Goal: Task Accomplishment & Management: Use online tool/utility

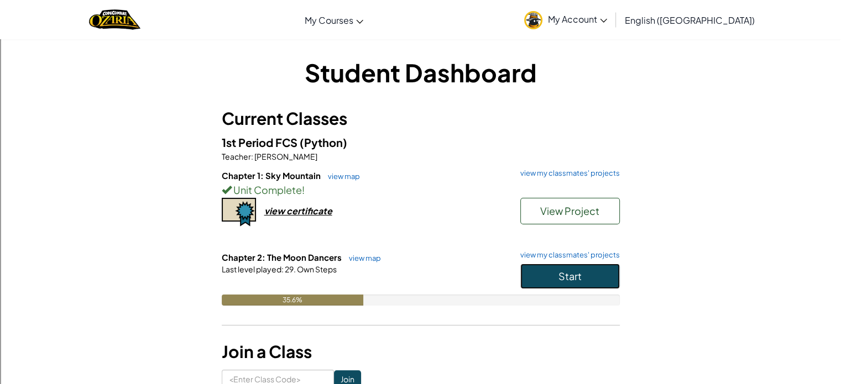
click at [527, 280] on button "Start" at bounding box center [570, 276] width 100 height 25
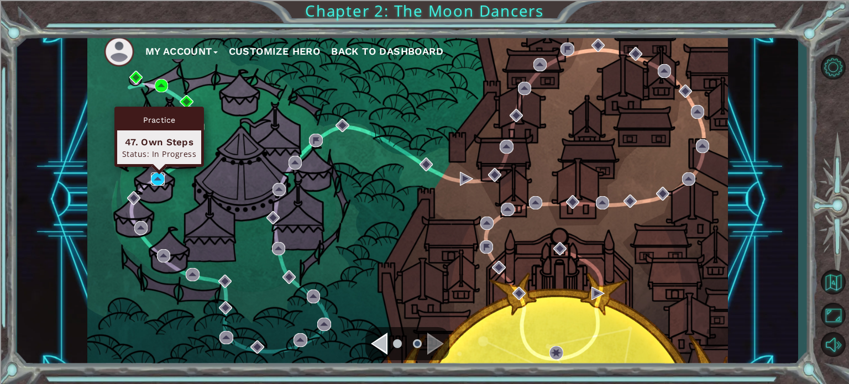
click at [163, 173] on img at bounding box center [157, 179] width 13 height 13
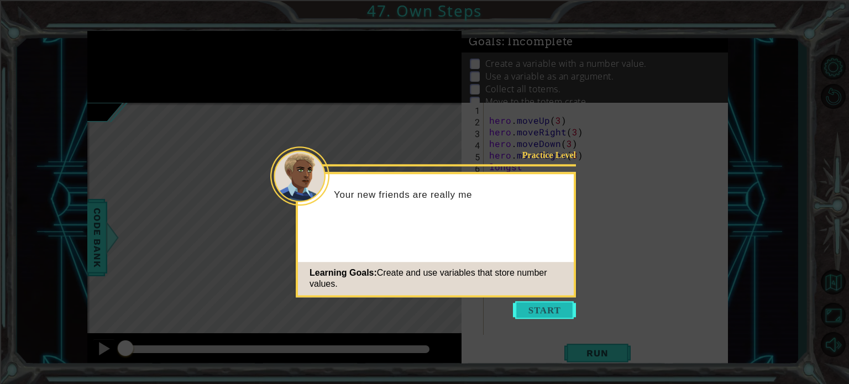
click at [531, 310] on button "Start" at bounding box center [544, 310] width 63 height 18
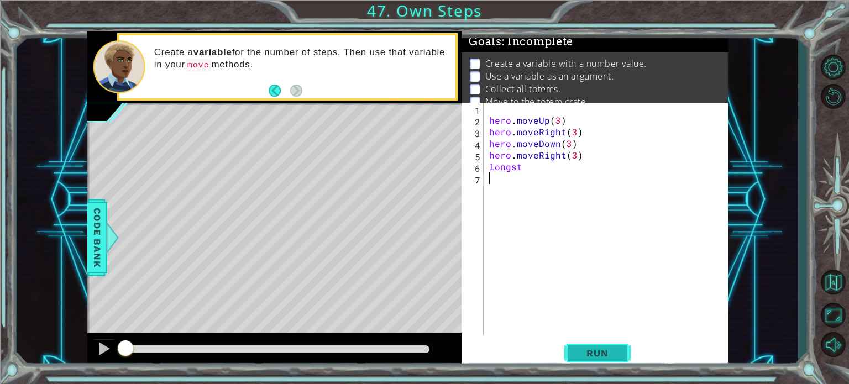
click at [604, 341] on button "Run" at bounding box center [598, 353] width 66 height 27
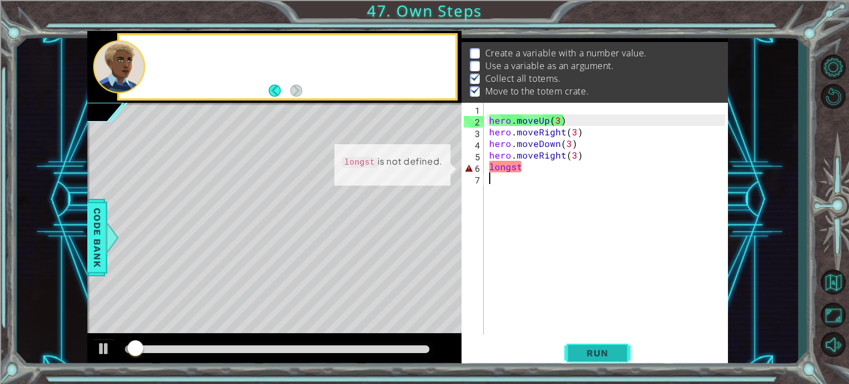
scroll to position [13, 0]
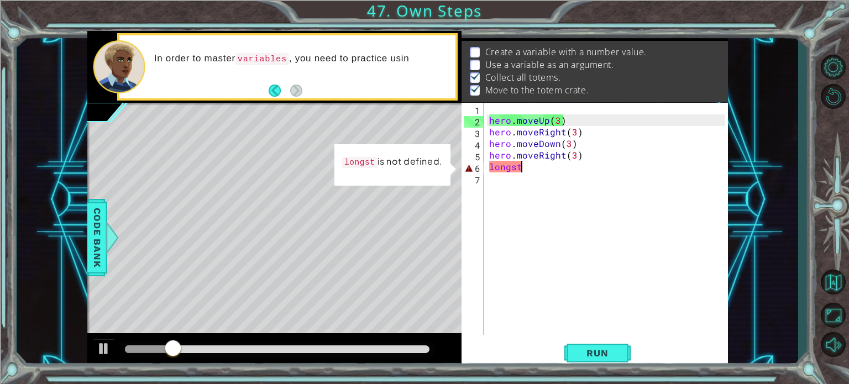
click at [529, 166] on div "hero . moveUp ( 3 ) hero . moveRight ( 3 ) hero . moveDown ( 3 ) hero . moveRig…" at bounding box center [609, 230] width 244 height 255
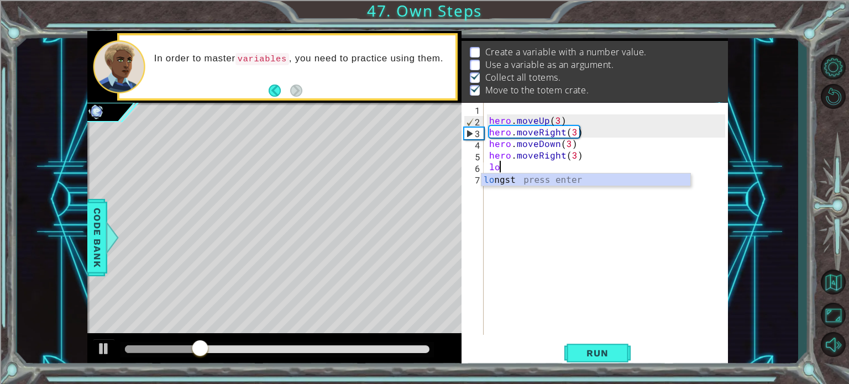
type textarea "l"
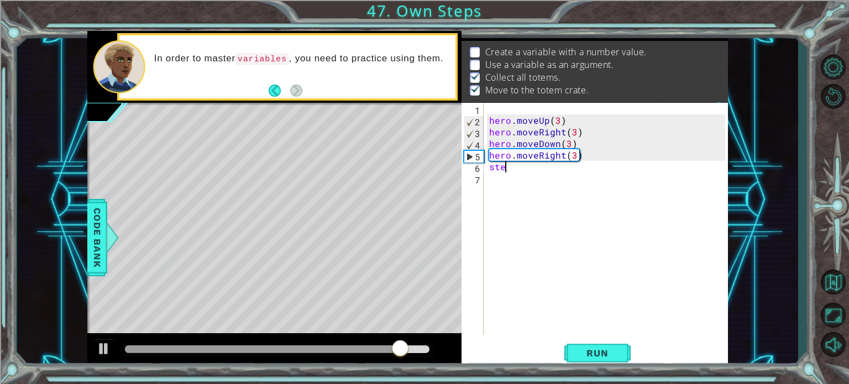
scroll to position [0, 0]
click at [537, 154] on div "hero . moveUp ( 3 ) hero . moveRight ( 3 ) hero . moveDown ( 3 ) hero . moveRig…" at bounding box center [609, 230] width 244 height 255
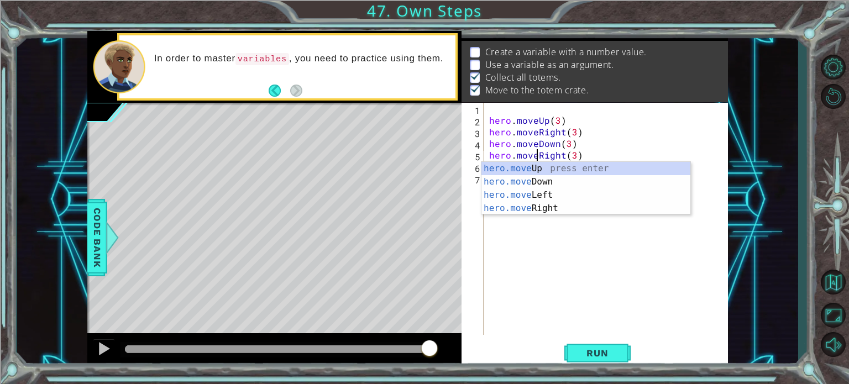
click at [757, 135] on div "1 ההההההההההההההההההההההההההההההההההההההההההההההההההההההההההההההההההההההההההההה…" at bounding box center [407, 200] width 781 height 338
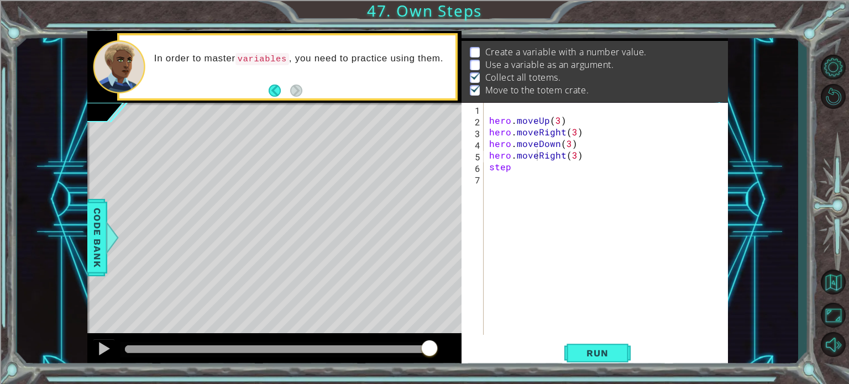
scroll to position [0, 0]
click at [515, 170] on div "hero . moveUp ( 3 ) hero . moveRight ( 3 ) hero . moveDown ( 3 ) hero . moveRig…" at bounding box center [609, 230] width 244 height 255
click at [593, 358] on span "Run" at bounding box center [598, 353] width 44 height 11
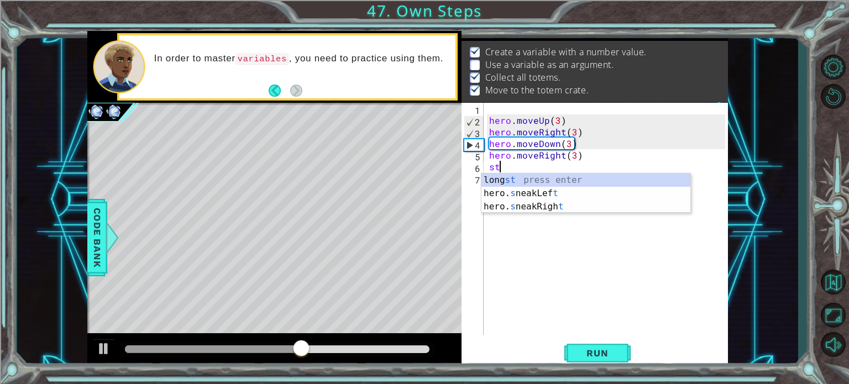
scroll to position [0, 0]
type textarea "s"
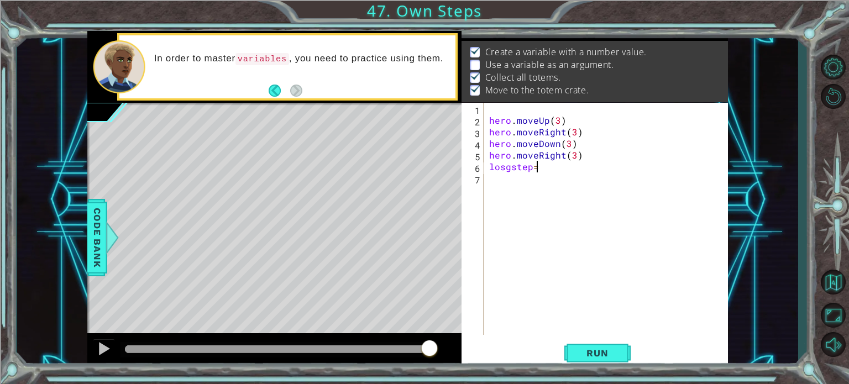
scroll to position [0, 2]
click at [597, 348] on span "Run" at bounding box center [598, 353] width 44 height 11
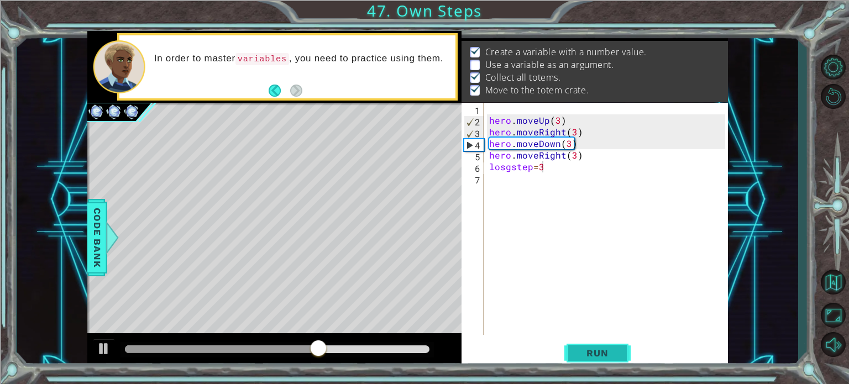
click at [597, 349] on span "Run" at bounding box center [598, 353] width 44 height 11
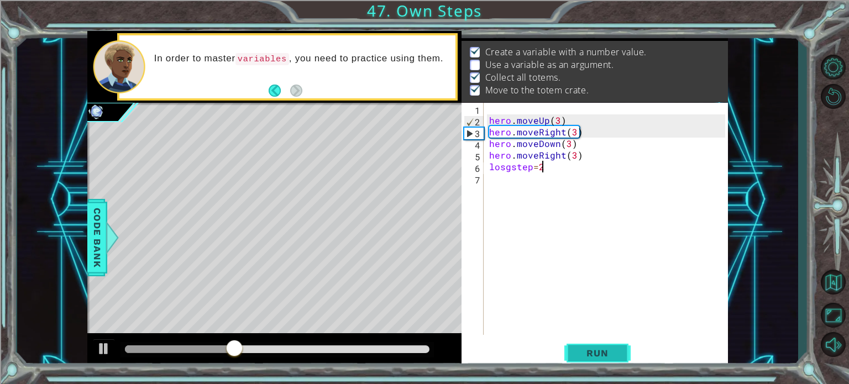
type textarea "losgstep=2"
click at [567, 354] on button "Run" at bounding box center [598, 353] width 66 height 27
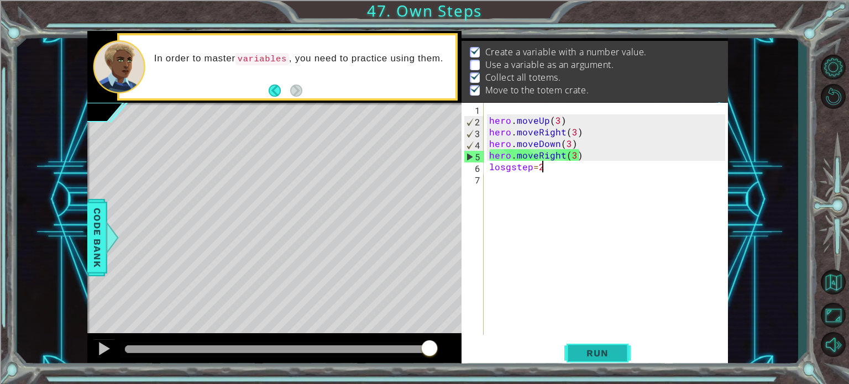
scroll to position [0, 0]
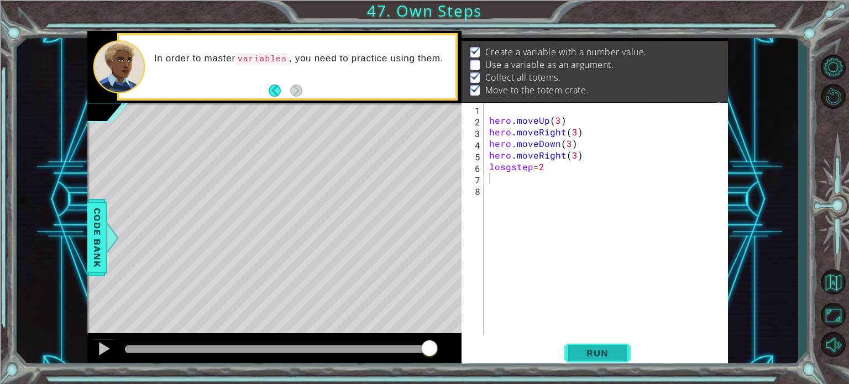
click at [581, 352] on span "Run" at bounding box center [598, 353] width 44 height 11
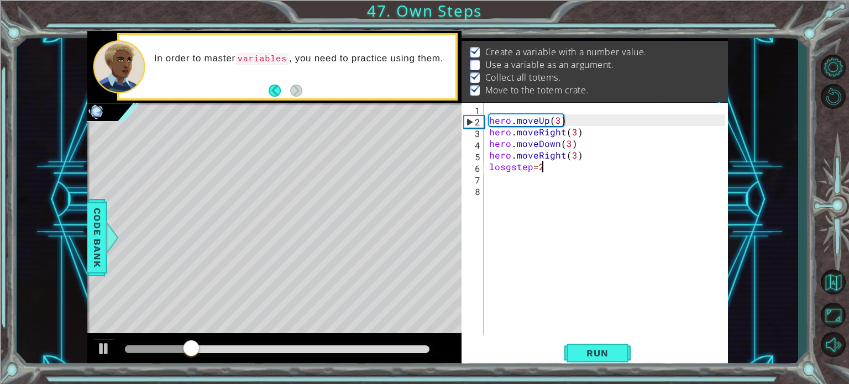
click at [542, 164] on div "hero . moveUp ( 3 ) hero . moveRight ( 3 ) hero . moveDown ( 3 ) hero . moveRig…" at bounding box center [609, 230] width 244 height 255
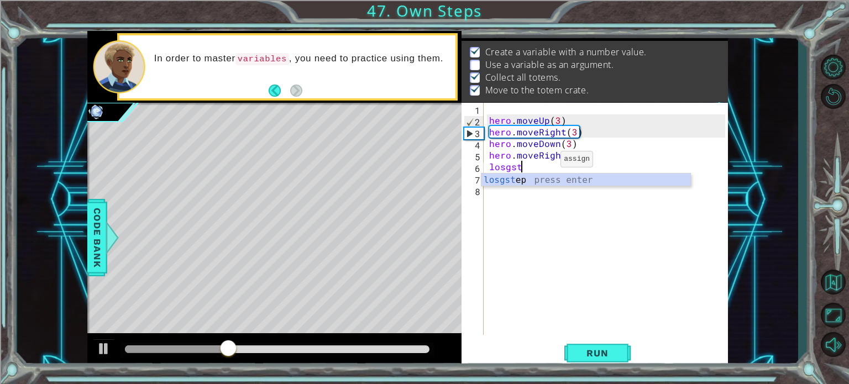
type textarea "l"
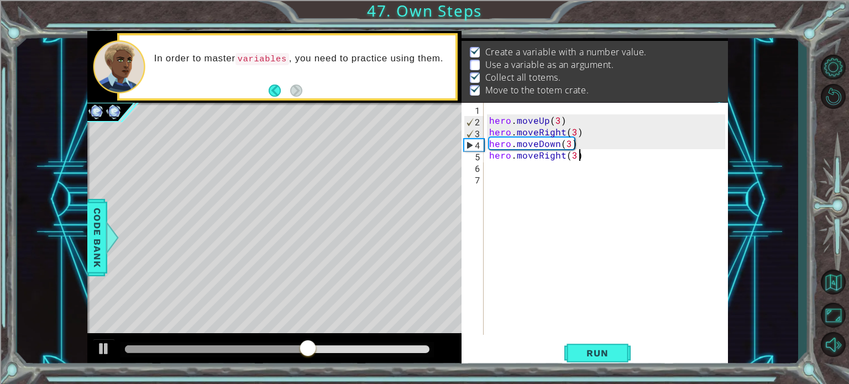
scroll to position [0, 4]
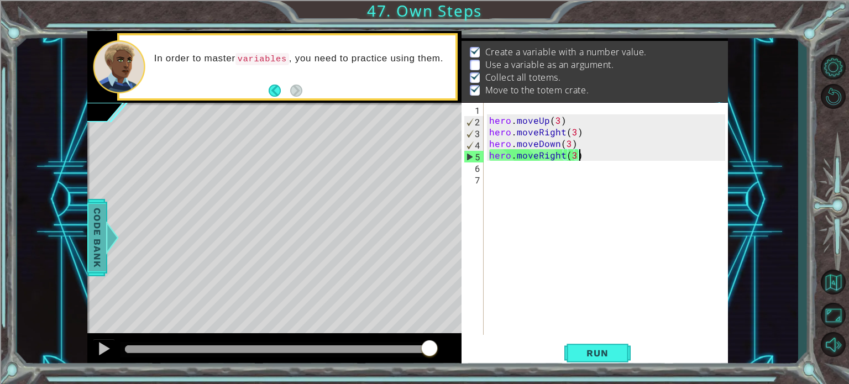
type textarea "hero.moveRight(3)"
click at [100, 232] on span "Code Bank" at bounding box center [97, 236] width 18 height 67
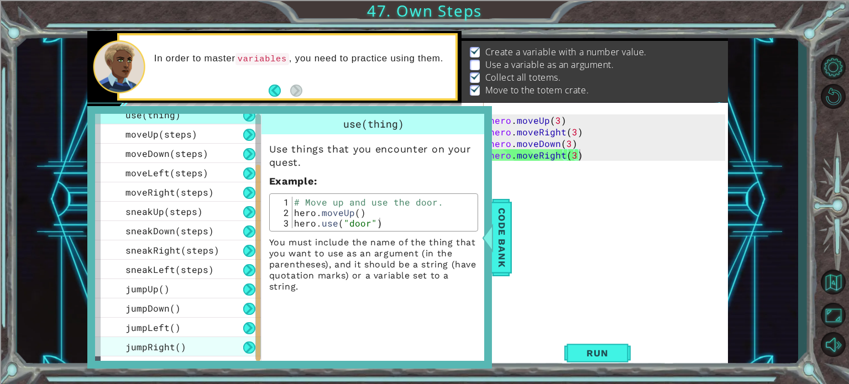
scroll to position [81, 0]
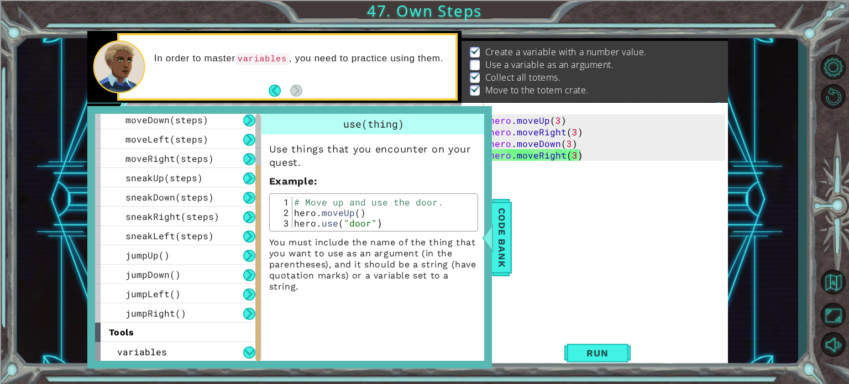
drag, startPoint x: 259, startPoint y: 223, endPoint x: 230, endPoint y: 391, distance: 170.5
click at [230, 384] on html "1 ההההההההההההההההההההההההההההההההההההההההההההההההההההההההההההההההההההההההההההה…" at bounding box center [424, 234] width 849 height 468
click at [227, 349] on div "variables" at bounding box center [178, 351] width 166 height 19
click at [241, 344] on div "variables" at bounding box center [178, 351] width 166 height 19
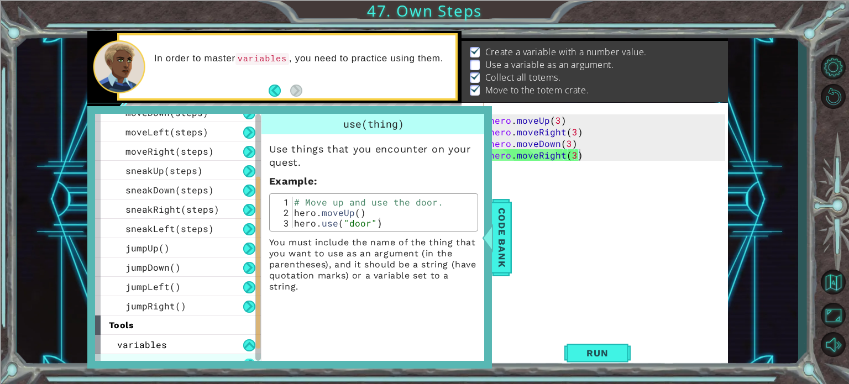
scroll to position [101, 0]
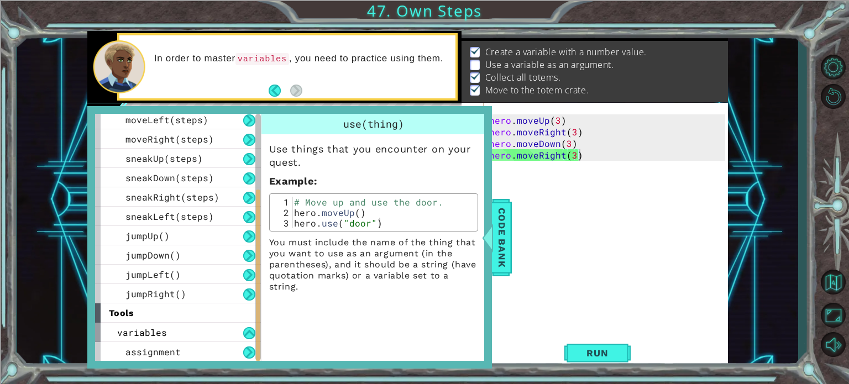
drag, startPoint x: 257, startPoint y: 331, endPoint x: 248, endPoint y: 387, distance: 56.6
click at [248, 384] on html "1 ההההההההההההההההההההההההההההההההההההההההההההההההההההההההההההההההההההההההההההה…" at bounding box center [424, 234] width 849 height 468
click at [253, 354] on button at bounding box center [249, 353] width 12 height 12
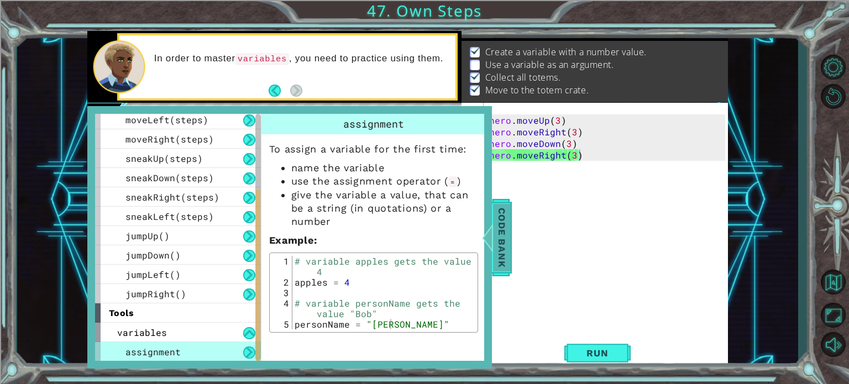
click at [500, 244] on span "Code Bank" at bounding box center [502, 236] width 18 height 67
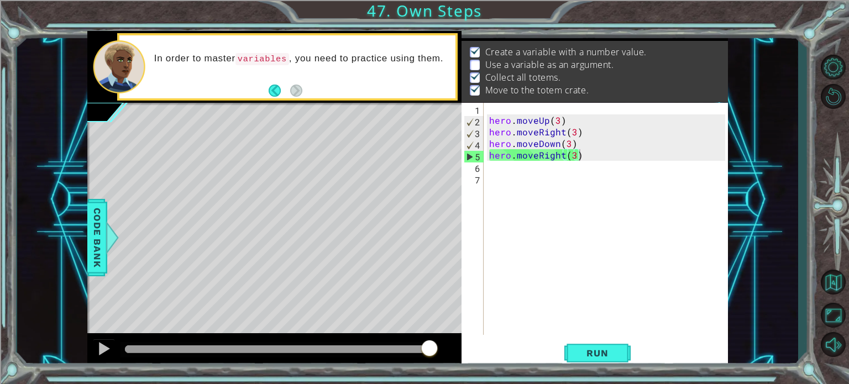
scroll to position [0, 0]
click at [488, 168] on div "hero . moveUp ( 3 ) hero . moveRight ( 3 ) hero . moveDown ( 3 ) hero . moveRig…" at bounding box center [609, 230] width 244 height 255
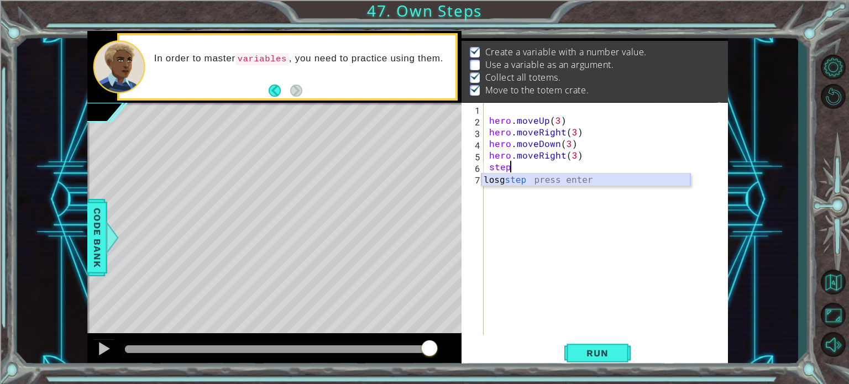
click at [496, 174] on div "losg step press enter" at bounding box center [586, 194] width 209 height 40
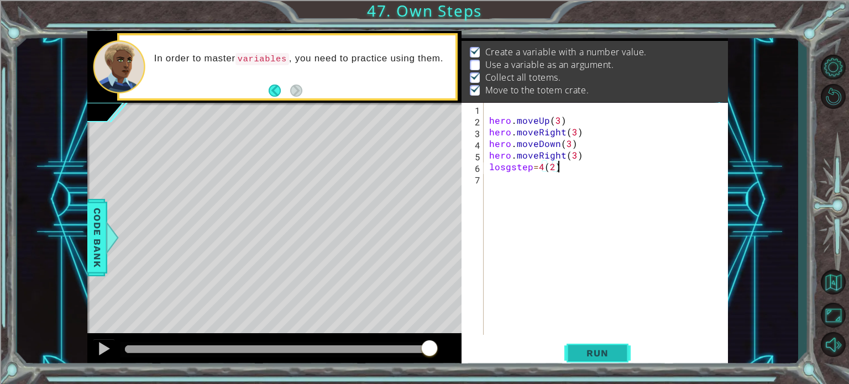
click at [600, 350] on span "Run" at bounding box center [598, 353] width 44 height 11
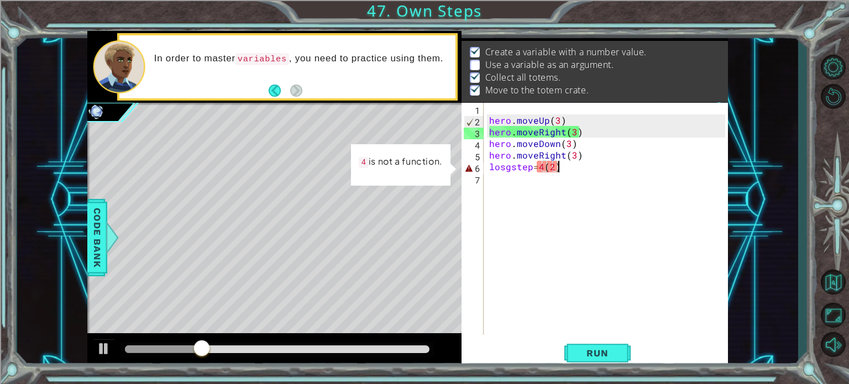
click at [572, 170] on div "hero . moveUp ( 3 ) hero . moveRight ( 3 ) hero . moveDown ( 3 ) hero . moveRig…" at bounding box center [609, 230] width 244 height 255
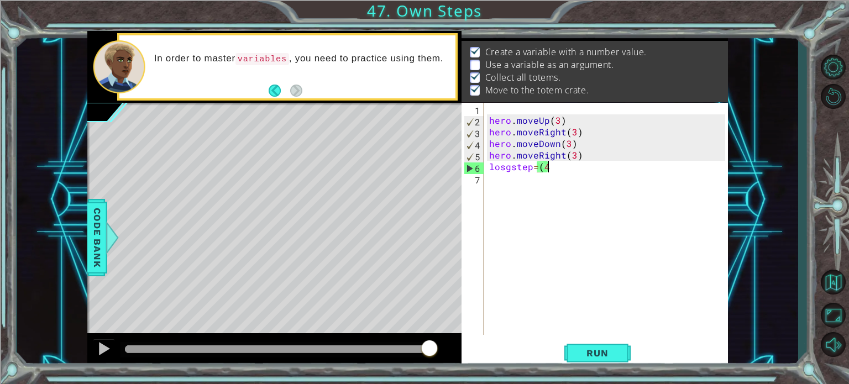
scroll to position [0, 3]
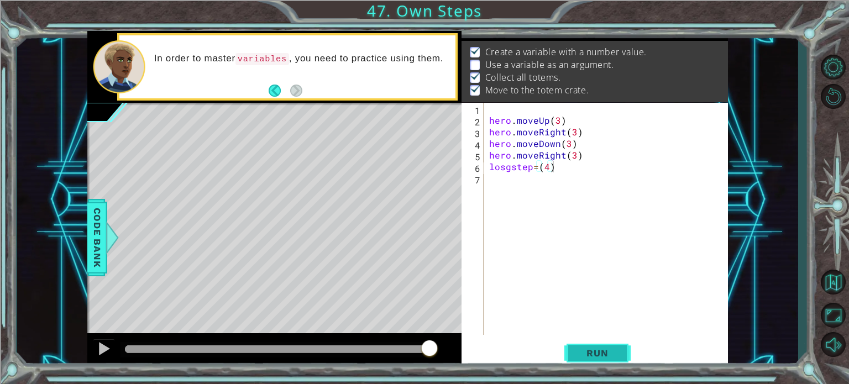
click at [593, 351] on span "Run" at bounding box center [598, 353] width 44 height 11
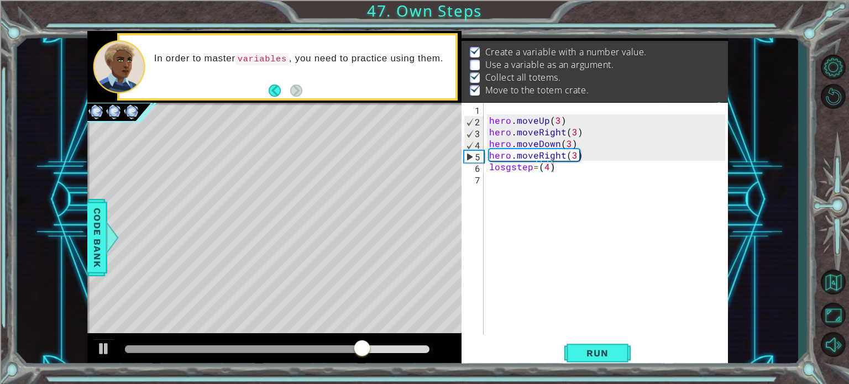
click at [475, 60] on p at bounding box center [475, 65] width 10 height 11
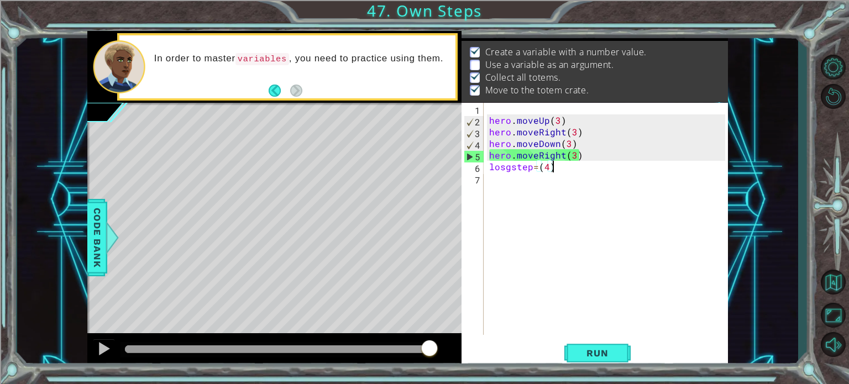
click at [552, 167] on div "hero . moveUp ( 3 ) hero . moveRight ( 3 ) hero . moveDown ( 3 ) hero . moveRig…" at bounding box center [609, 230] width 244 height 255
click at [488, 168] on div "hero . moveUp ( 3 ) hero . moveRight ( 3 ) hero . moveDown ( 3 ) hero . moveRig…" at bounding box center [609, 230] width 244 height 255
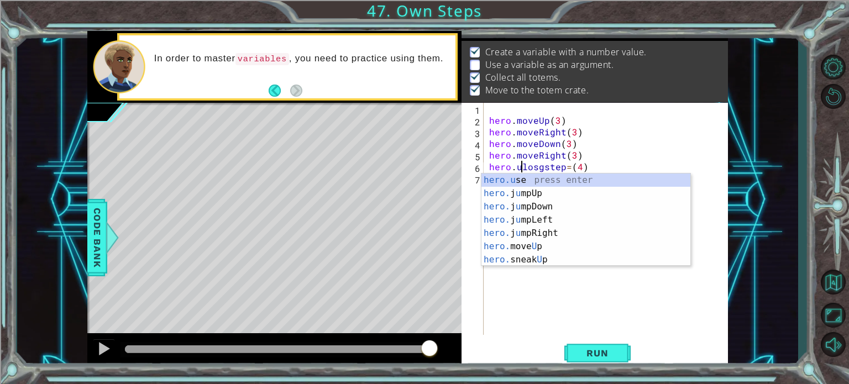
scroll to position [0, 2]
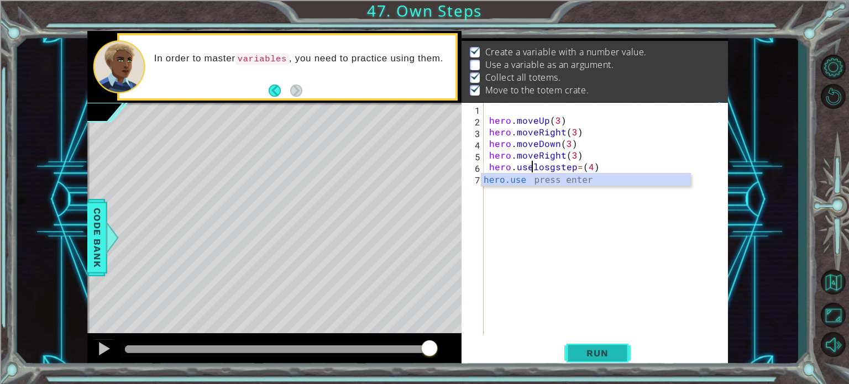
type textarea "hero.uselosgstep=(4)"
click at [583, 353] on span "Run" at bounding box center [598, 353] width 44 height 11
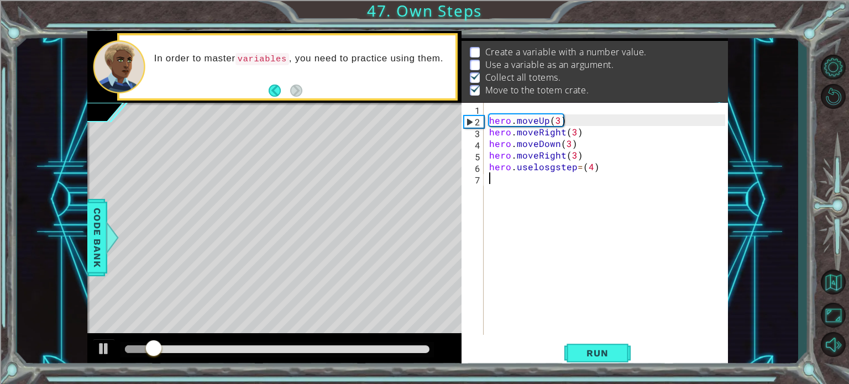
click at [586, 285] on div "hero . moveUp ( 3 ) hero . moveRight ( 3 ) hero . moveDown ( 3 ) hero . moveRig…" at bounding box center [609, 230] width 244 height 255
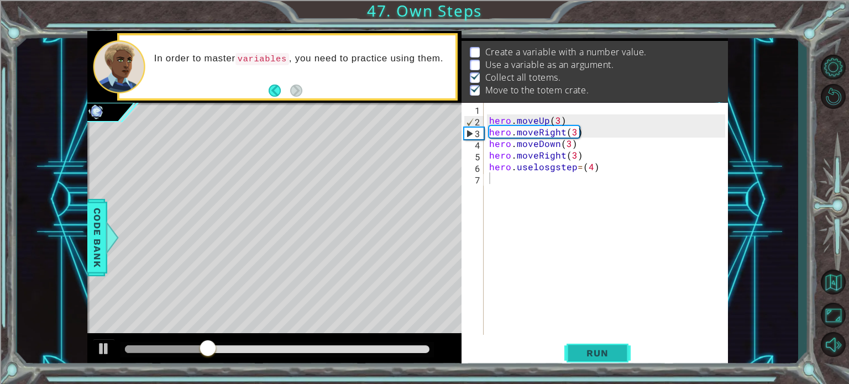
click at [587, 345] on button "Run" at bounding box center [598, 353] width 66 height 27
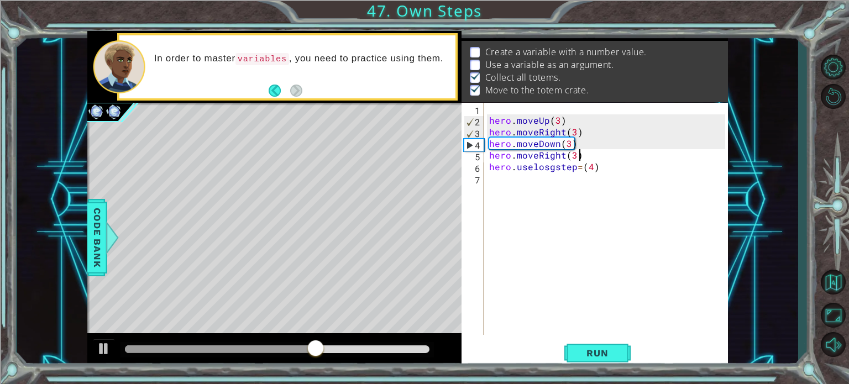
click at [623, 159] on div "hero . moveUp ( 3 ) hero . moveRight ( 3 ) hero . moveDown ( 3 ) hero . moveRig…" at bounding box center [609, 230] width 244 height 255
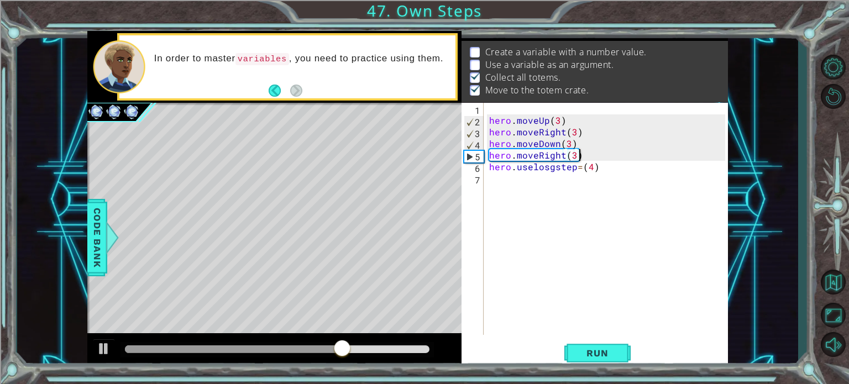
click at [623, 168] on div "hero . moveUp ( 3 ) hero . moveRight ( 3 ) hero . moveDown ( 3 ) hero . moveRig…" at bounding box center [609, 230] width 244 height 255
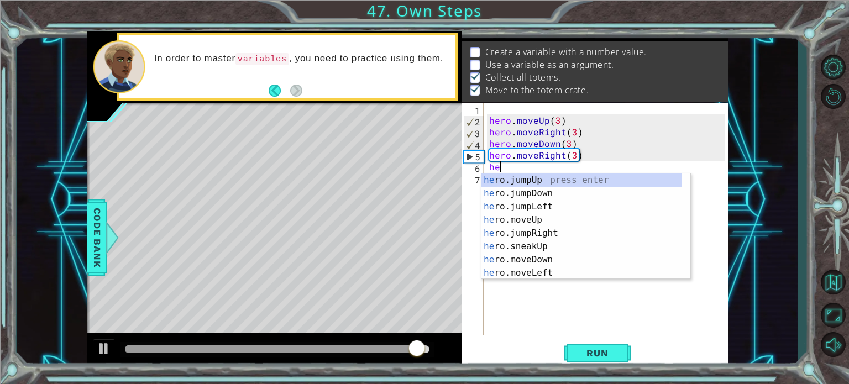
type textarea "h"
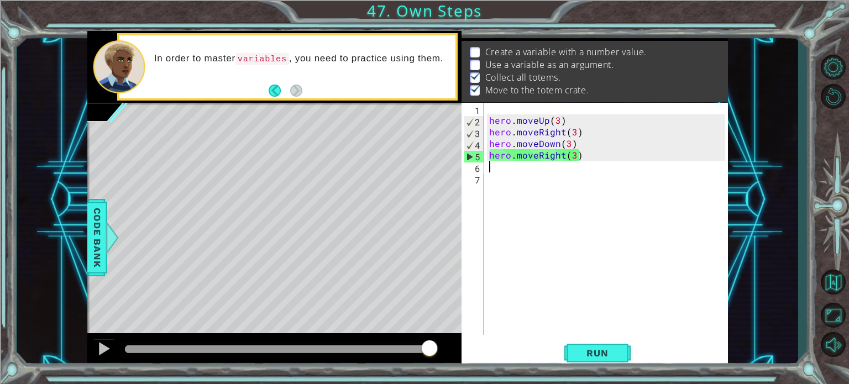
click at [518, 108] on div "hero . moveUp ( 3 ) hero . moveRight ( 3 ) hero . moveDown ( 3 ) hero . moveRig…" at bounding box center [609, 230] width 244 height 255
click at [106, 227] on div at bounding box center [112, 237] width 14 height 33
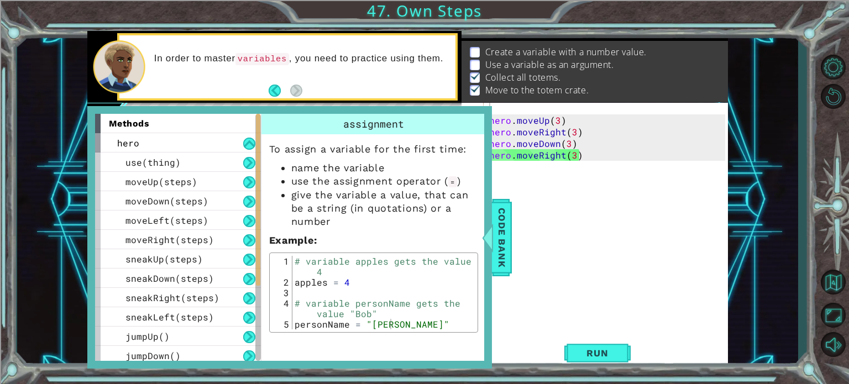
drag, startPoint x: 259, startPoint y: 264, endPoint x: 259, endPoint y: 149, distance: 114.5
click at [259, 149] on div at bounding box center [258, 200] width 4 height 172
click at [505, 238] on span "Code Bank" at bounding box center [502, 236] width 18 height 67
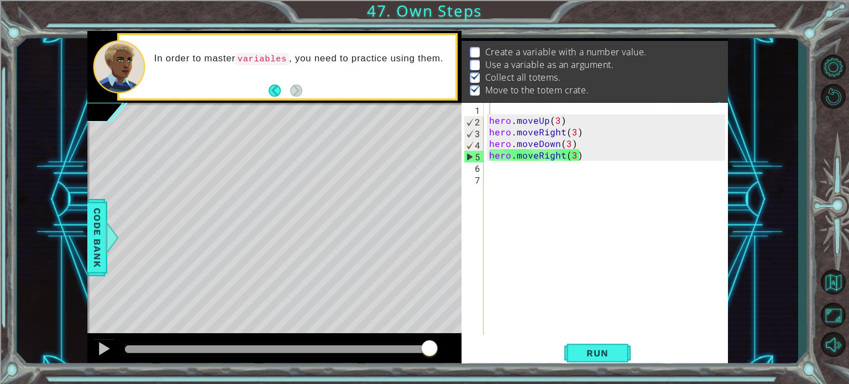
click at [489, 164] on div "hero . moveUp ( 3 ) hero . moveRight ( 3 ) hero . moveDown ( 3 ) hero . moveRig…" at bounding box center [609, 230] width 244 height 255
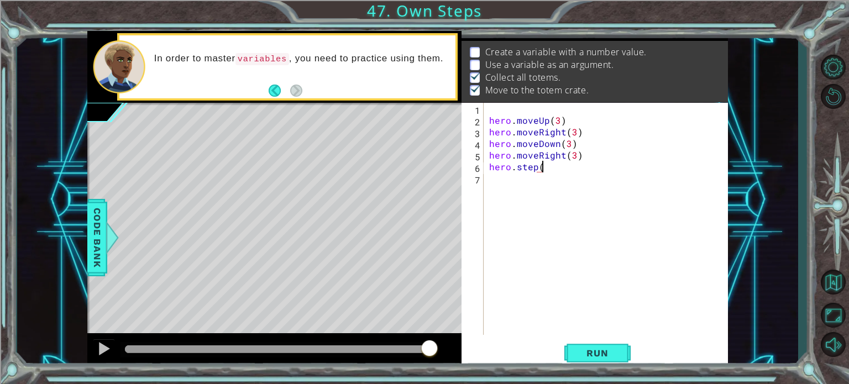
scroll to position [0, 3]
click at [599, 346] on button "Run" at bounding box center [598, 353] width 66 height 27
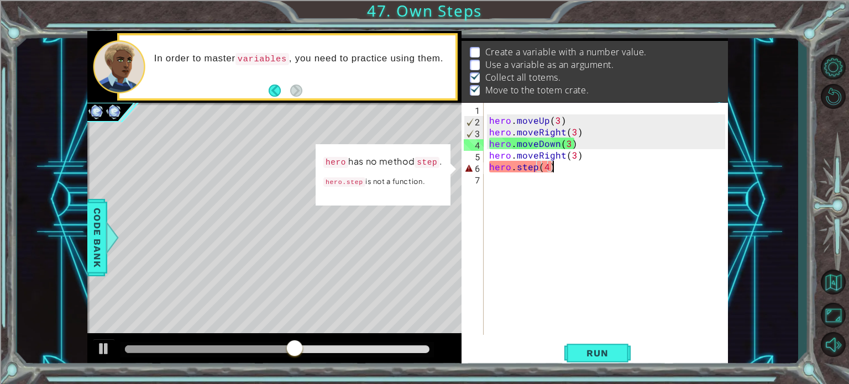
click at [516, 168] on div "hero . moveUp ( 3 ) hero . moveRight ( 3 ) hero . moveDown ( 3 ) hero . moveRig…" at bounding box center [609, 230] width 244 height 255
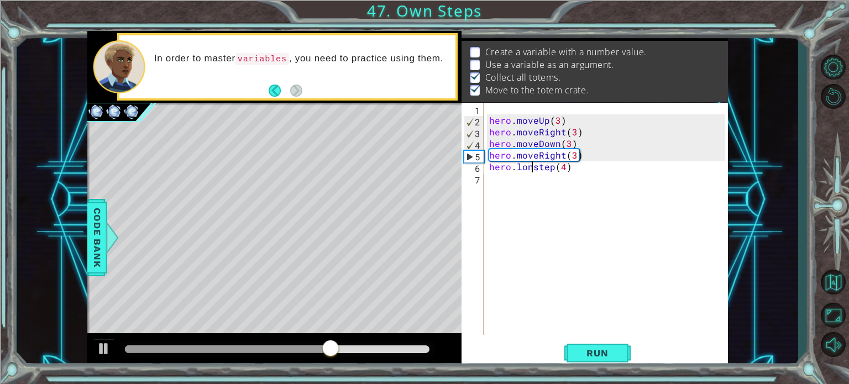
scroll to position [0, 2]
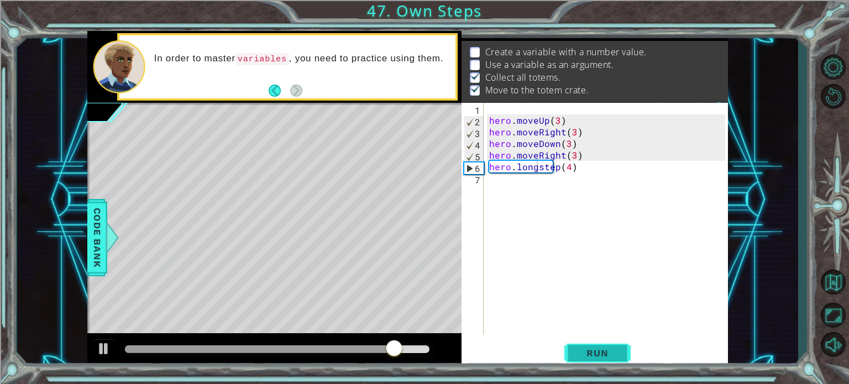
click at [574, 357] on button "Run" at bounding box center [598, 353] width 66 height 27
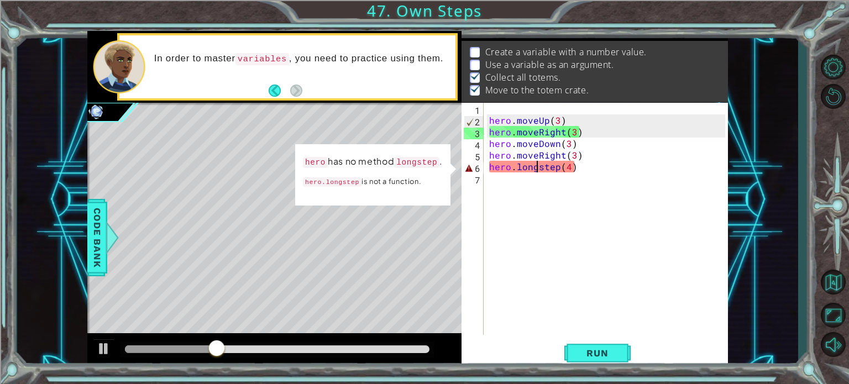
click at [575, 165] on div "hero . moveUp ( 3 ) hero . moveRight ( 3 ) hero . moveDown ( 3 ) hero . moveRig…" at bounding box center [609, 230] width 244 height 255
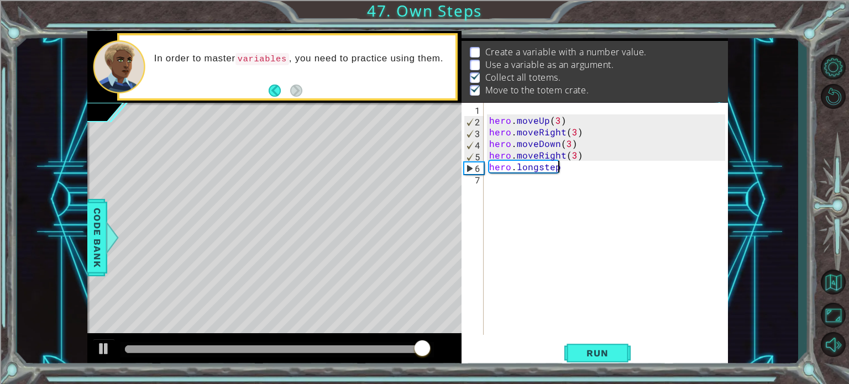
scroll to position [0, 3]
click at [586, 347] on button "Run" at bounding box center [598, 353] width 66 height 27
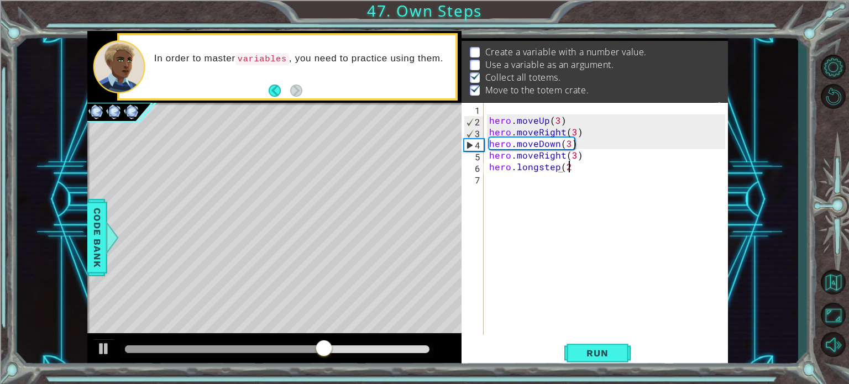
scroll to position [0, 4]
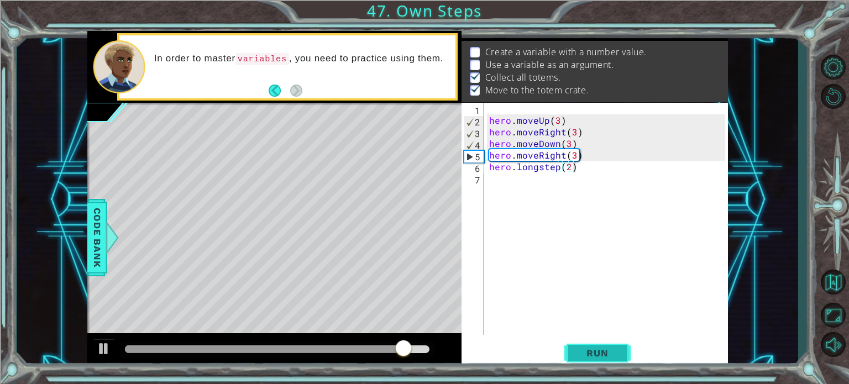
click at [588, 354] on span "Run" at bounding box center [598, 353] width 44 height 11
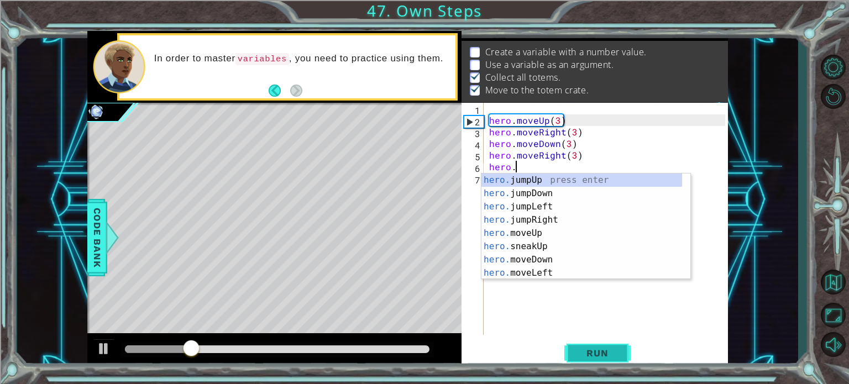
scroll to position [0, 0]
type textarea "h"
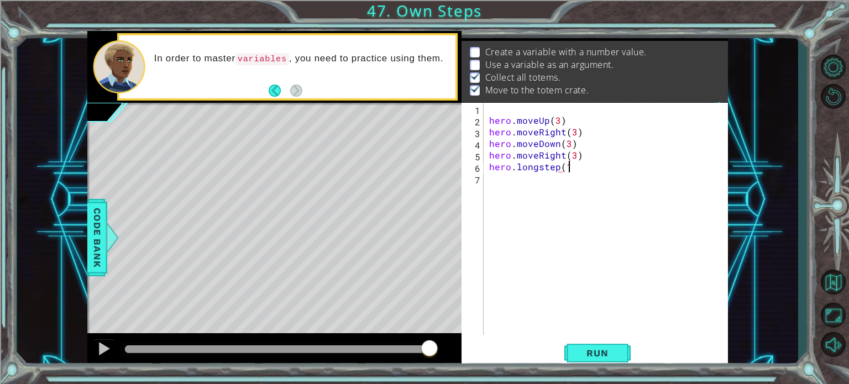
scroll to position [0, 4]
type textarea "hero.longstep(1)"
click at [576, 351] on span "Run" at bounding box center [598, 353] width 44 height 11
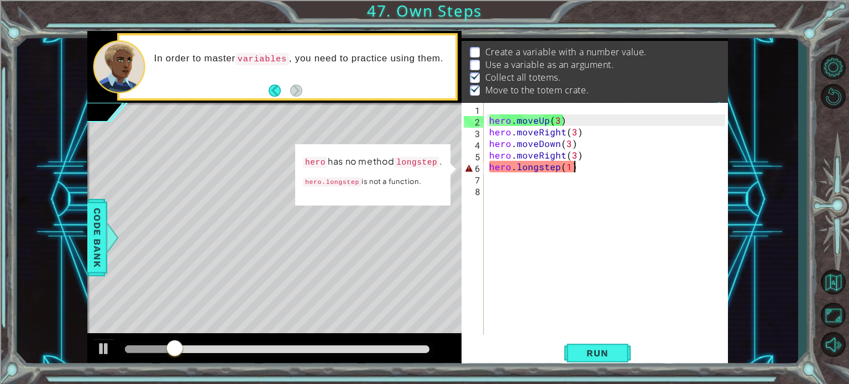
click at [577, 165] on div "hero . moveUp ( 3 ) hero . moveRight ( 3 ) hero . moveDown ( 3 ) hero . moveRig…" at bounding box center [609, 230] width 244 height 255
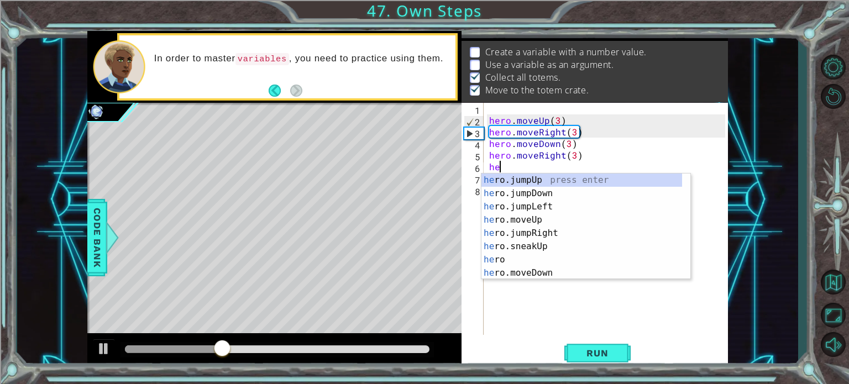
type textarea "h"
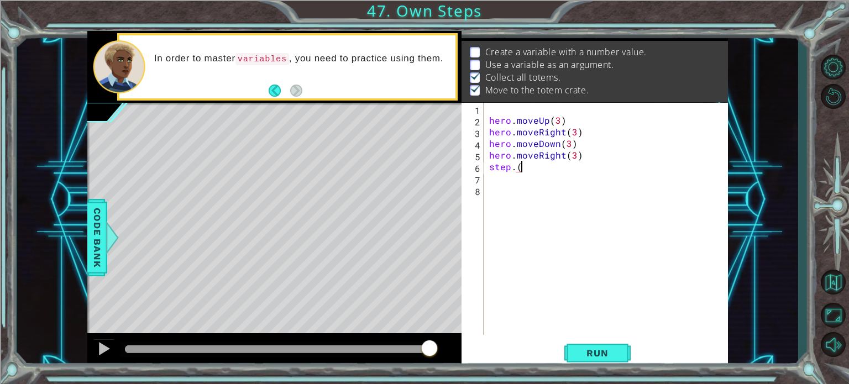
scroll to position [0, 2]
click at [607, 356] on span "Run" at bounding box center [598, 353] width 44 height 11
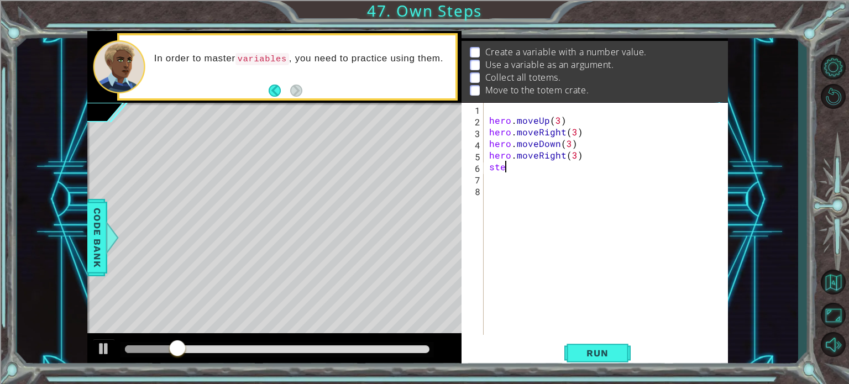
scroll to position [0, 0]
type textarea "s"
type textarea "hero.moveRight(3)"
click at [587, 349] on span "Run" at bounding box center [598, 353] width 44 height 11
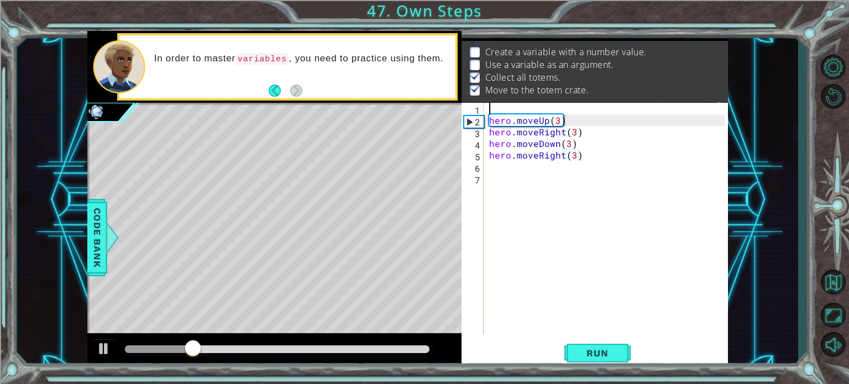
click at [498, 108] on div "hero . moveUp ( 3 ) hero . moveRight ( 3 ) hero . moveDown ( 3 ) hero . moveRig…" at bounding box center [609, 230] width 244 height 255
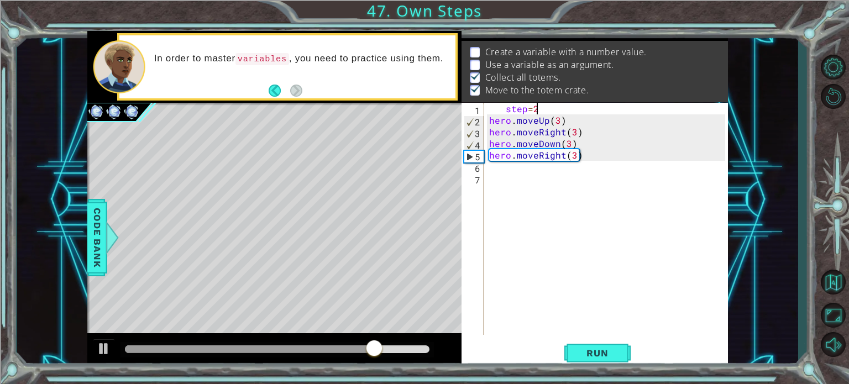
scroll to position [0, 2]
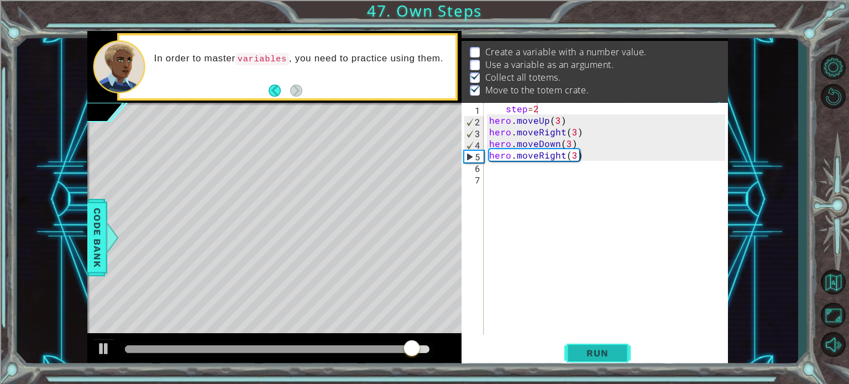
click at [592, 348] on span "Run" at bounding box center [598, 353] width 44 height 11
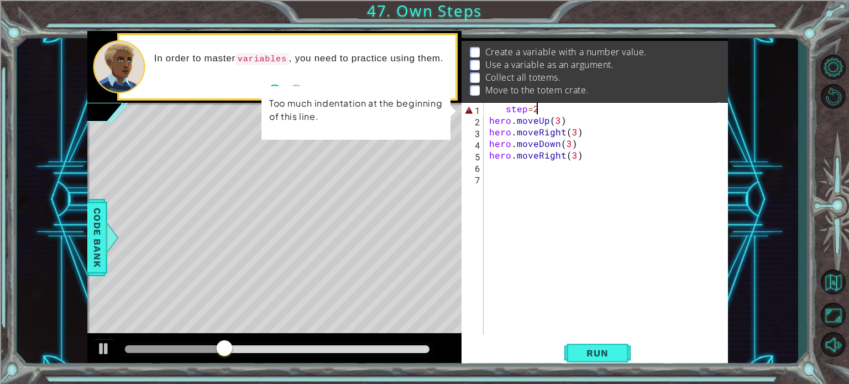
click at [504, 108] on div "step = 2 hero . moveUp ( 3 ) hero . moveRight ( 3 ) hero . moveDown ( 3 ) hero …" at bounding box center [609, 230] width 244 height 255
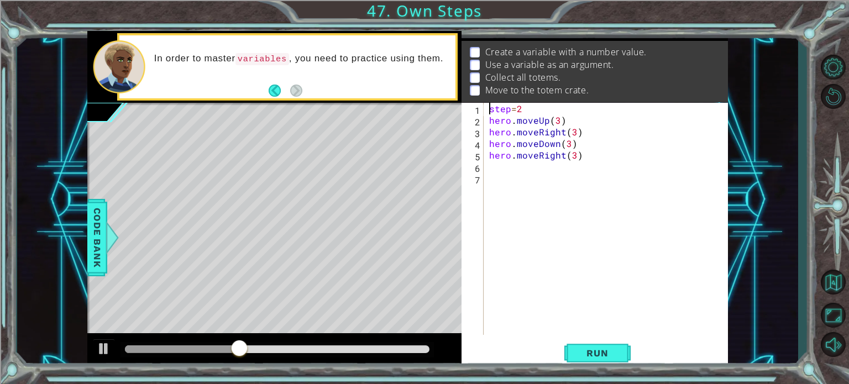
scroll to position [0, 1]
click at [590, 358] on span "Run" at bounding box center [598, 353] width 44 height 11
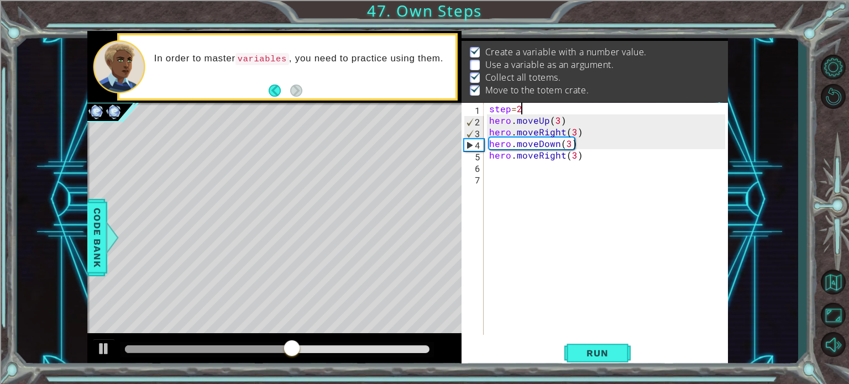
click at [524, 106] on div "step = 2 hero . moveUp ( 3 ) hero . moveRight ( 3 ) hero . moveDown ( 3 ) hero …" at bounding box center [609, 230] width 244 height 255
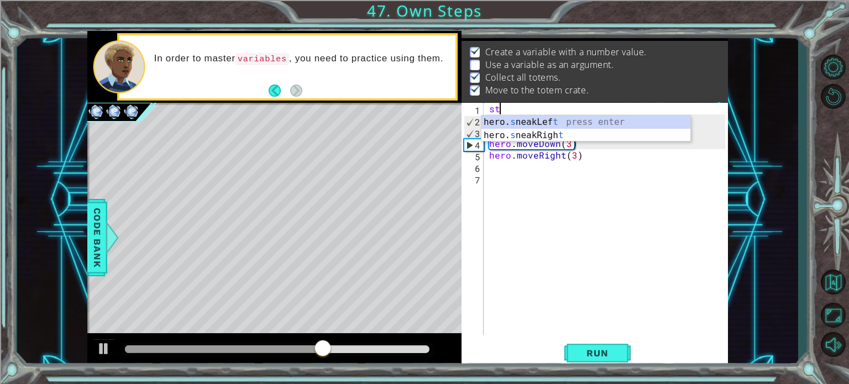
type textarea "s"
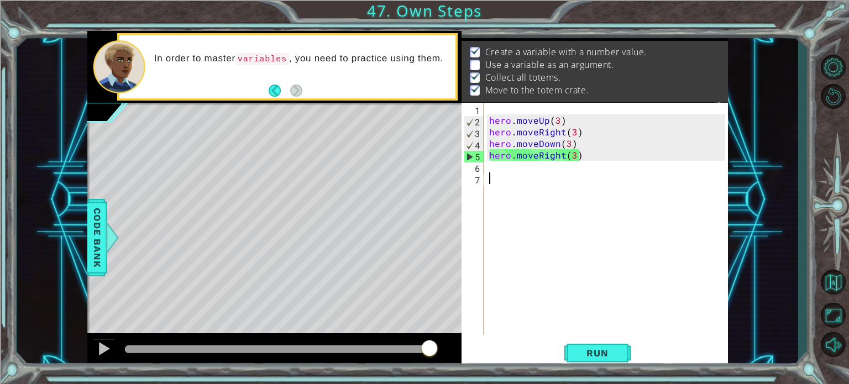
click at [498, 174] on div "hero . moveUp ( 3 ) hero . moveRight ( 3 ) hero . moveDown ( 3 ) hero . moveRig…" at bounding box center [609, 230] width 244 height 255
click at [496, 169] on div "hero . moveUp ( 3 ) hero . moveRight ( 3 ) hero . moveDown ( 3 ) hero . moveRig…" at bounding box center [609, 230] width 244 height 255
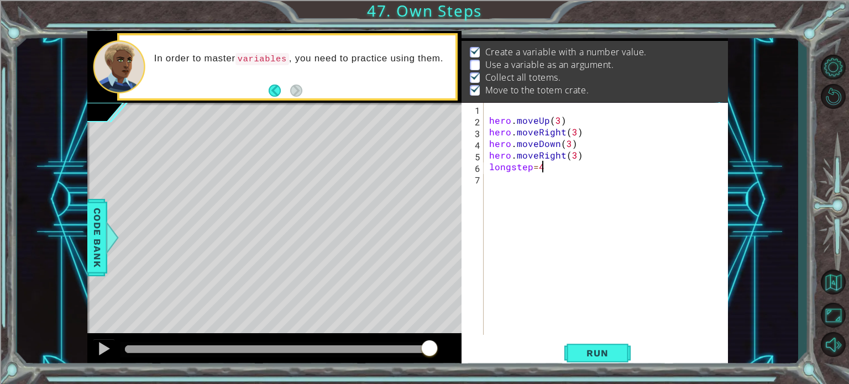
scroll to position [0, 2]
type textarea "longstep=4"
click at [592, 351] on span "Run" at bounding box center [598, 353] width 44 height 11
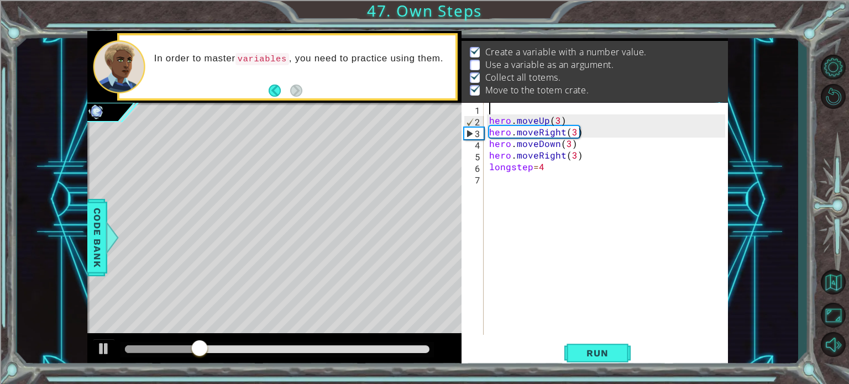
click at [509, 105] on div "hero . moveUp ( 3 ) hero . moveRight ( 3 ) hero . moveDown ( 3 ) hero . moveRig…" at bounding box center [609, 230] width 244 height 255
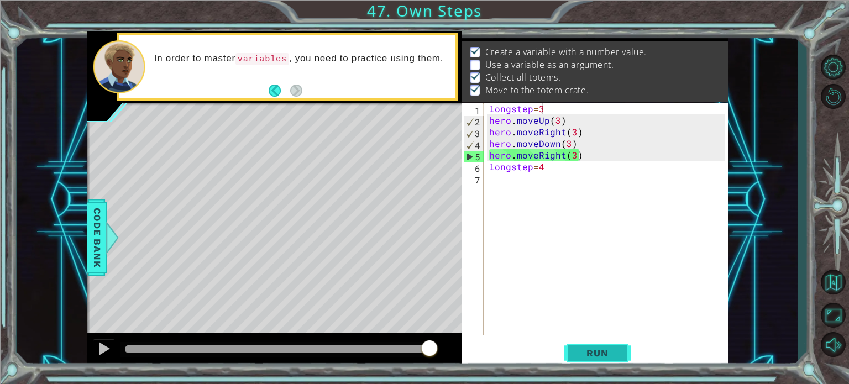
click at [610, 349] on span "Run" at bounding box center [598, 353] width 44 height 11
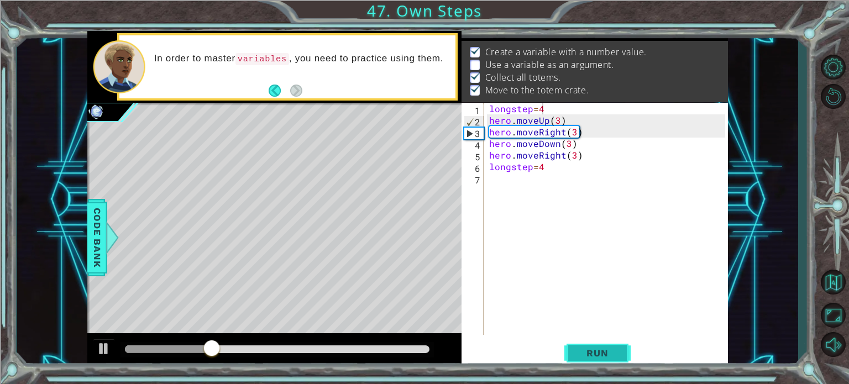
click at [597, 349] on span "Run" at bounding box center [598, 353] width 44 height 11
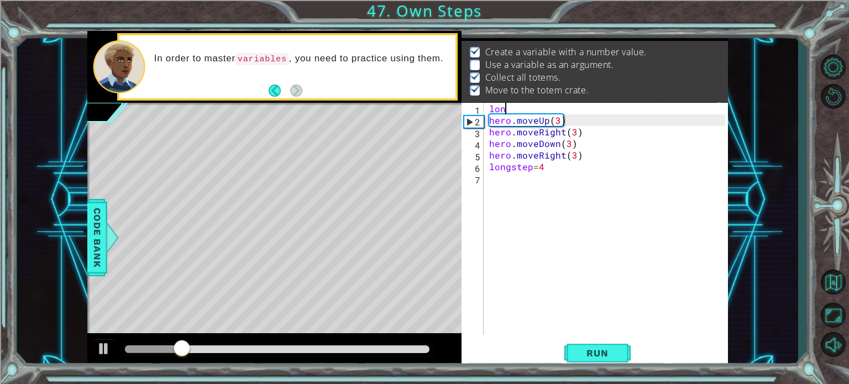
scroll to position [0, 0]
type textarea "l"
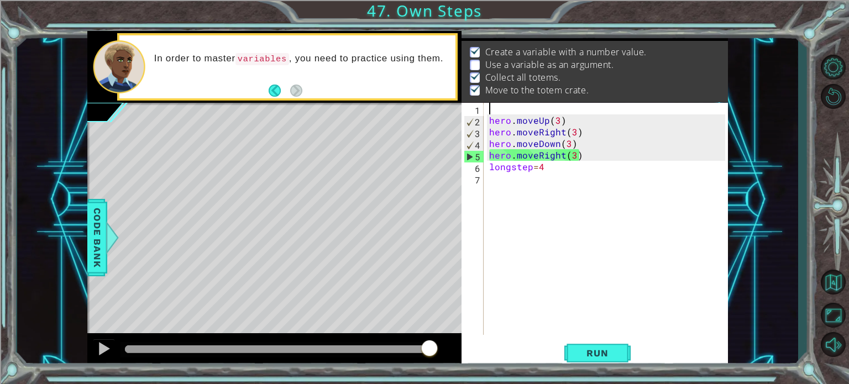
scroll to position [17, 0]
click at [544, 166] on div "hero . moveUp ( 3 ) hero . moveRight ( 3 ) hero . moveDown ( 3 ) hero . moveRig…" at bounding box center [609, 230] width 244 height 255
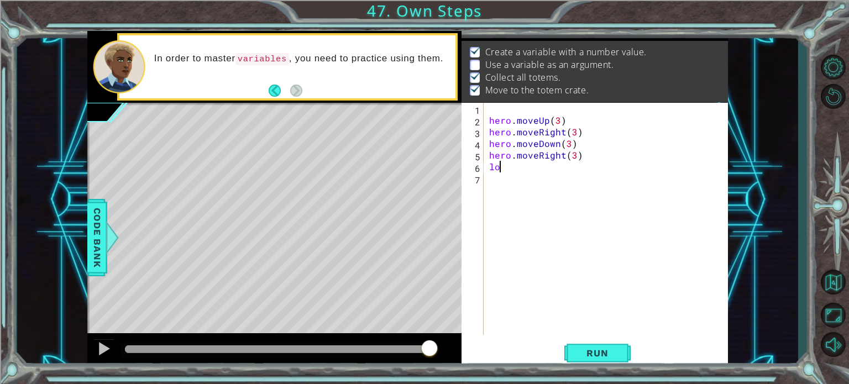
type textarea "l"
click at [273, 93] on button "Back" at bounding box center [280, 91] width 22 height 12
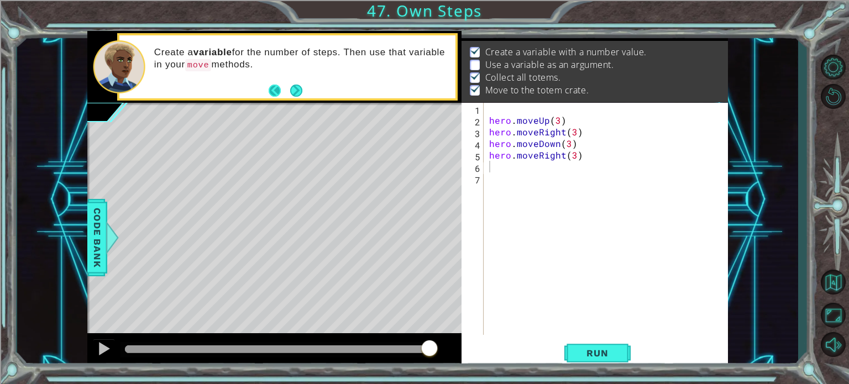
click at [277, 90] on button "Back" at bounding box center [280, 91] width 22 height 12
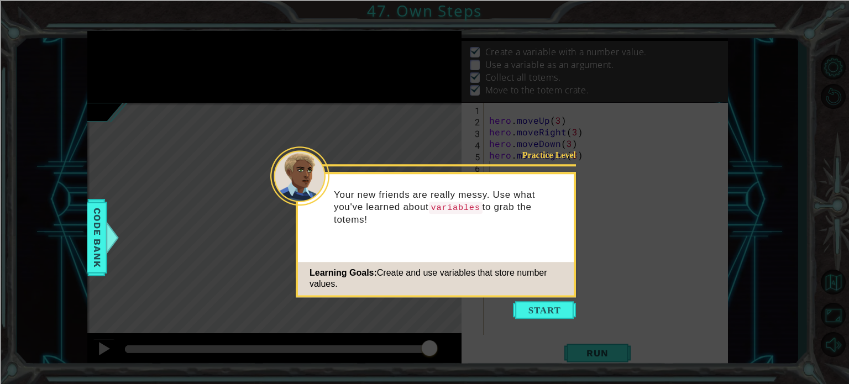
click at [229, 207] on icon at bounding box center [424, 192] width 849 height 384
click at [554, 312] on button "Start" at bounding box center [544, 310] width 63 height 18
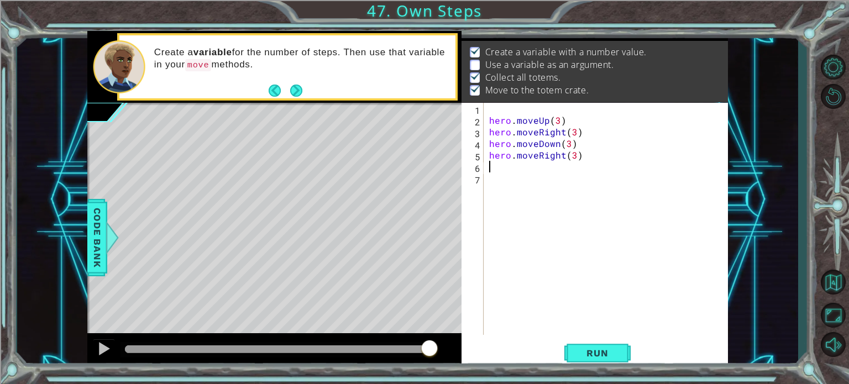
click at [553, 310] on div "hero . moveUp ( 3 ) hero . moveRight ( 3 ) hero . moveDown ( 3 ) hero . moveRig…" at bounding box center [609, 230] width 244 height 255
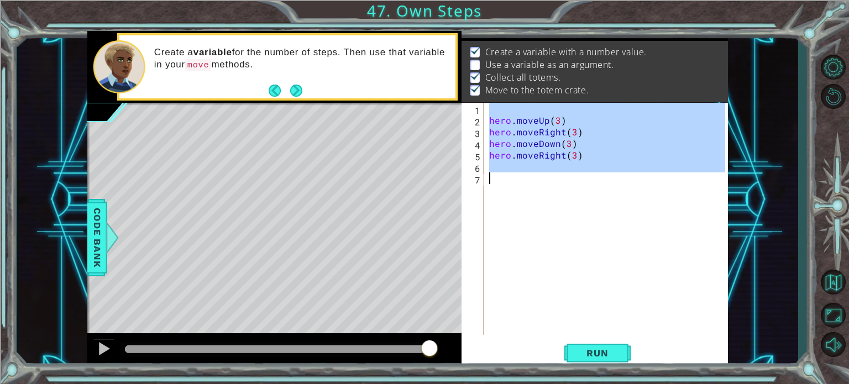
click at [553, 310] on div "hero . moveUp ( 3 ) hero . moveRight ( 3 ) hero . moveDown ( 3 ) hero . moveRig…" at bounding box center [609, 230] width 244 height 255
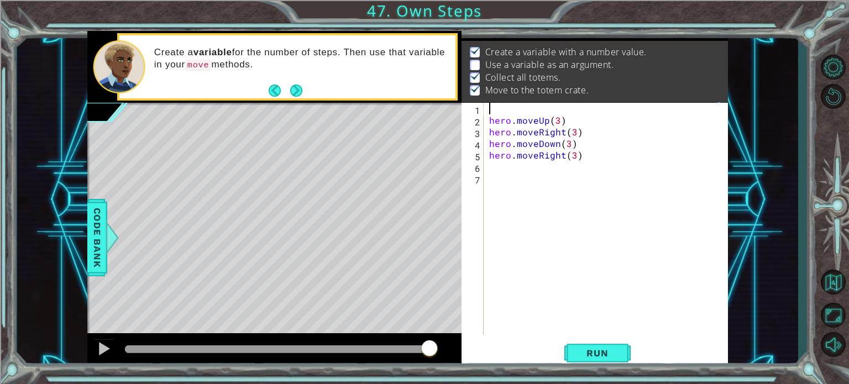
click at [494, 110] on div "hero . moveUp ( 3 ) hero . moveRight ( 3 ) hero . moveDown ( 3 ) hero . moveRig…" at bounding box center [609, 230] width 244 height 255
click at [572, 139] on div "hero . moveUp ( 3 ) hero . moveRight ( 3 ) hero . moveDown ( 3 ) hero . moveRig…" at bounding box center [609, 230] width 244 height 255
type textarea "hero.moveDown(3)"
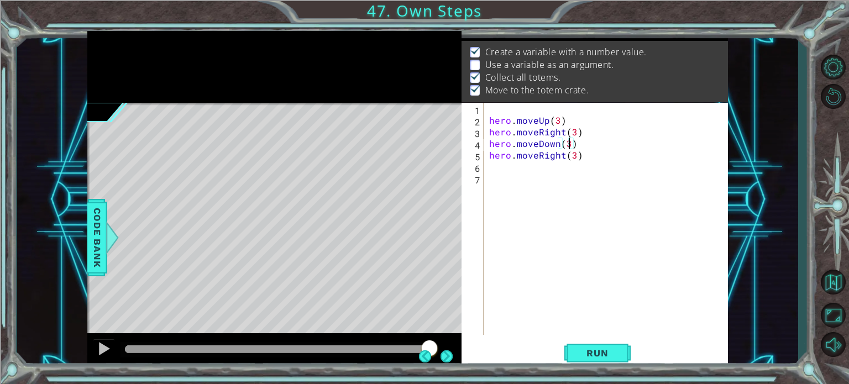
scroll to position [0, 4]
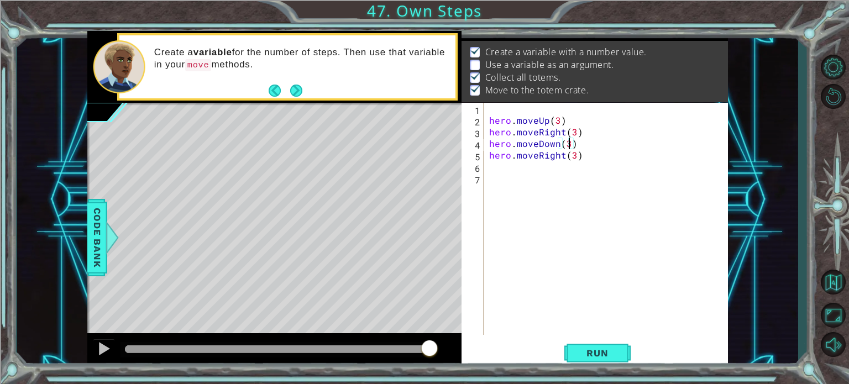
click at [513, 192] on div "hero . moveUp ( 3 ) hero . moveRight ( 3 ) hero . moveDown ( 3 ) hero . moveRig…" at bounding box center [609, 230] width 244 height 255
click at [493, 107] on div "hero . moveUp ( 3 ) hero . moveRight ( 3 ) hero . moveDown ( 3 ) hero . moveRig…" at bounding box center [609, 230] width 244 height 255
click at [528, 110] on div "step = 3 hero . moveUp ( 3 ) hero . moveRight ( 3 ) hero . moveDown ( 3 ) hero …" at bounding box center [609, 230] width 244 height 255
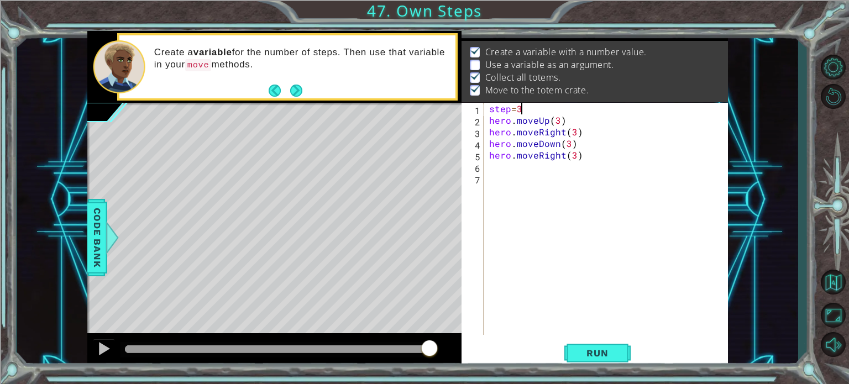
scroll to position [0, 2]
click at [515, 108] on div "step = 3 ) hero . moveUp ( 3 ) hero . moveRight ( 3 ) hero . moveDown ( 3 ) her…" at bounding box center [609, 230] width 244 height 255
click at [97, 241] on span "Code Bank" at bounding box center [97, 236] width 18 height 67
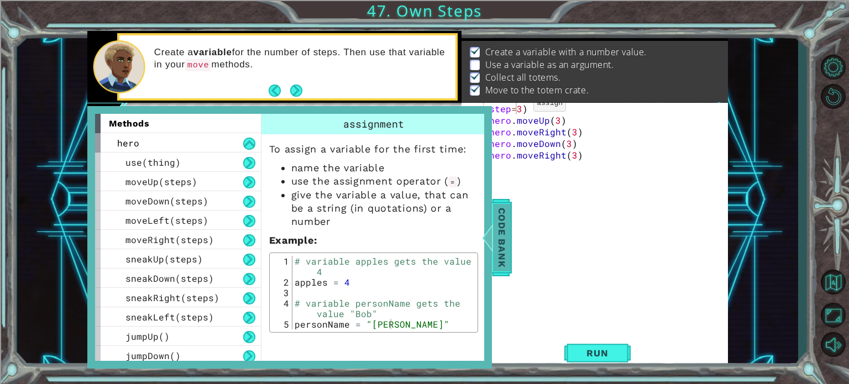
click at [489, 239] on div at bounding box center [488, 237] width 14 height 33
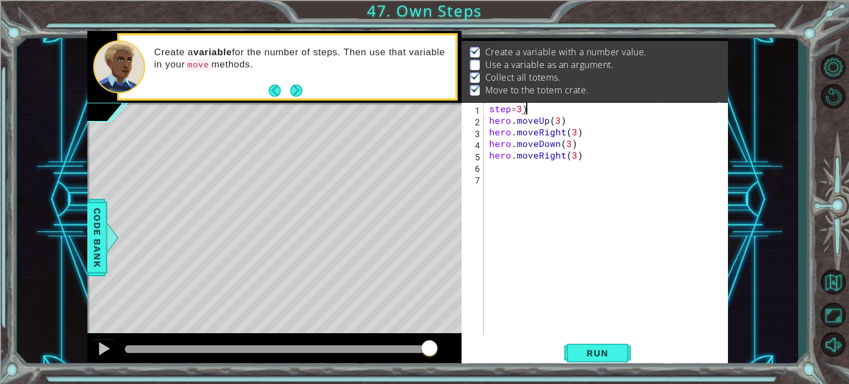
click at [529, 108] on div "step = 3 ) hero . moveUp ( 3 ) hero . moveRight ( 3 ) hero . moveDown ( 3 ) her…" at bounding box center [609, 230] width 244 height 255
click at [510, 109] on div "step = 3 hero . moveUp ( 3 ) hero . moveRight ( 3 ) hero . moveDown ( 3 ) hero …" at bounding box center [609, 230] width 244 height 255
type textarea "step = 3"
click at [542, 311] on div "step = 3 hero . moveUp ( 3 ) hero . moveRight ( 3 ) hero . moveDown ( 3 ) hero …" at bounding box center [609, 230] width 244 height 255
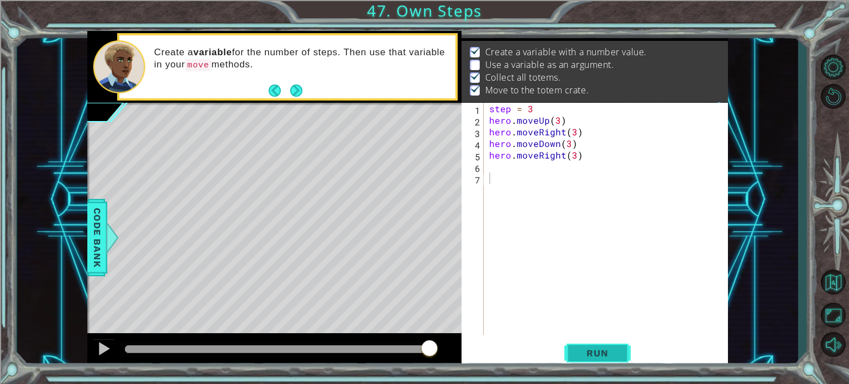
click at [589, 361] on button "Run" at bounding box center [598, 353] width 66 height 27
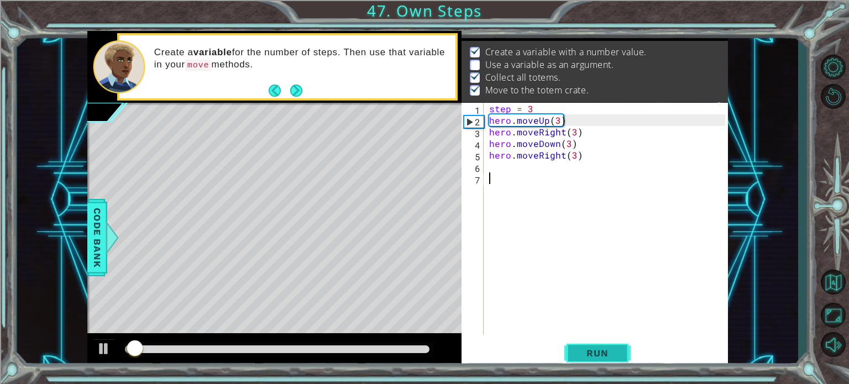
scroll to position [13, 0]
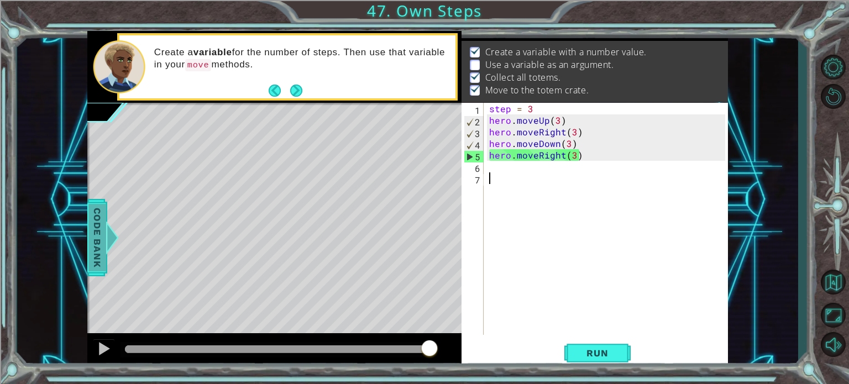
click at [108, 241] on div at bounding box center [112, 237] width 14 height 33
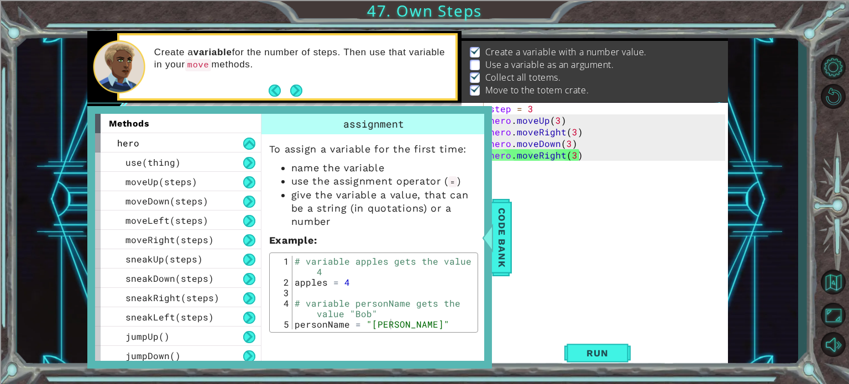
click at [263, 323] on div "To assign a variable for the first time: name the variable use the assignment o…" at bounding box center [374, 233] width 224 height 199
click at [488, 241] on div at bounding box center [488, 237] width 14 height 33
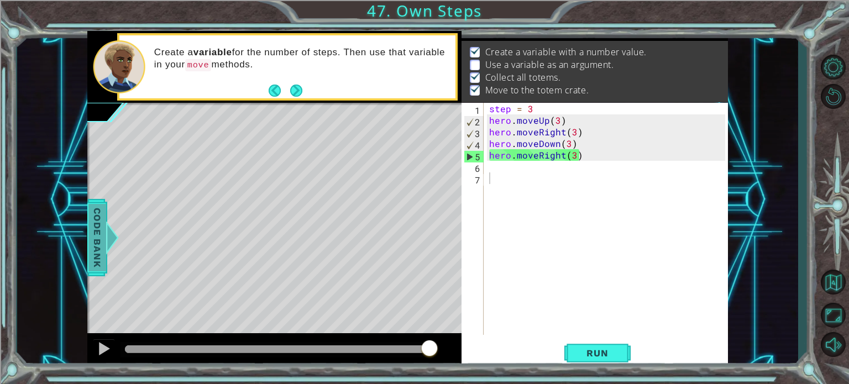
click at [106, 247] on div at bounding box center [112, 237] width 14 height 33
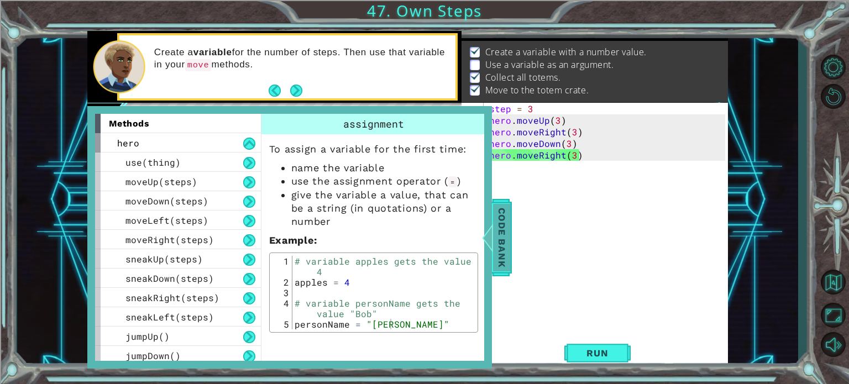
click at [506, 254] on span "Code Bank" at bounding box center [502, 236] width 18 height 67
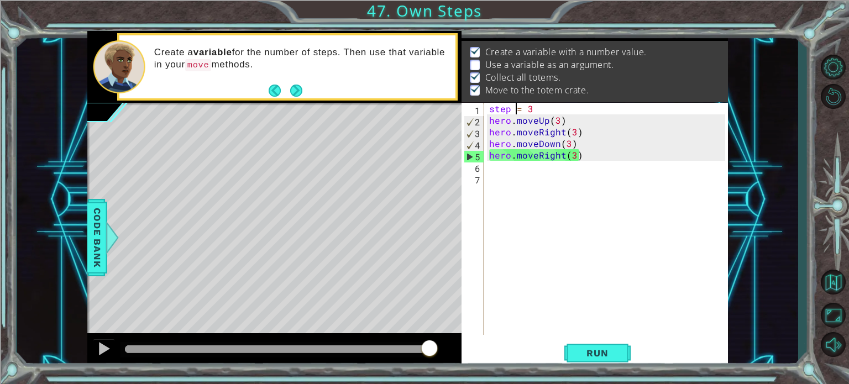
click at [514, 112] on div "step = 3 hero . moveUp ( 3 ) hero . moveRight ( 3 ) hero . moveDown ( 3 ) hero …" at bounding box center [609, 230] width 244 height 255
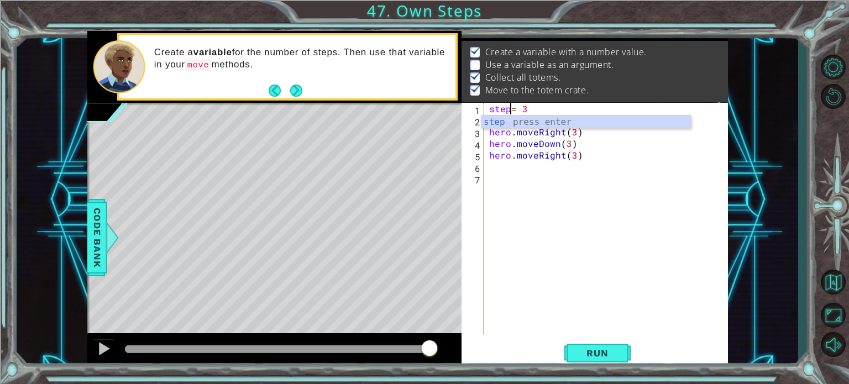
scroll to position [0, 1]
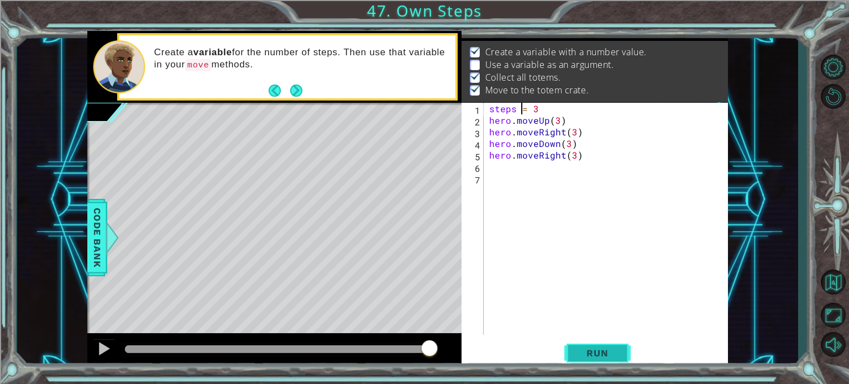
type textarea "steps = 3"
click at [589, 342] on button "Run" at bounding box center [598, 353] width 66 height 27
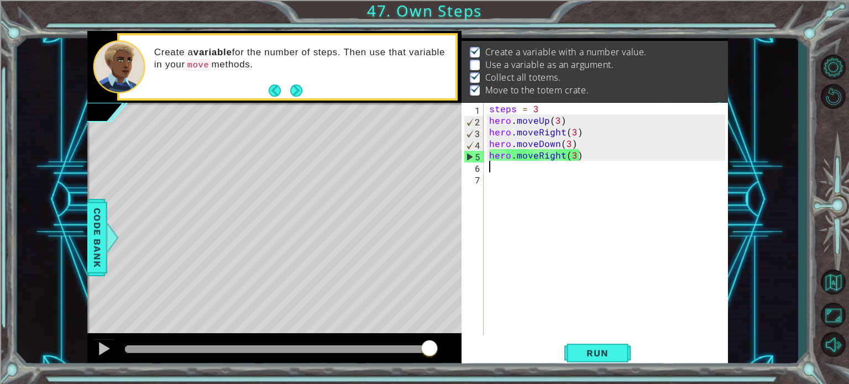
click at [494, 168] on div "steps = 3 hero . moveUp ( 3 ) hero . moveRight ( 3 ) hero . moveDown ( 3 ) hero…" at bounding box center [609, 230] width 244 height 255
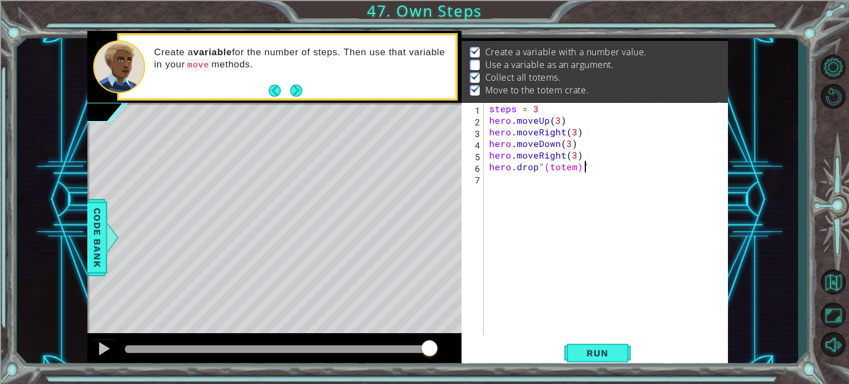
scroll to position [0, 5]
click at [605, 345] on button "Run" at bounding box center [598, 353] width 66 height 27
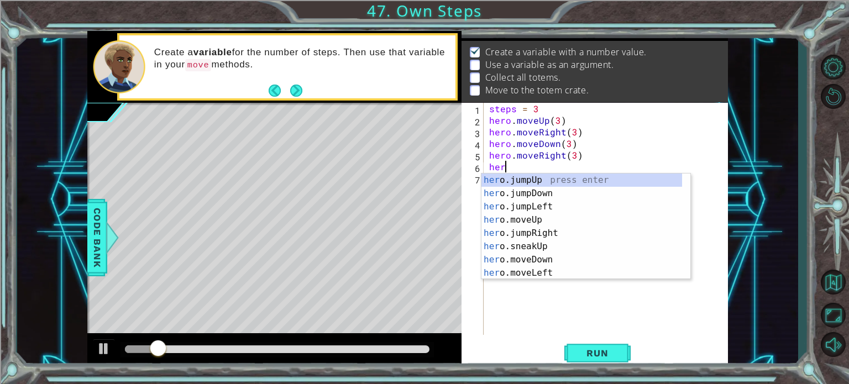
scroll to position [0, 0]
type textarea "h"
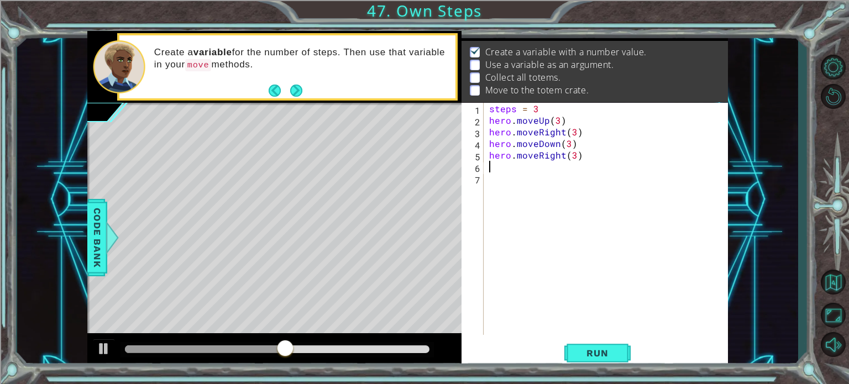
click at [535, 108] on div "steps = 3 hero . moveUp ( 3 ) hero . moveRight ( 3 ) hero . moveDown ( 3 ) hero…" at bounding box center [609, 230] width 244 height 255
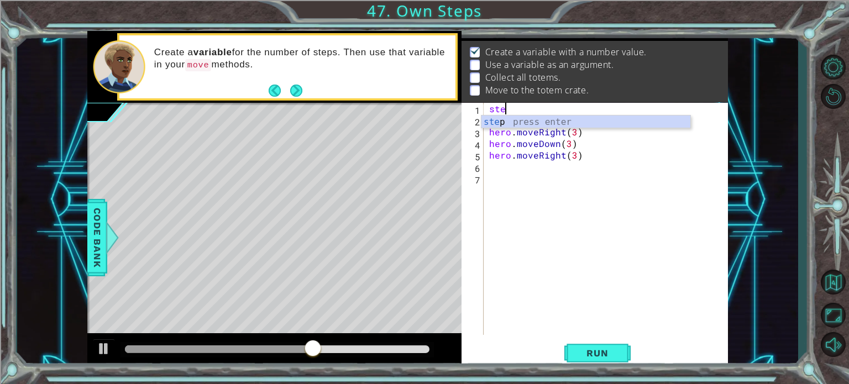
type textarea "s"
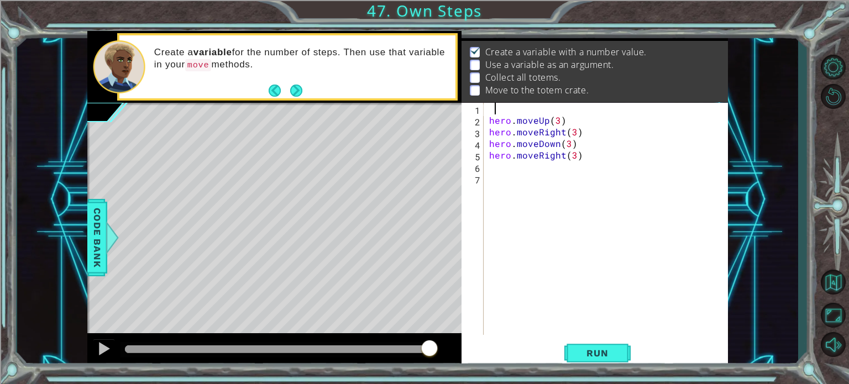
click at [558, 122] on div "hero . moveUp ( 3 ) hero . moveRight ( 3 ) hero . moveDown ( 3 ) hero . moveRig…" at bounding box center [609, 230] width 244 height 255
click at [573, 155] on div "hero . moveUp ( 3 ) hero . moveRight ( 3 ) hero . moveDown ( 3 ) hero . moveRig…" at bounding box center [609, 230] width 244 height 255
click at [568, 144] on div "hero . moveUp ( 3 ) hero . moveRight ( 3 ) hero . moveDown ( 3 ) hero . moveRig…" at bounding box center [609, 230] width 244 height 255
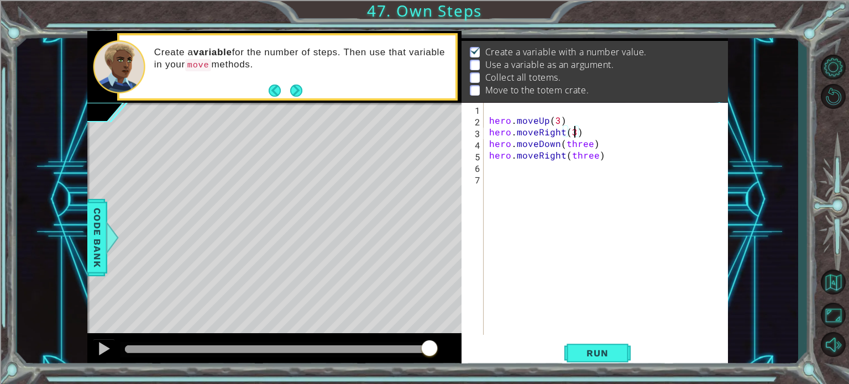
click at [574, 130] on div "hero . moveUp ( 3 ) hero . moveRight ( 3 ) hero . moveDown ( three ) hero . mov…" at bounding box center [609, 230] width 244 height 255
click at [557, 122] on div "hero . moveUp ( 3 ) hero . moveRight ( three ) hero . moveDown ( three ) hero .…" at bounding box center [609, 230] width 244 height 255
click at [584, 349] on span "Run" at bounding box center [598, 353] width 44 height 11
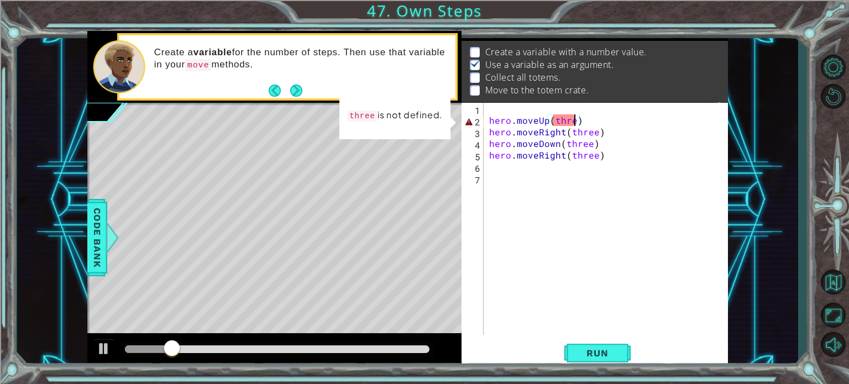
scroll to position [0, 4]
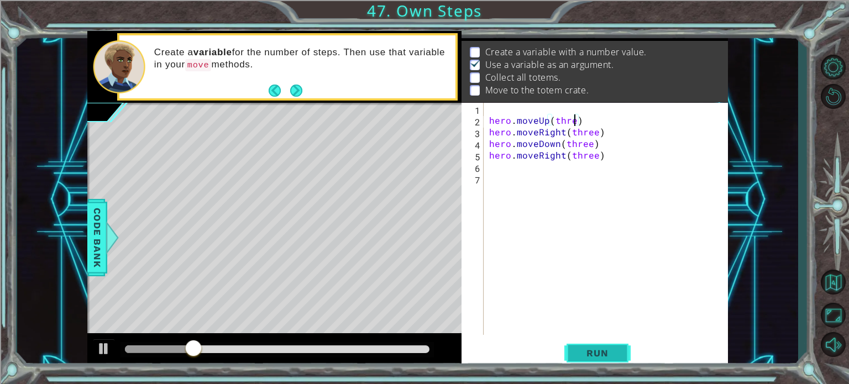
click at [578, 358] on span "Run" at bounding box center [598, 353] width 44 height 11
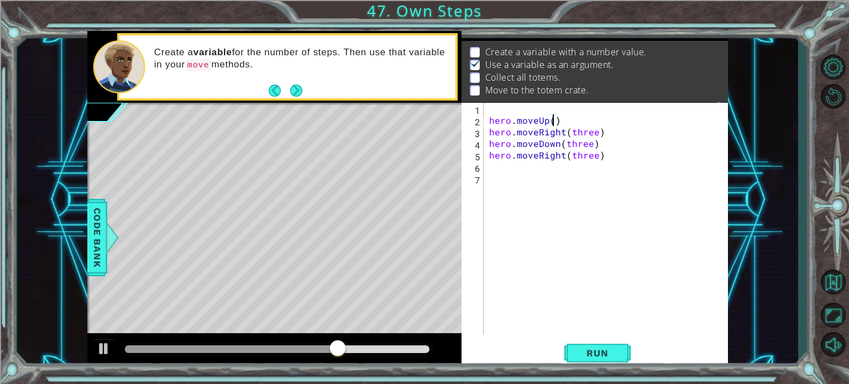
scroll to position [0, 4]
click at [100, 250] on span "Code Bank" at bounding box center [97, 236] width 18 height 67
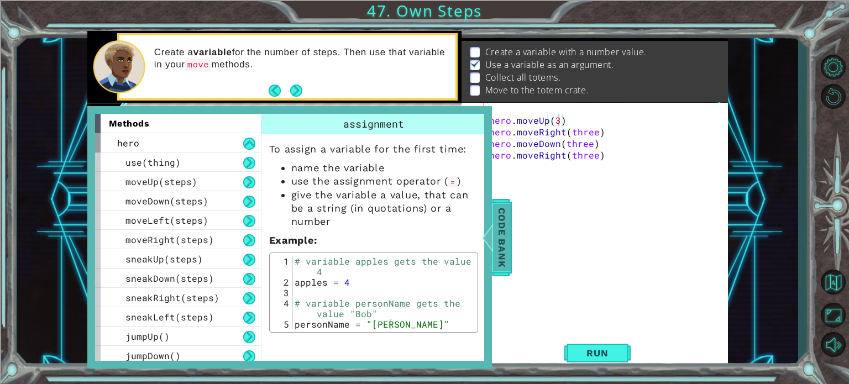
click at [501, 240] on span "Code Bank" at bounding box center [502, 236] width 18 height 67
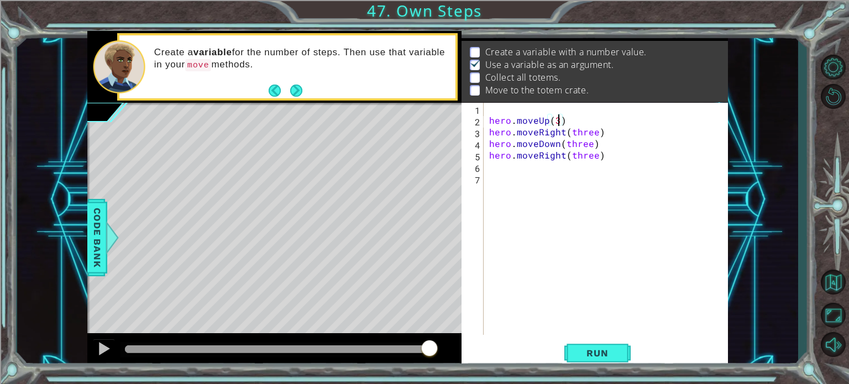
click at [560, 119] on div "hero . moveUp ( 3 ) hero . moveRight ( three ) hero . moveDown ( three ) hero .…" at bounding box center [609, 230] width 244 height 255
type textarea "hero.moveUp(step)"
click at [507, 105] on div "hero . moveUp ( step ) hero . moveRight ( three ) hero . moveDown ( three ) her…" at bounding box center [609, 230] width 244 height 255
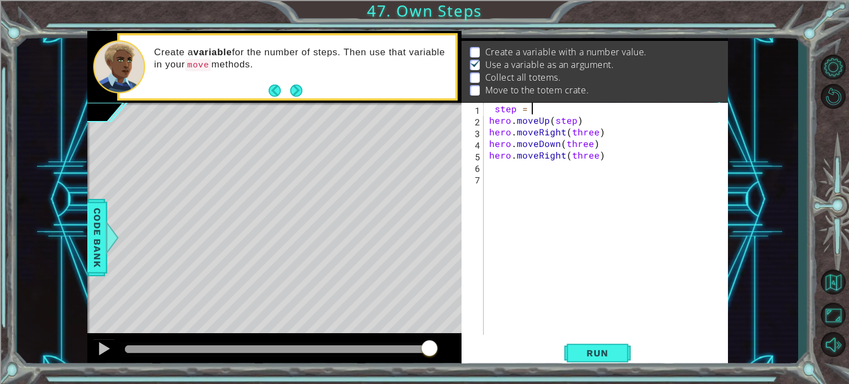
scroll to position [0, 2]
click at [595, 132] on div "step = 3 hero . moveUp ( step ) hero . moveRight ( three ) hero . moveDown ( th…" at bounding box center [609, 230] width 244 height 255
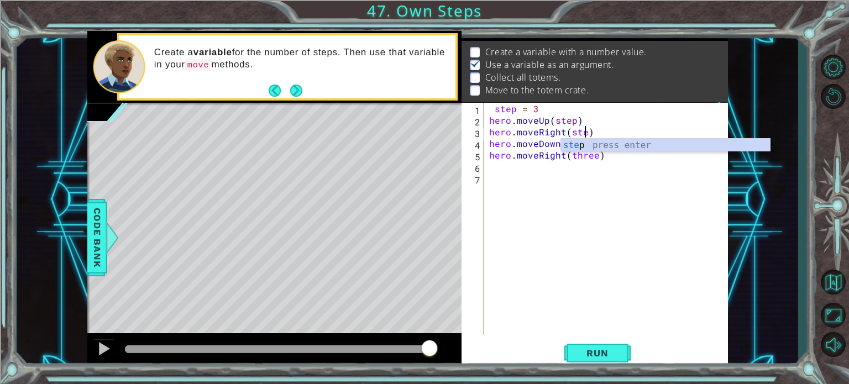
scroll to position [0, 6]
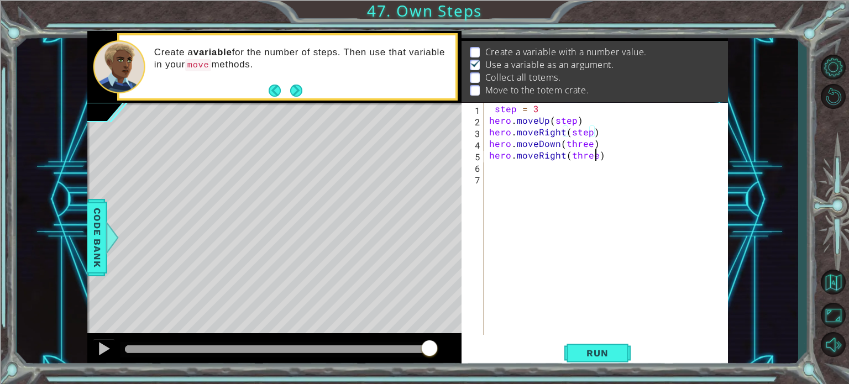
click at [595, 156] on div "step = 3 hero . moveUp ( step ) hero . moveRight ( step ) hero . moveDown ( thr…" at bounding box center [609, 230] width 244 height 255
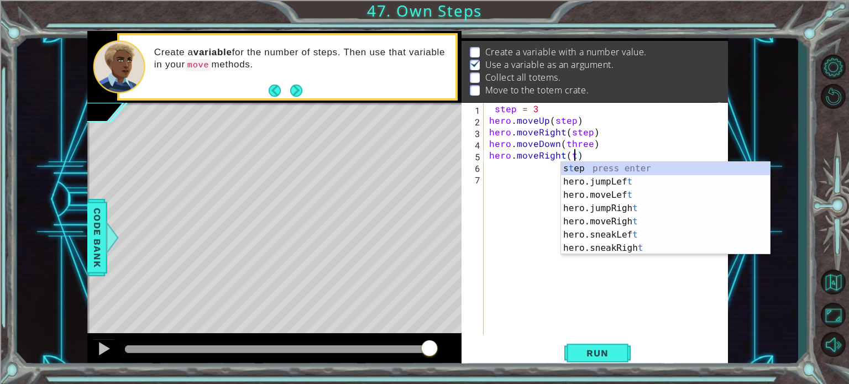
scroll to position [0, 4]
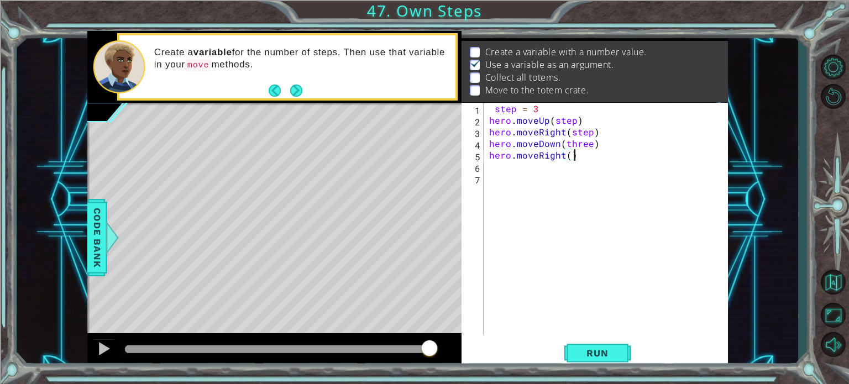
click at [595, 156] on div "step = 3 hero . moveUp ( step ) hero . moveRight ( step ) hero . moveDown ( thr…" at bounding box center [609, 230] width 244 height 255
click at [570, 154] on div "step = 3 hero . moveUp ( step ) hero . moveRight ( step ) hero . moveDown ( thr…" at bounding box center [609, 230] width 244 height 255
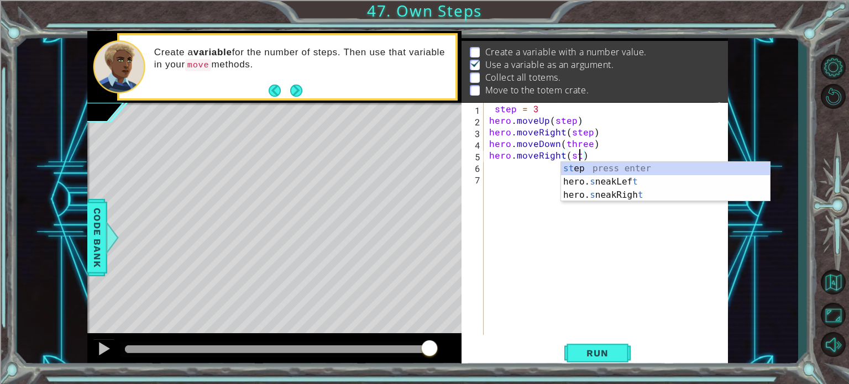
scroll to position [0, 6]
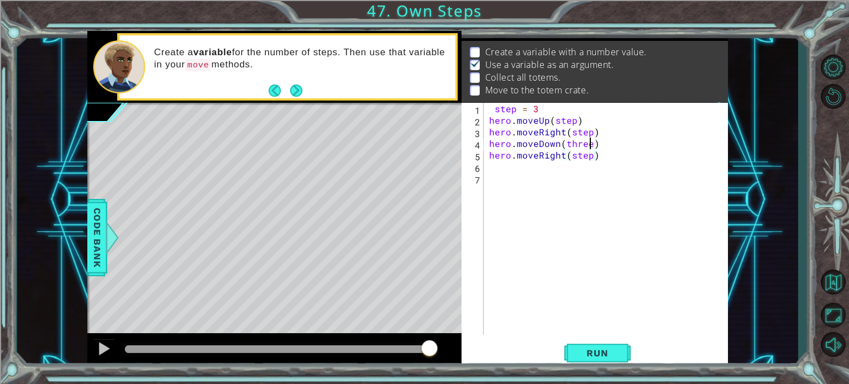
click at [588, 147] on div "step = 3 hero . moveUp ( step ) hero . moveRight ( step ) hero . moveDown ( thr…" at bounding box center [609, 230] width 244 height 255
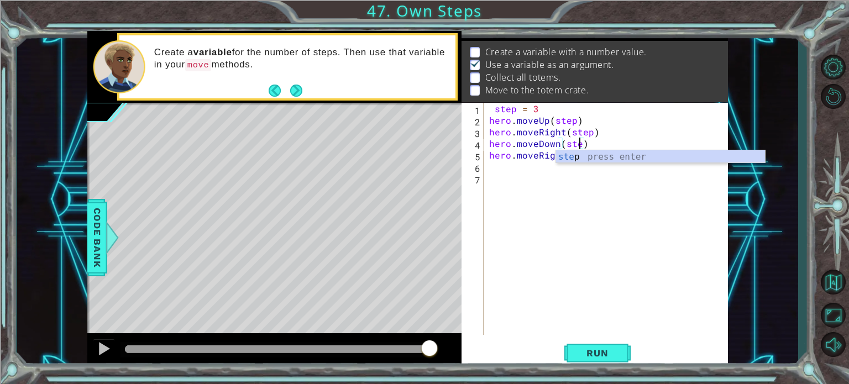
type textarea "hero.moveDown(step)"
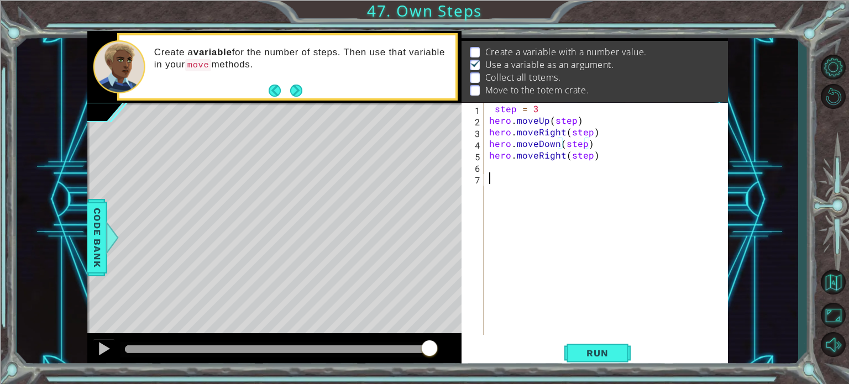
click at [531, 267] on div "step = 3 hero . moveUp ( step ) hero . moveRight ( step ) hero . moveDown ( ste…" at bounding box center [609, 230] width 244 height 255
click at [582, 344] on button "Run" at bounding box center [598, 353] width 66 height 27
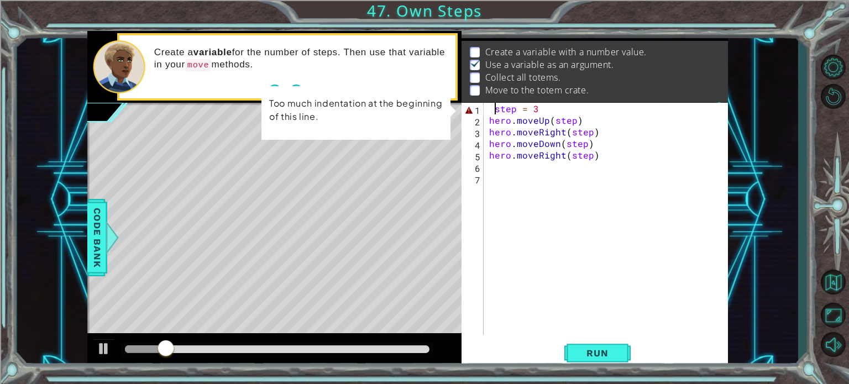
click at [493, 107] on div "step = 3 hero . moveUp ( step ) hero . moveRight ( step ) hero . moveDown ( ste…" at bounding box center [609, 230] width 244 height 255
type textarea "step = 3"
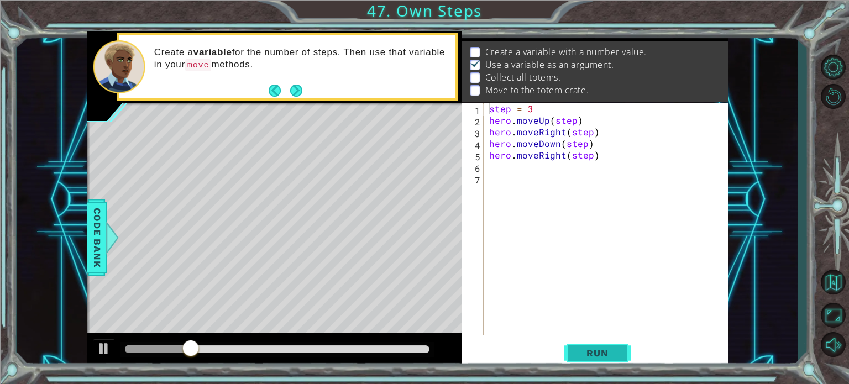
click at [596, 358] on span "Run" at bounding box center [598, 353] width 44 height 11
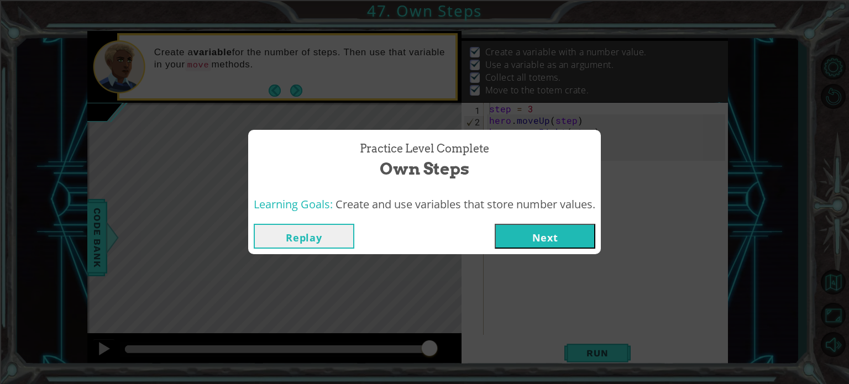
click at [509, 233] on button "Next" at bounding box center [545, 236] width 101 height 25
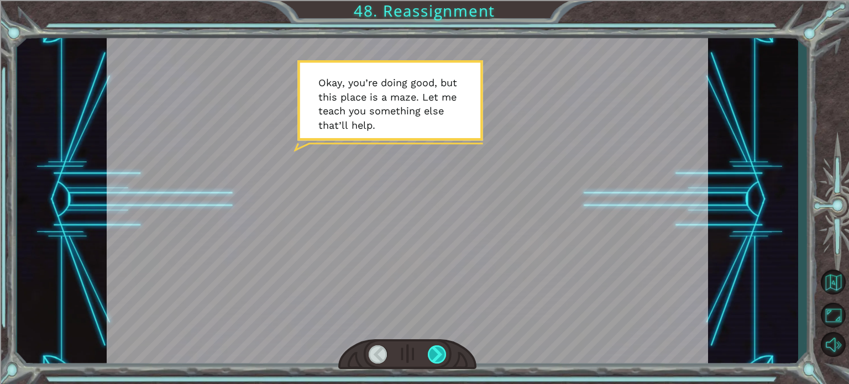
click at [436, 351] on div at bounding box center [437, 355] width 19 height 18
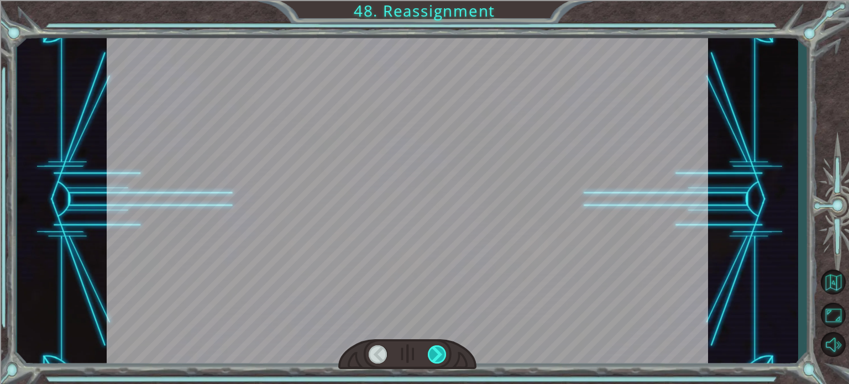
click at [436, 351] on div at bounding box center [437, 355] width 19 height 18
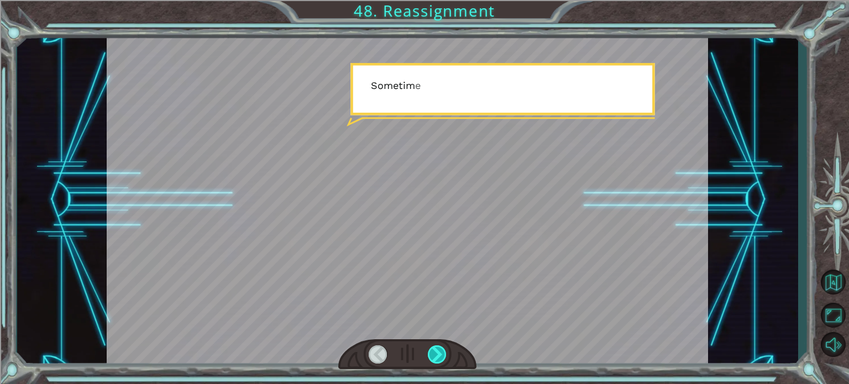
click at [436, 351] on div at bounding box center [437, 355] width 19 height 18
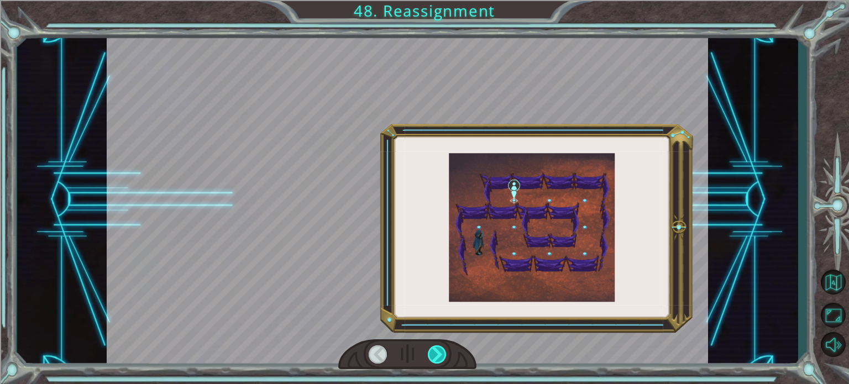
click at [436, 351] on div at bounding box center [437, 355] width 19 height 18
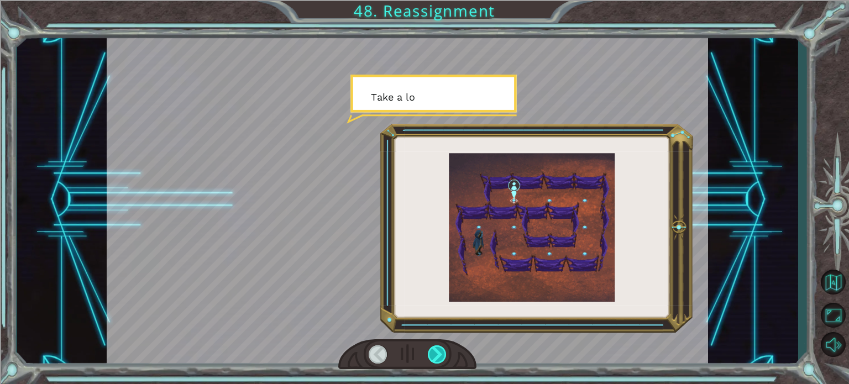
click at [436, 351] on div at bounding box center [437, 355] width 19 height 18
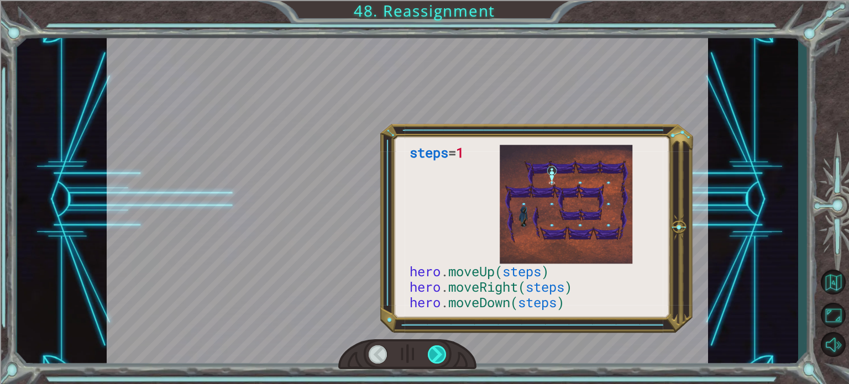
click at [436, 351] on div at bounding box center [437, 355] width 19 height 18
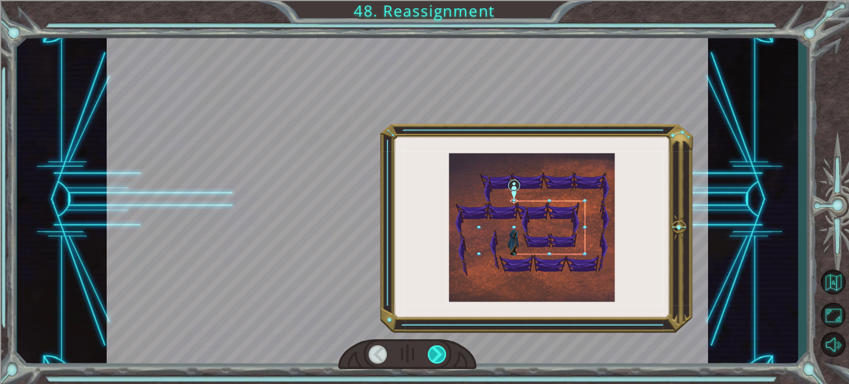
click at [436, 351] on div at bounding box center [437, 355] width 19 height 18
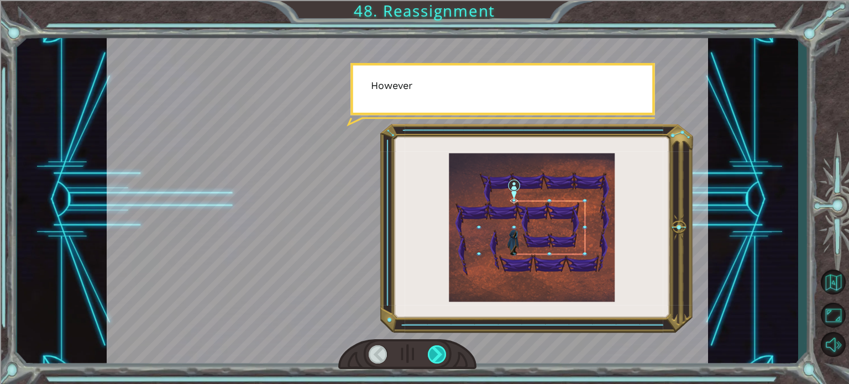
click at [436, 351] on div at bounding box center [437, 355] width 19 height 18
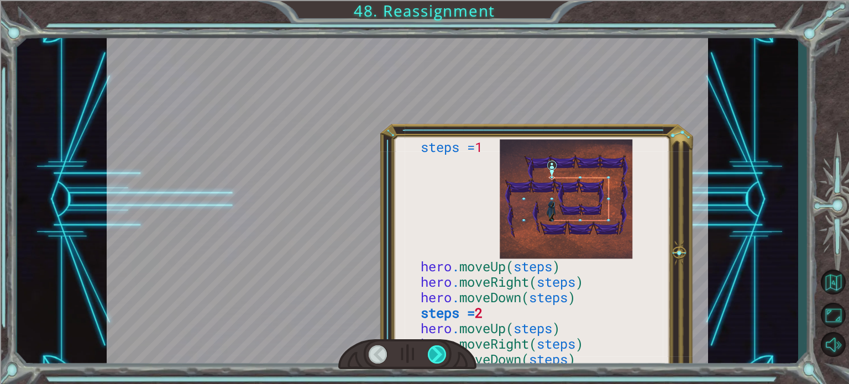
click at [436, 351] on div at bounding box center [437, 355] width 19 height 18
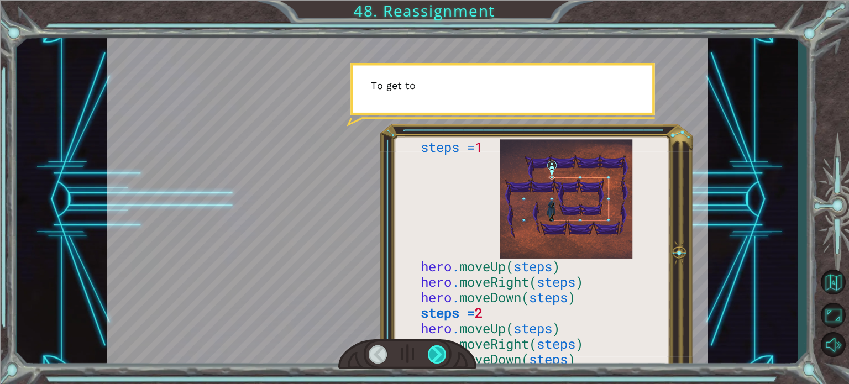
click at [436, 351] on div at bounding box center [437, 355] width 19 height 18
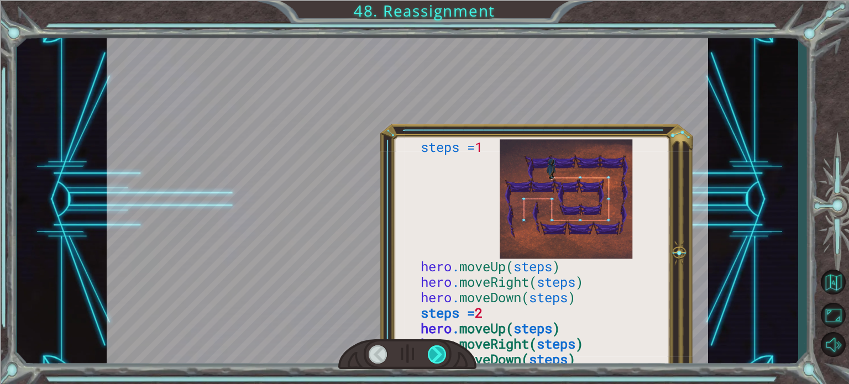
click at [436, 351] on div at bounding box center [437, 355] width 19 height 18
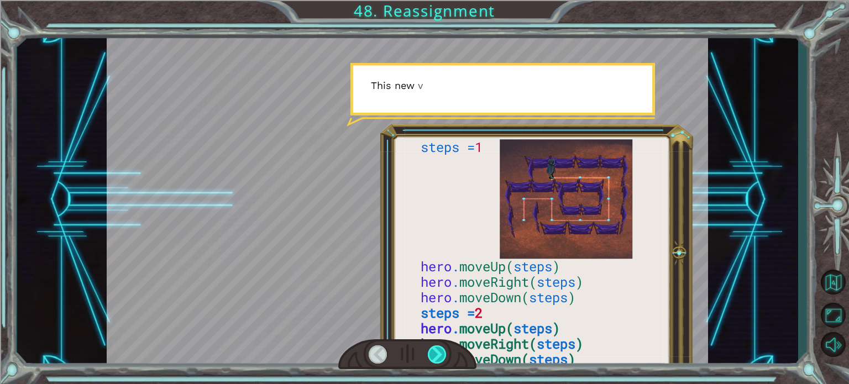
click at [436, 351] on div at bounding box center [437, 355] width 19 height 18
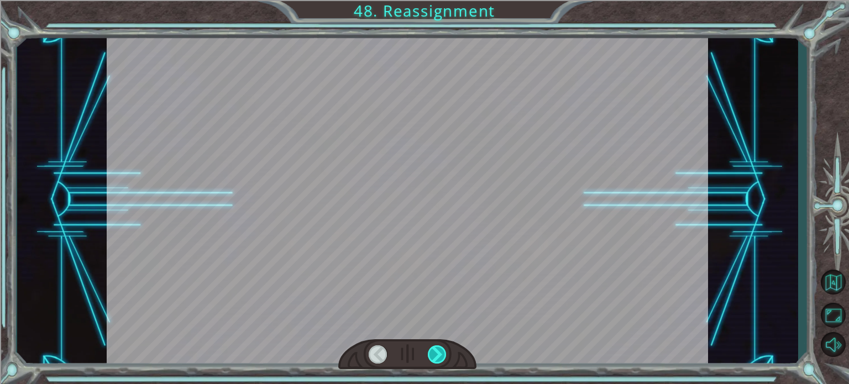
click at [436, 351] on div at bounding box center [437, 355] width 19 height 18
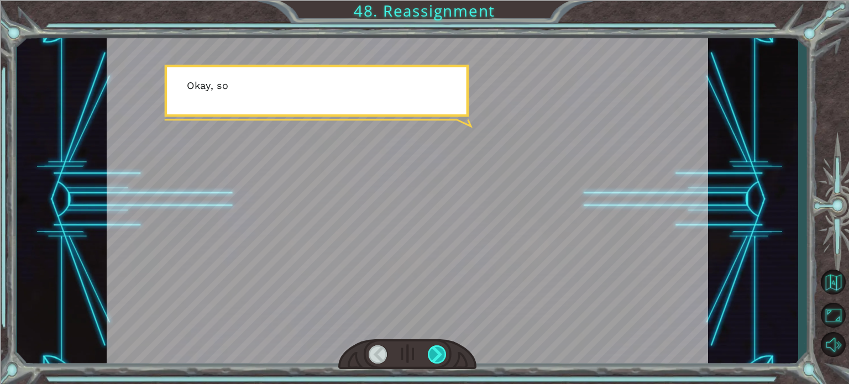
click at [436, 351] on div at bounding box center [437, 355] width 19 height 18
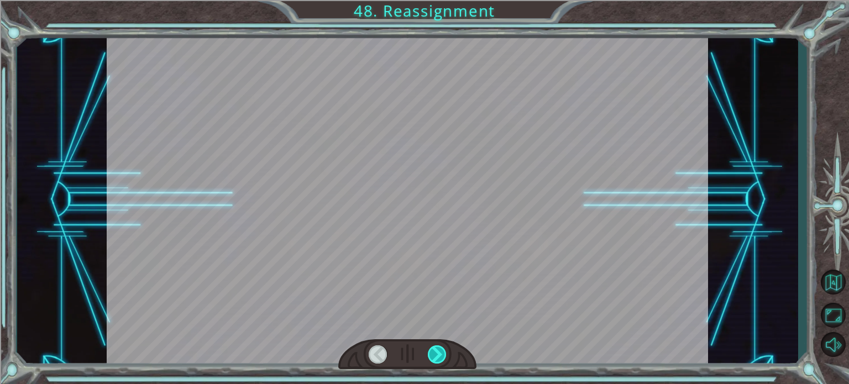
click at [436, 351] on div at bounding box center [437, 355] width 19 height 18
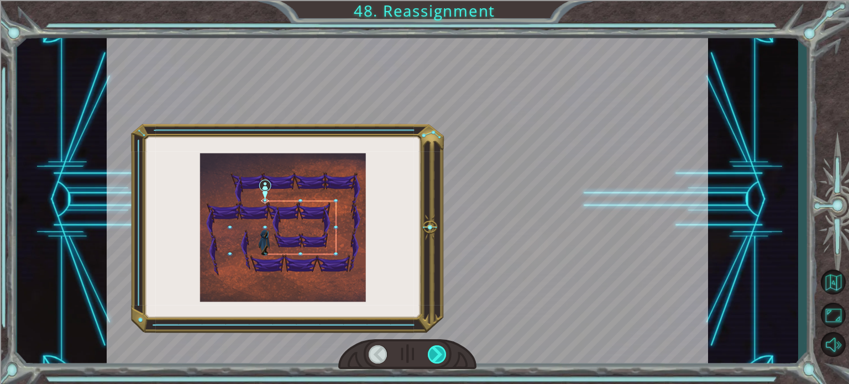
click at [436, 351] on div at bounding box center [437, 355] width 19 height 18
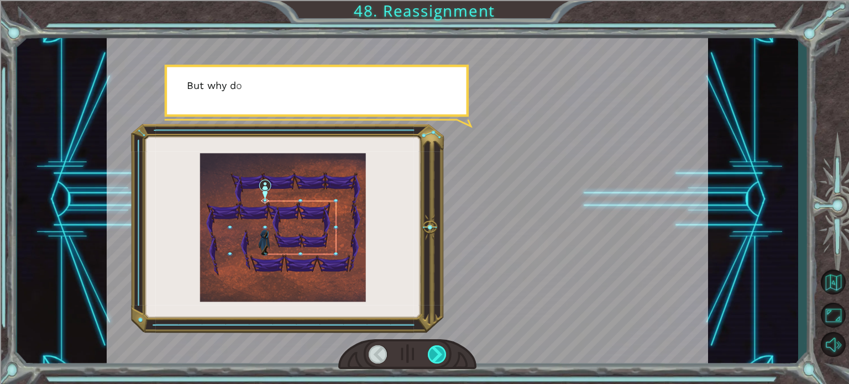
click at [436, 351] on div at bounding box center [437, 355] width 19 height 18
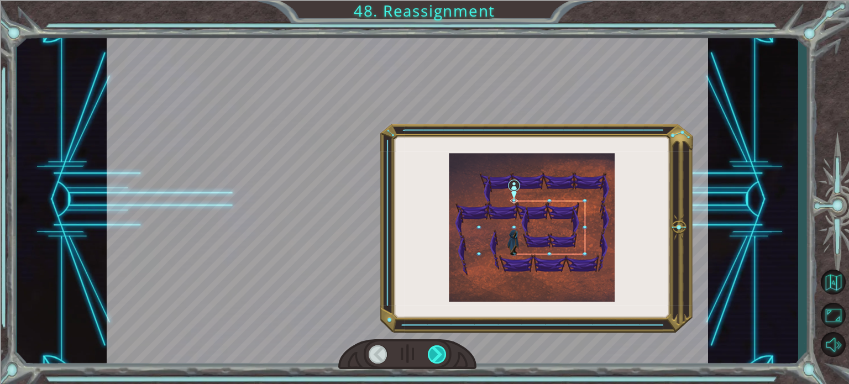
click at [436, 351] on div at bounding box center [437, 355] width 19 height 18
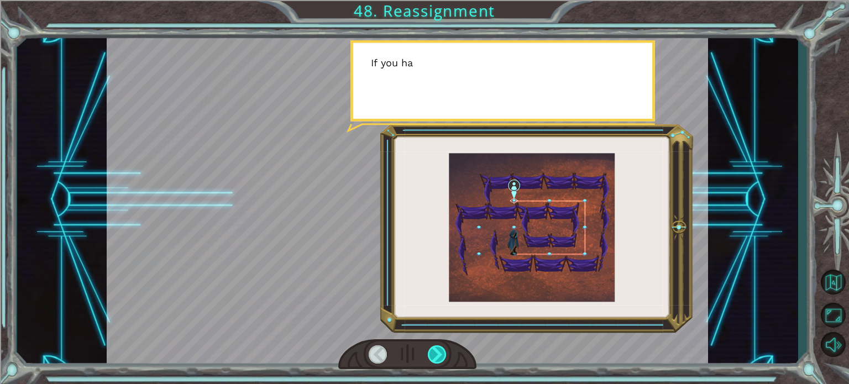
click at [436, 351] on div at bounding box center [437, 355] width 19 height 18
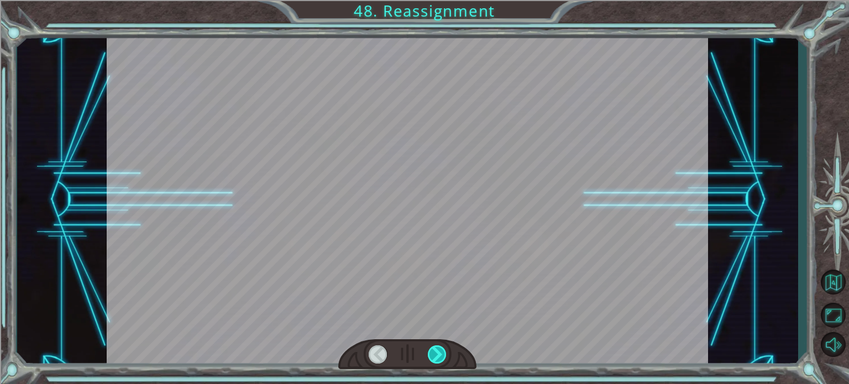
click at [436, 351] on div at bounding box center [437, 355] width 19 height 18
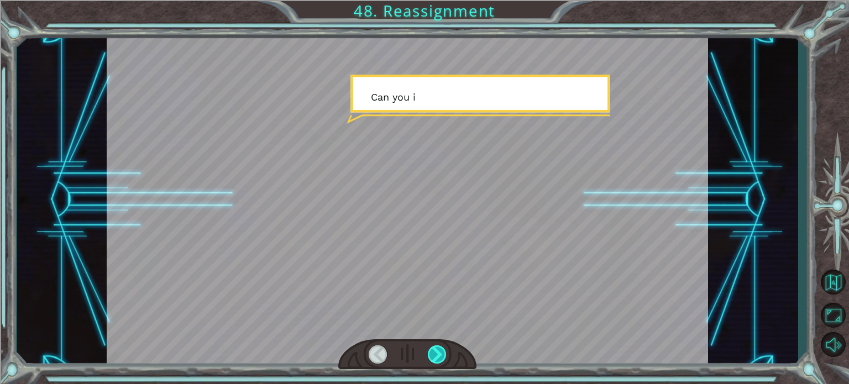
click at [436, 351] on div at bounding box center [437, 355] width 19 height 18
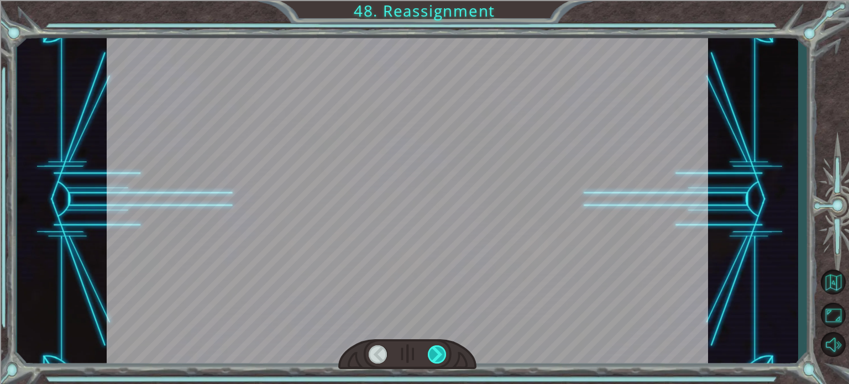
click at [436, 351] on div at bounding box center [437, 355] width 19 height 18
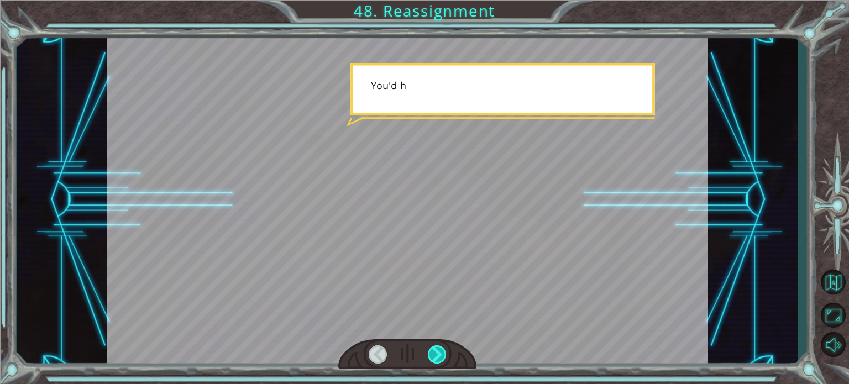
click at [436, 351] on div at bounding box center [437, 355] width 19 height 18
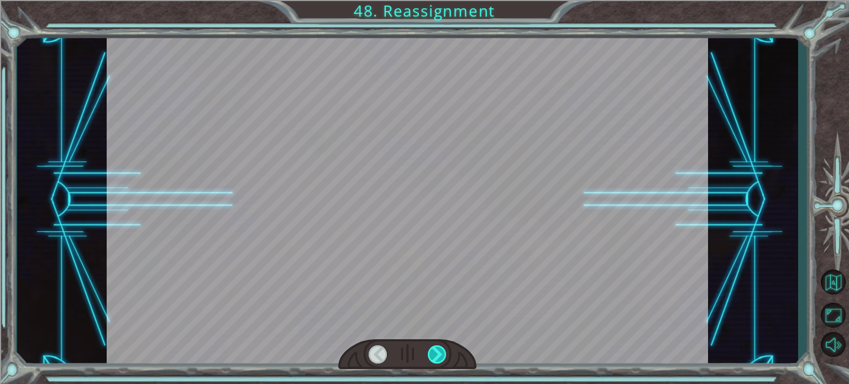
click at [436, 351] on div at bounding box center [437, 355] width 19 height 18
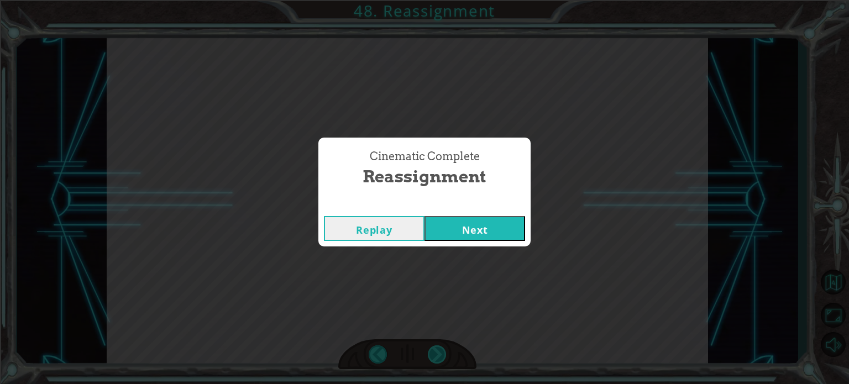
click at [436, 351] on div "Cinematic Complete Reassignment Replay Next" at bounding box center [424, 192] width 849 height 384
click at [469, 236] on button "Next" at bounding box center [475, 228] width 101 height 25
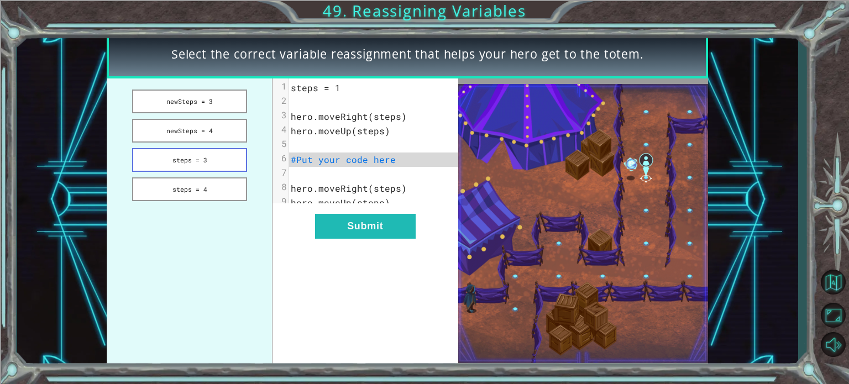
click at [214, 154] on button "steps = 3" at bounding box center [189, 160] width 115 height 24
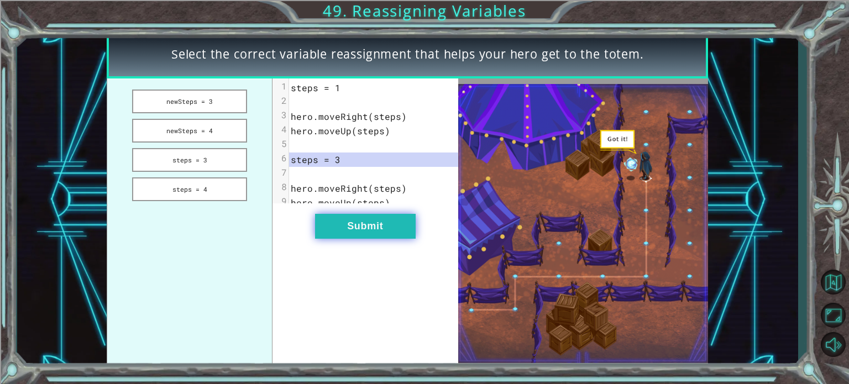
click at [340, 236] on button "Submit" at bounding box center [365, 226] width 101 height 25
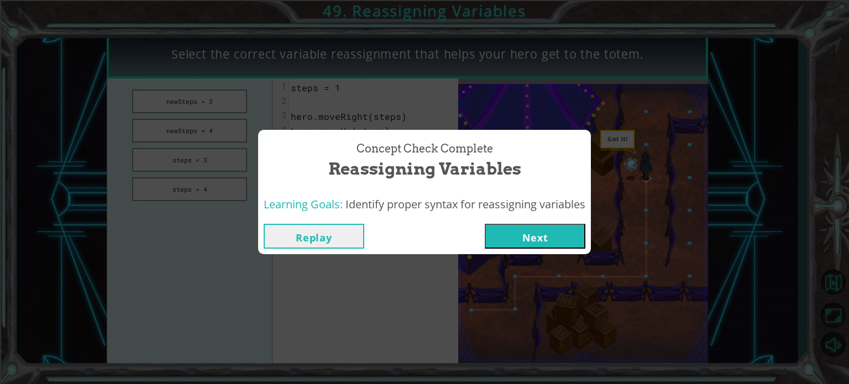
click at [522, 237] on button "Next" at bounding box center [535, 236] width 101 height 25
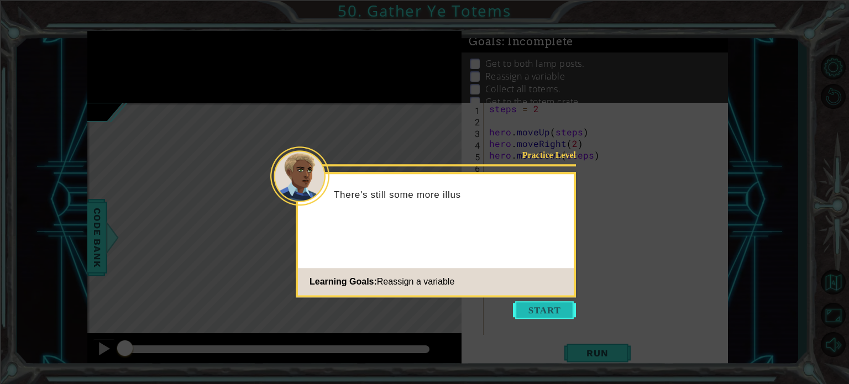
click at [534, 310] on button "Start" at bounding box center [544, 310] width 63 height 18
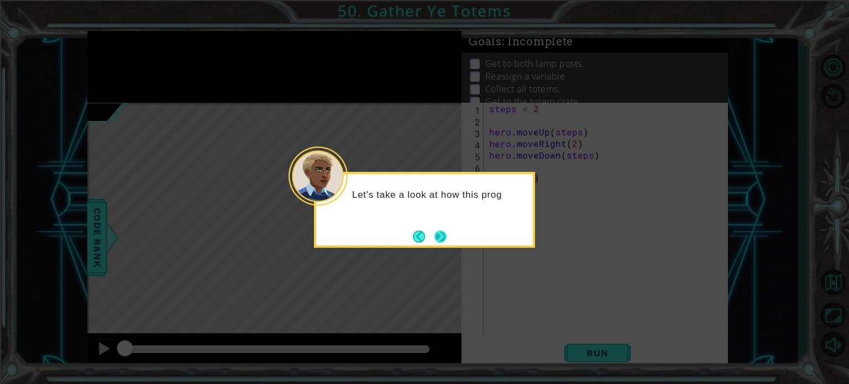
click at [443, 234] on button "Next" at bounding box center [441, 237] width 12 height 12
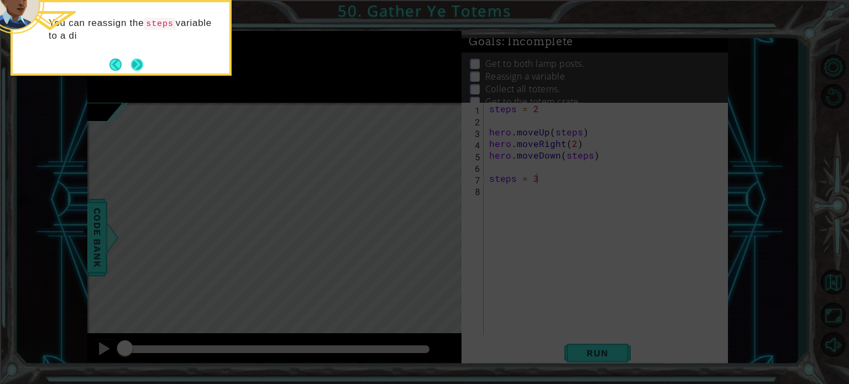
click at [142, 67] on button "Next" at bounding box center [137, 65] width 12 height 12
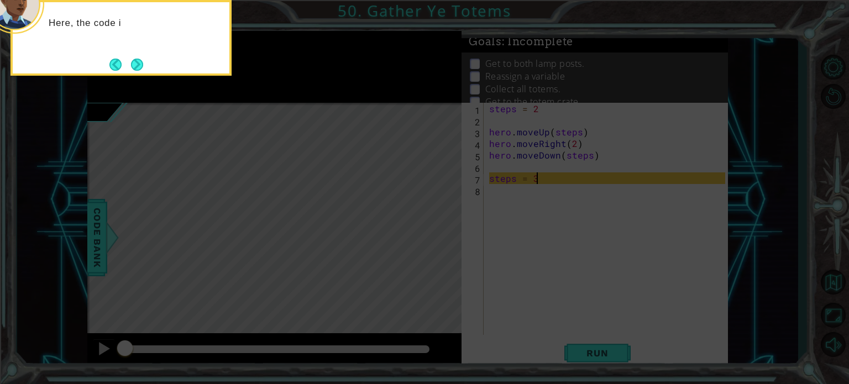
click at [142, 67] on button "Next" at bounding box center [137, 65] width 12 height 12
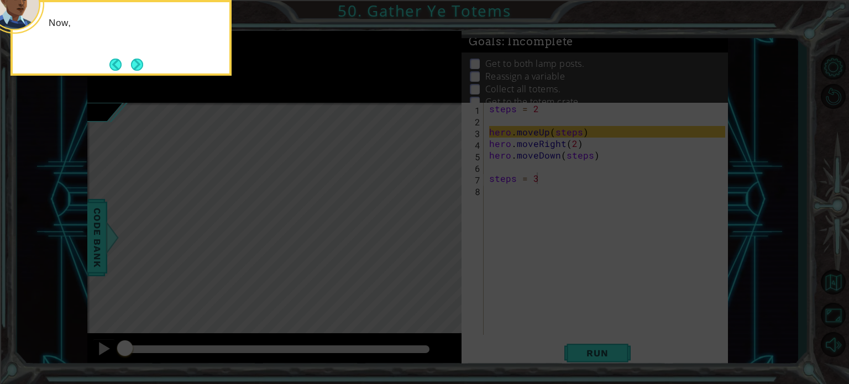
click at [142, 67] on button "Next" at bounding box center [137, 65] width 12 height 12
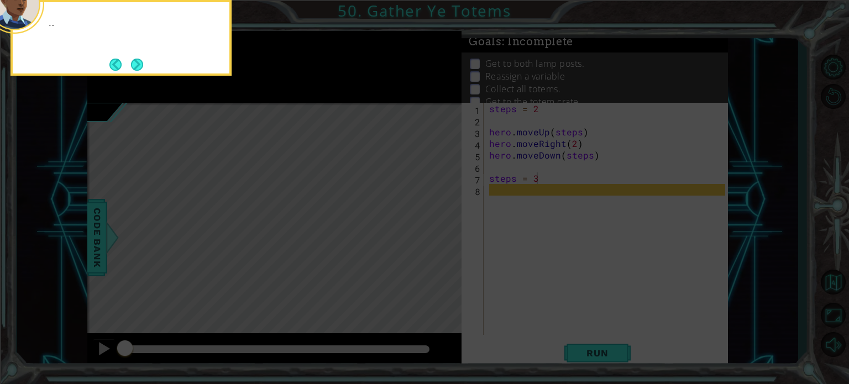
click at [142, 67] on button "Next" at bounding box center [137, 65] width 12 height 12
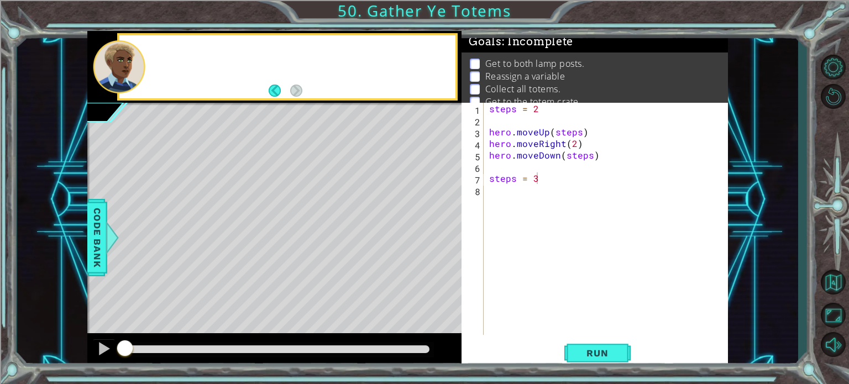
click at [142, 67] on div at bounding box center [119, 66] width 53 height 53
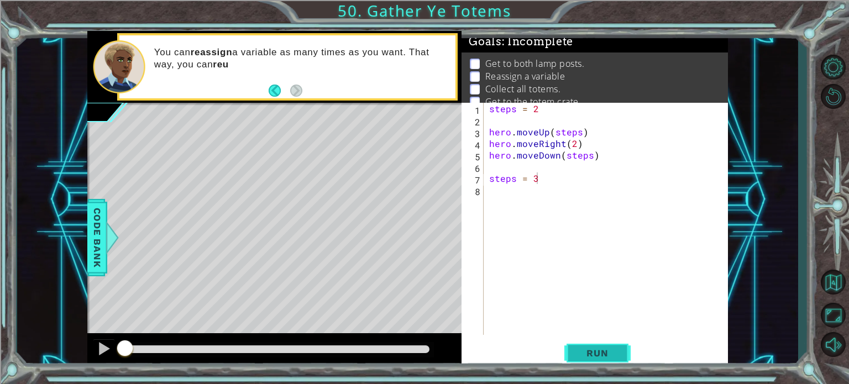
click at [586, 345] on button "Run" at bounding box center [598, 353] width 66 height 27
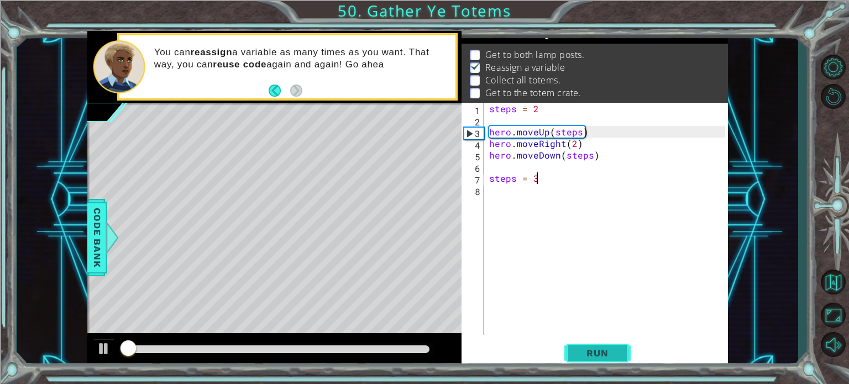
scroll to position [13, 0]
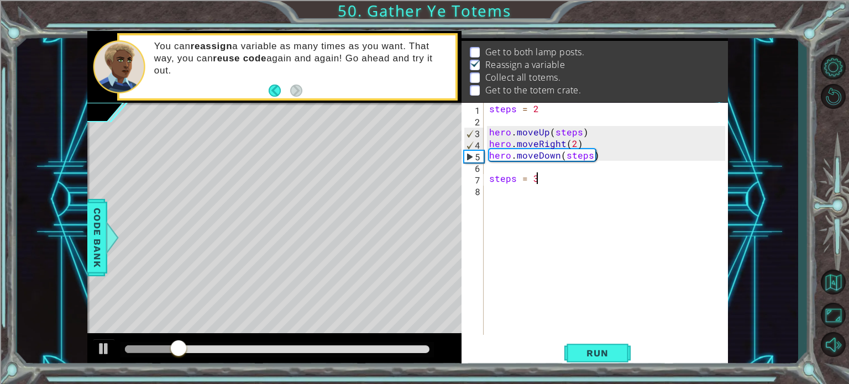
click at [494, 210] on div "steps = 2 hero . moveUp ( steps ) hero . moveRight ( 2 ) hero . moveDown ( step…" at bounding box center [609, 230] width 244 height 255
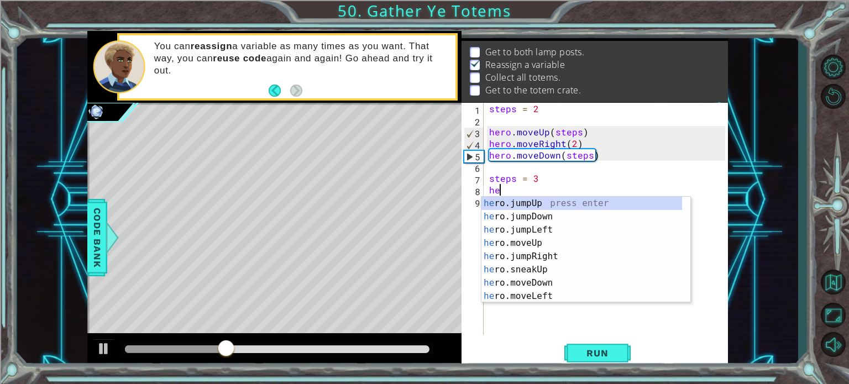
scroll to position [0, 0]
click at [537, 258] on div "hero .jumpUp press enter hero .jumpDown press enter hero .jumpLeft press enter …" at bounding box center [582, 263] width 201 height 133
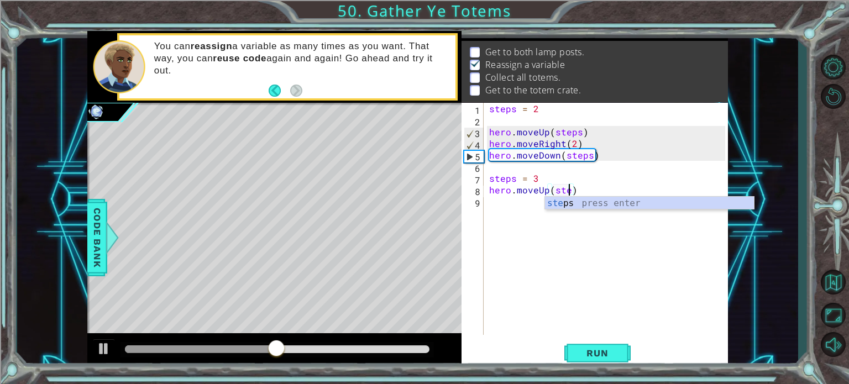
scroll to position [0, 4]
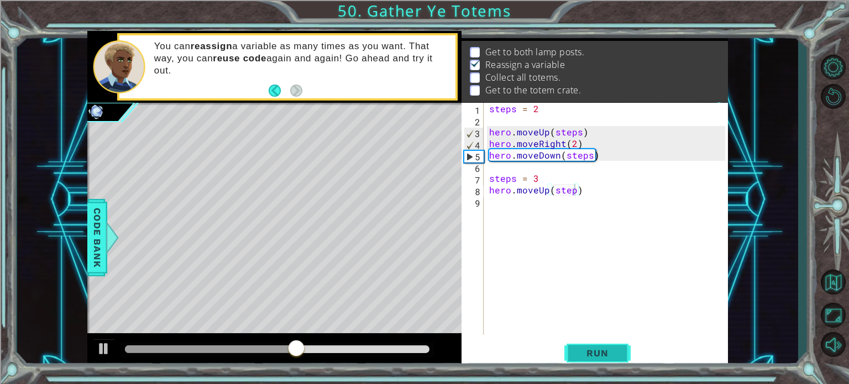
click at [588, 355] on span "Run" at bounding box center [598, 353] width 44 height 11
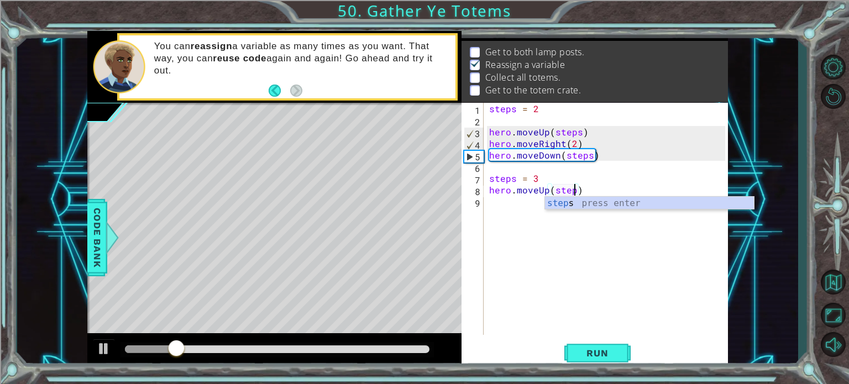
type textarea "hero.moveUp(steps)"
click at [552, 205] on div "steps press enter" at bounding box center [649, 217] width 209 height 40
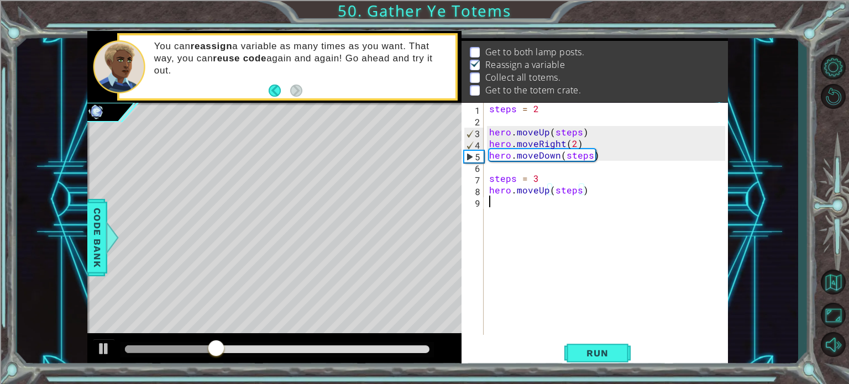
click at [534, 202] on div "steps = 2 hero . moveUp ( steps ) hero . moveRight ( 2 ) hero . moveDown ( step…" at bounding box center [609, 230] width 244 height 255
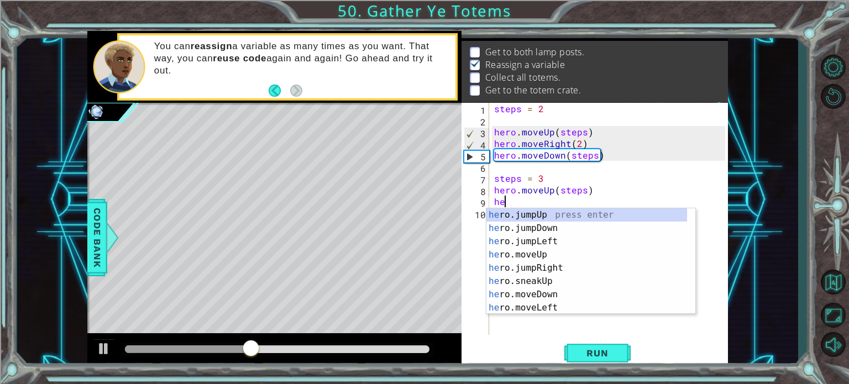
scroll to position [0, 0]
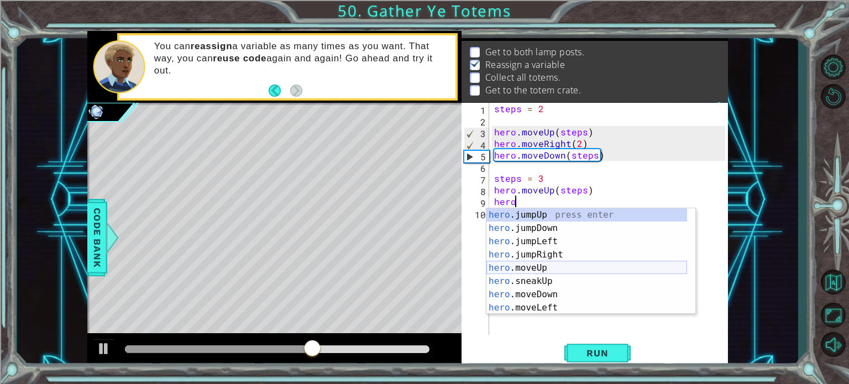
click at [521, 271] on div "hero .jumpUp press enter hero .jumpDown press enter hero .jumpLeft press enter …" at bounding box center [587, 274] width 201 height 133
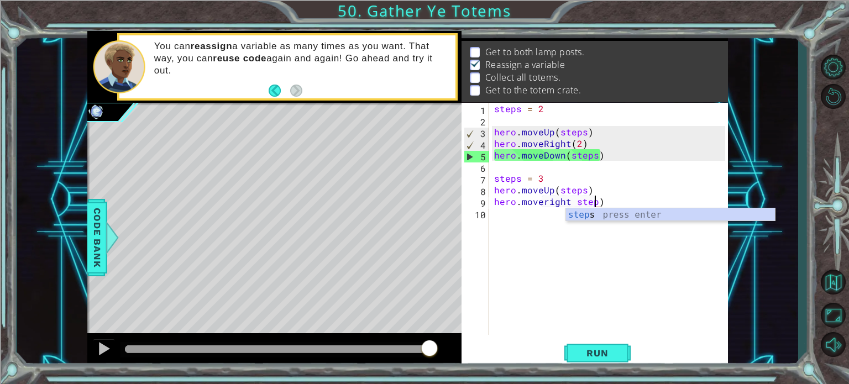
scroll to position [0, 6]
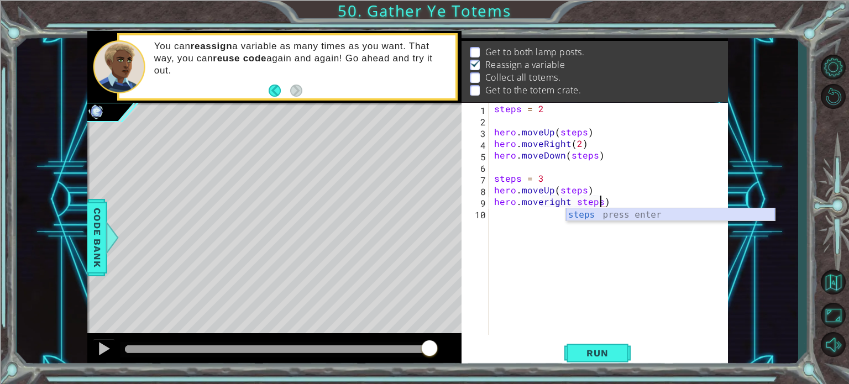
click at [566, 219] on div "steps press enter" at bounding box center [670, 228] width 209 height 40
click at [575, 205] on div "steps = 2 hero . moveUp ( steps ) hero . moveRight ( 2 ) hero . moveDown ( step…" at bounding box center [611, 230] width 239 height 255
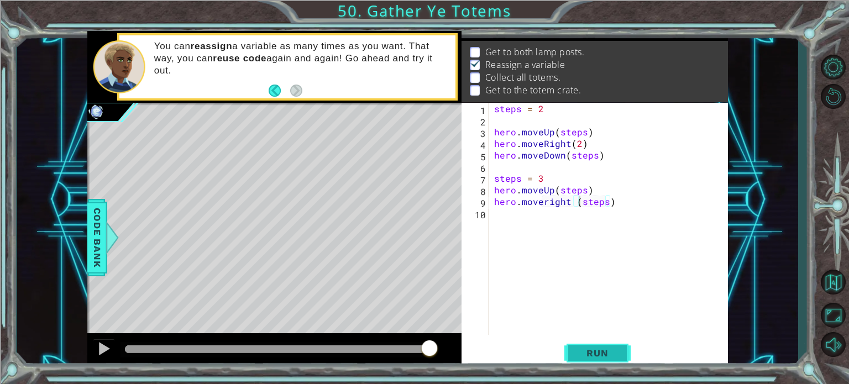
click at [593, 356] on span "Run" at bounding box center [598, 353] width 44 height 11
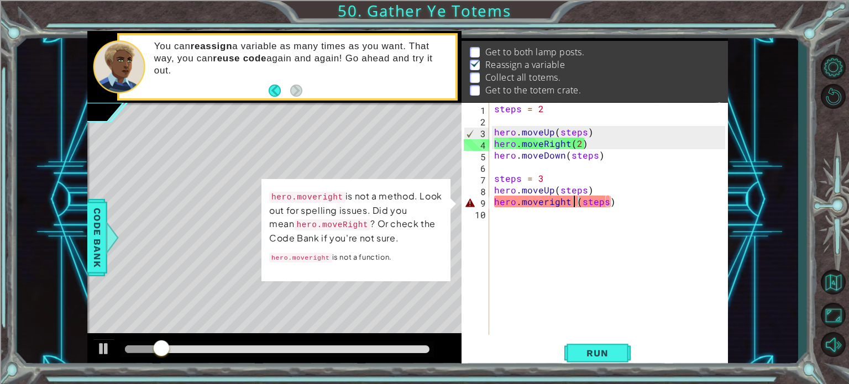
click at [574, 199] on div "steps = 2 hero . moveUp ( steps ) hero . moveRight ( 2 ) hero . moveDown ( step…" at bounding box center [611, 230] width 239 height 255
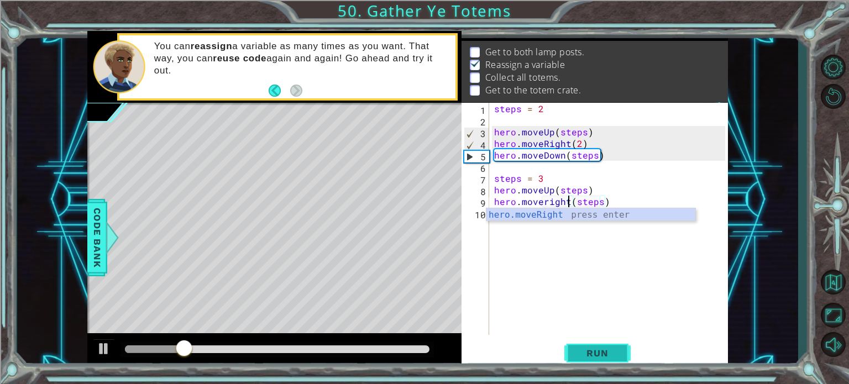
click at [583, 352] on span "Run" at bounding box center [598, 353] width 44 height 11
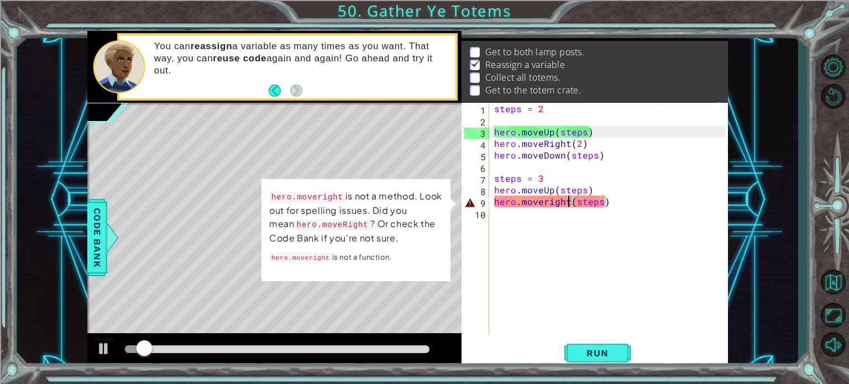
click at [604, 203] on div "steps = 2 hero . moveUp ( steps ) hero . moveRight ( 2 ) hero . moveDown ( step…" at bounding box center [611, 230] width 239 height 255
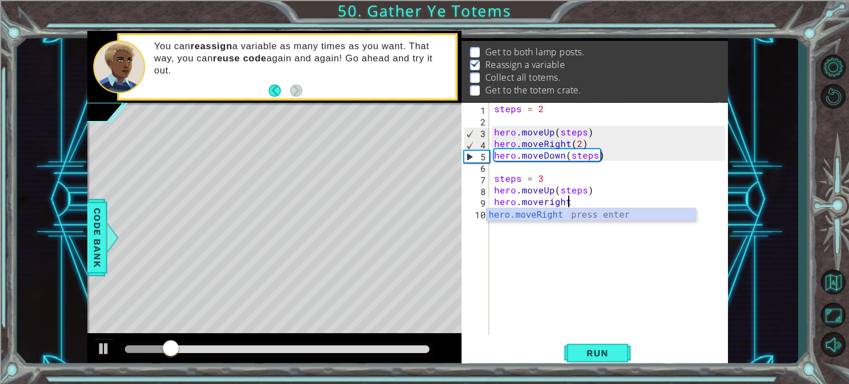
scroll to position [0, 3]
click at [544, 217] on div "hero.moveRigh t press enter" at bounding box center [591, 228] width 209 height 40
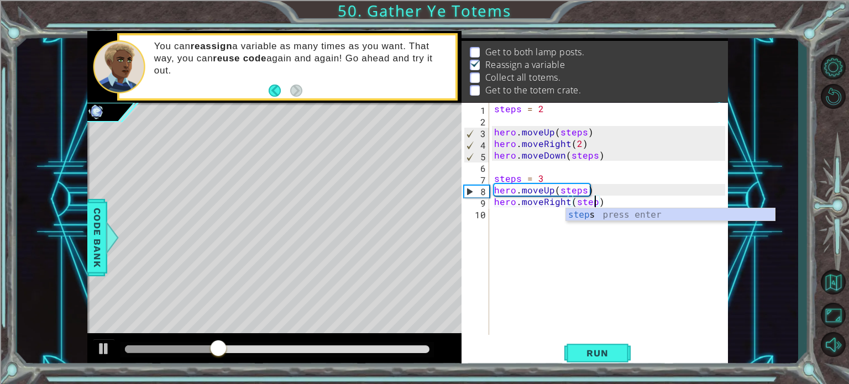
scroll to position [0, 6]
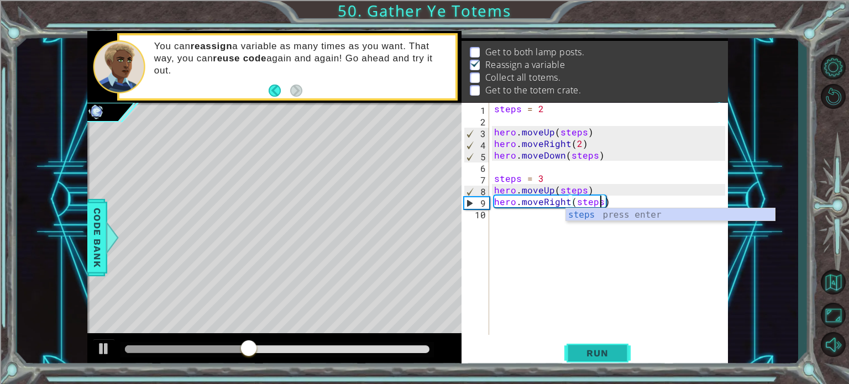
type textarea "hero.moveRight(steps)"
click at [595, 351] on span "Run" at bounding box center [598, 353] width 44 height 11
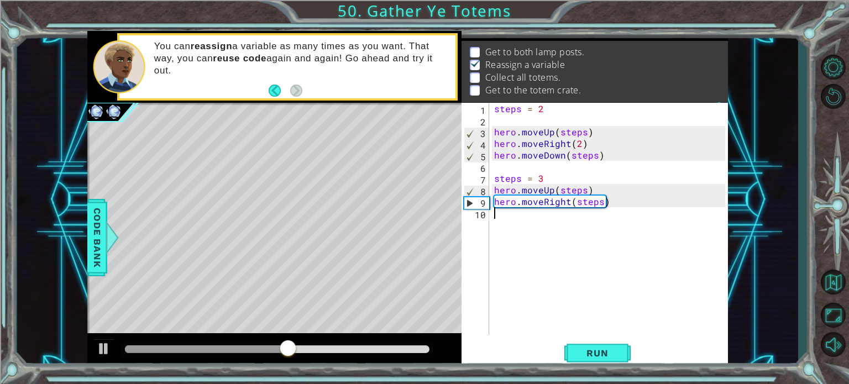
click at [529, 212] on div "steps = 2 hero . moveUp ( steps ) hero . moveRight ( 2 ) hero . moveDown ( step…" at bounding box center [611, 230] width 239 height 255
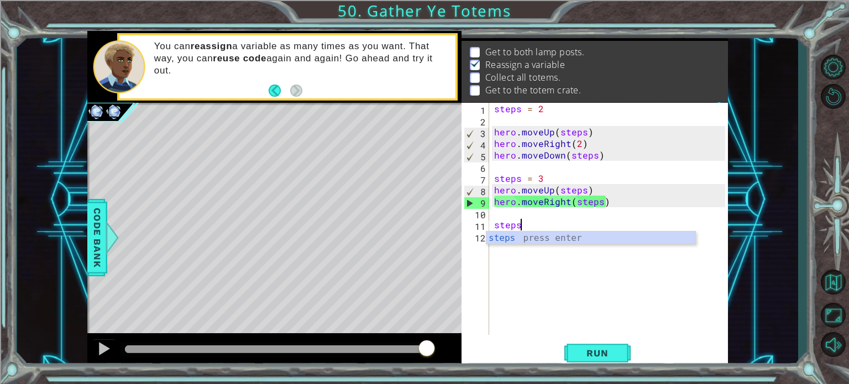
scroll to position [0, 1]
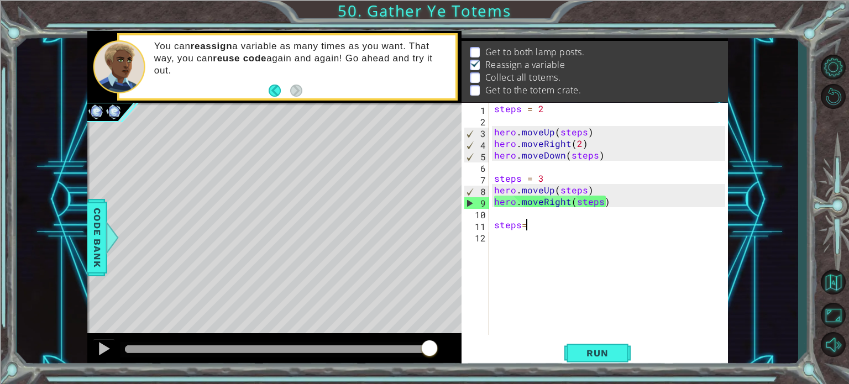
type textarea "steps=5"
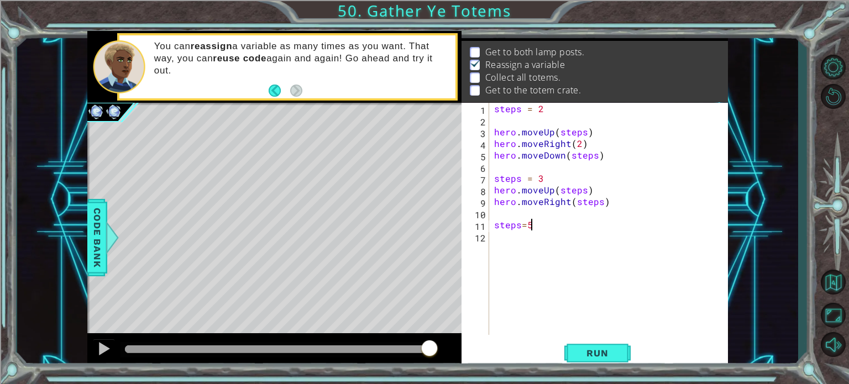
scroll to position [0, 2]
click at [516, 250] on div "steps = 2 hero . moveUp ( steps ) hero . moveRight ( 2 ) hero . moveDown ( step…" at bounding box center [611, 230] width 239 height 255
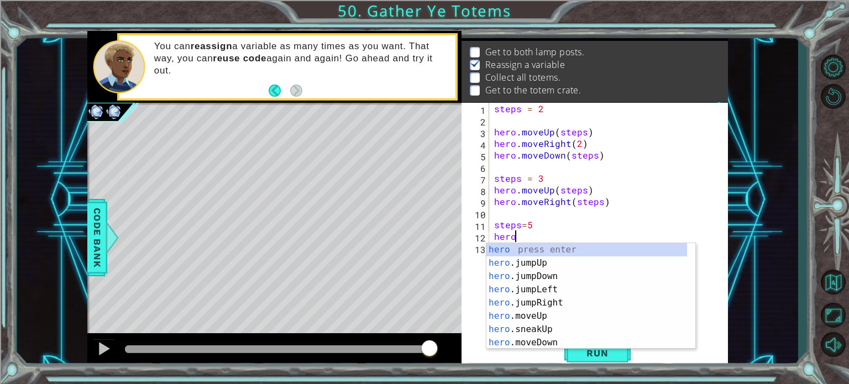
scroll to position [0, 1]
click at [510, 335] on div "hero. jumpUp press enter hero. jumpDown press enter hero. jumpLeft press enter …" at bounding box center [587, 309] width 201 height 133
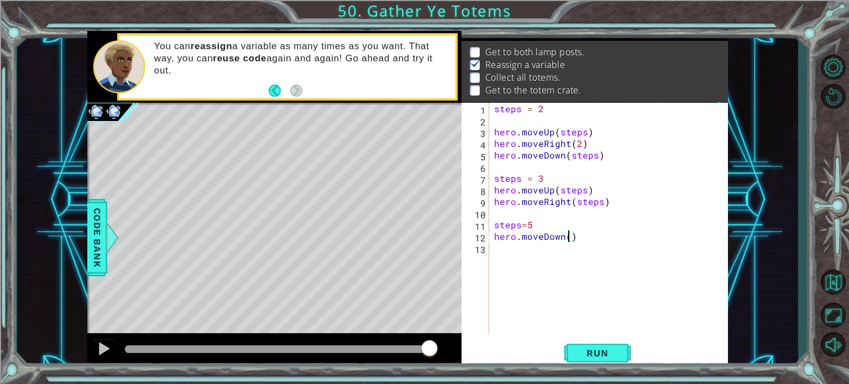
type textarea "hero.moveDown(3)"
click at [510, 252] on div "steps = 2 hero . moveUp ( steps ) hero . moveRight ( 2 ) hero . moveDown ( step…" at bounding box center [611, 230] width 239 height 255
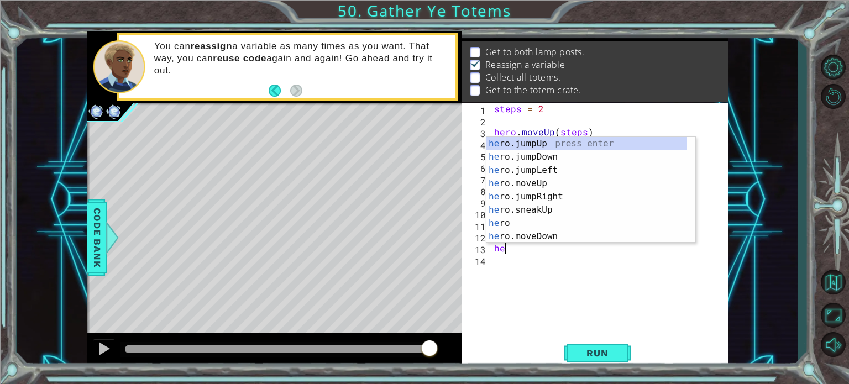
scroll to position [0, 0]
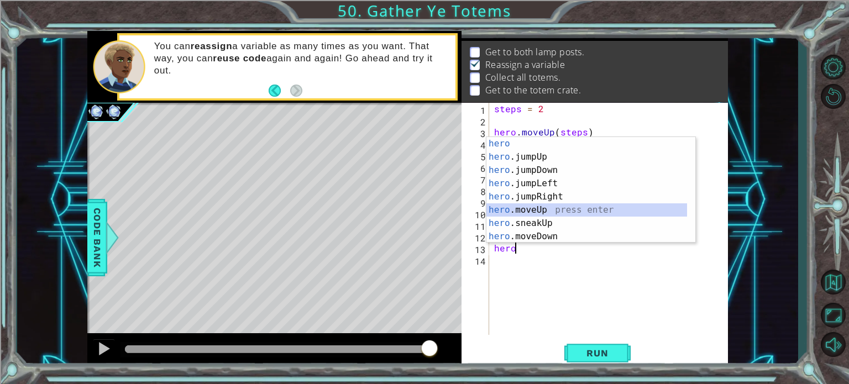
click at [509, 210] on div "hero press enter hero .jumpUp press enter hero .jumpDown press enter hero .jump…" at bounding box center [587, 203] width 201 height 133
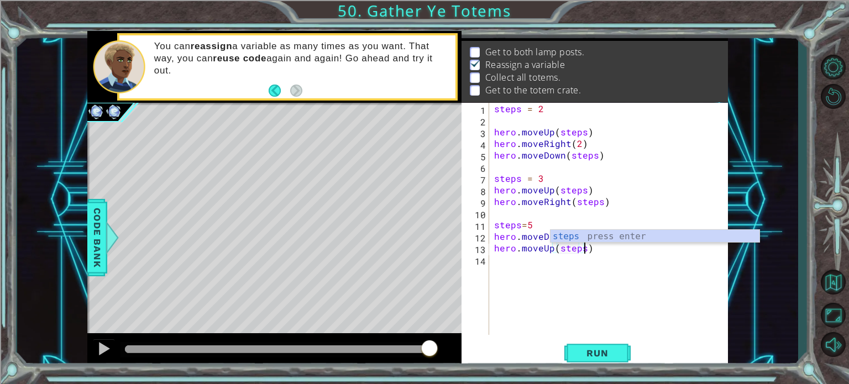
scroll to position [0, 5]
click at [562, 239] on div "steps press enter" at bounding box center [655, 250] width 209 height 40
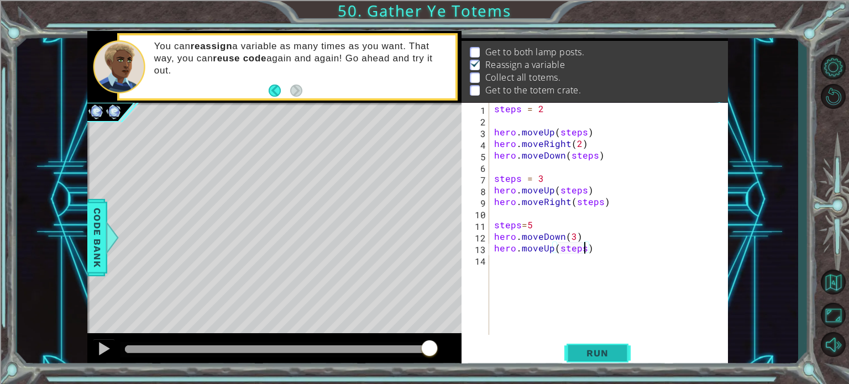
type textarea "hero.moveUp(steps)"
click at [602, 346] on button "Run" at bounding box center [598, 353] width 66 height 27
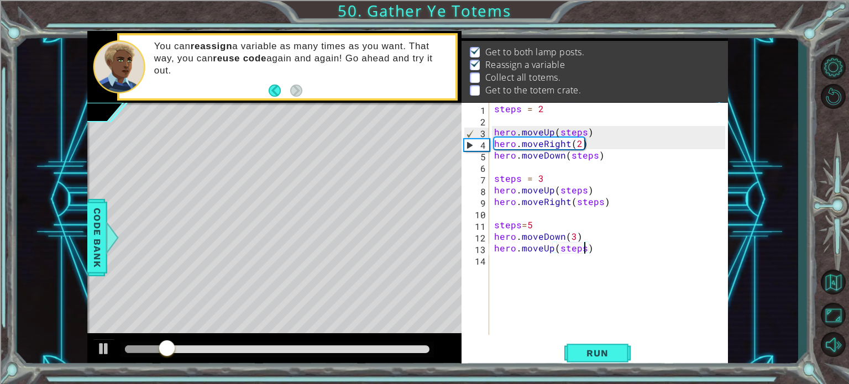
click at [495, 267] on div "steps = 2 hero . moveUp ( steps ) hero . moveRight ( 2 ) hero . moveDown ( step…" at bounding box center [611, 230] width 239 height 255
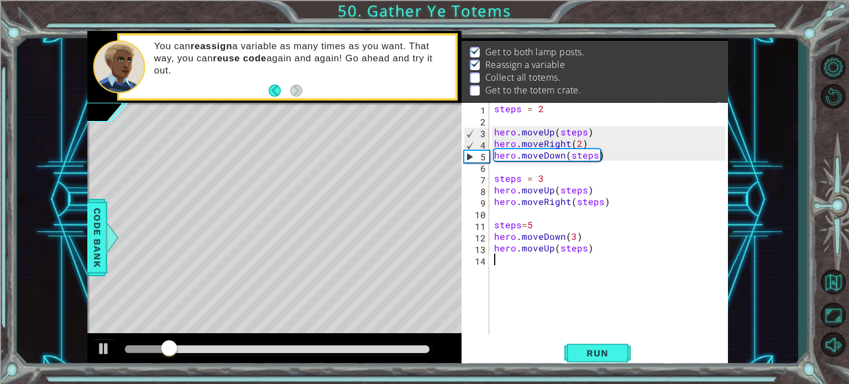
scroll to position [0, 0]
type textarea "j"
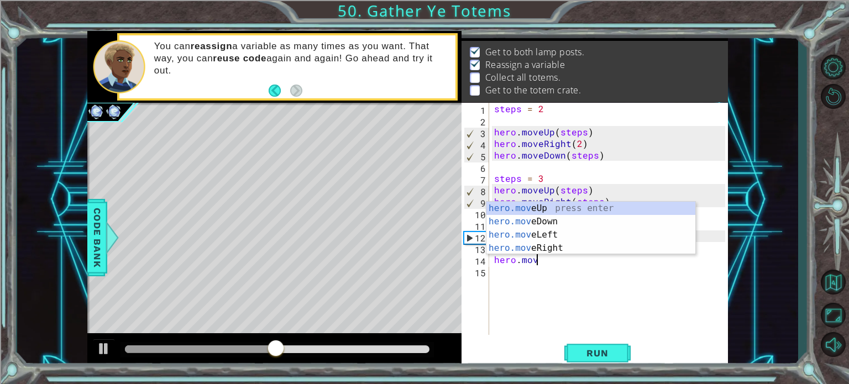
scroll to position [0, 2]
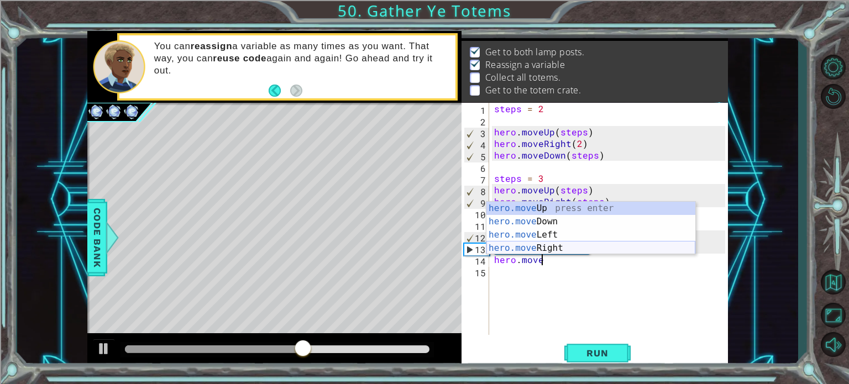
click at [521, 247] on div "hero.move Up press enter hero.move Down press enter hero.move Left press enter …" at bounding box center [591, 242] width 209 height 80
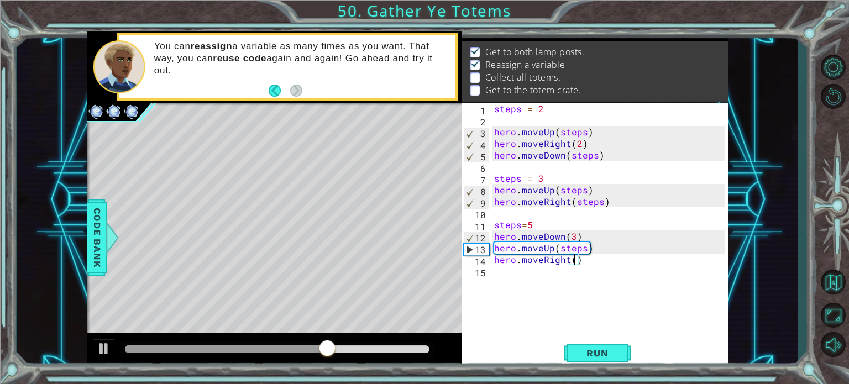
type textarea "hero.moveRight(3)"
click at [508, 274] on div "steps = 2 hero . moveUp ( steps ) hero . moveRight ( 2 ) hero . moveDown ( step…" at bounding box center [611, 230] width 239 height 255
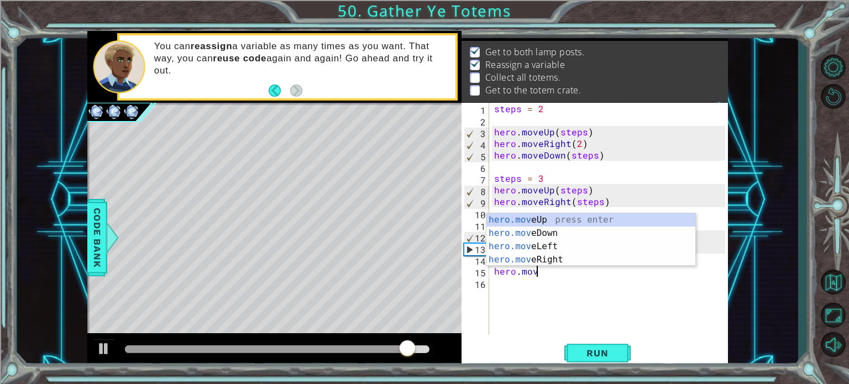
scroll to position [0, 2]
click at [551, 229] on div "hero.move Up press enter hero.move Down press enter hero.move Left press enter …" at bounding box center [591, 253] width 209 height 80
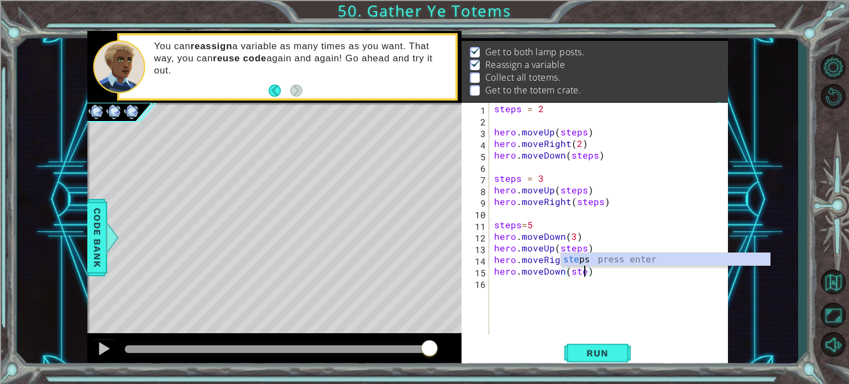
scroll to position [0, 6]
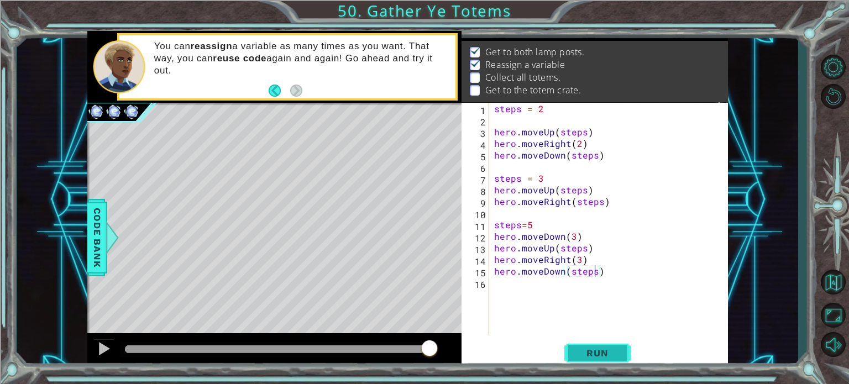
click at [582, 351] on span "Run" at bounding box center [598, 353] width 44 height 11
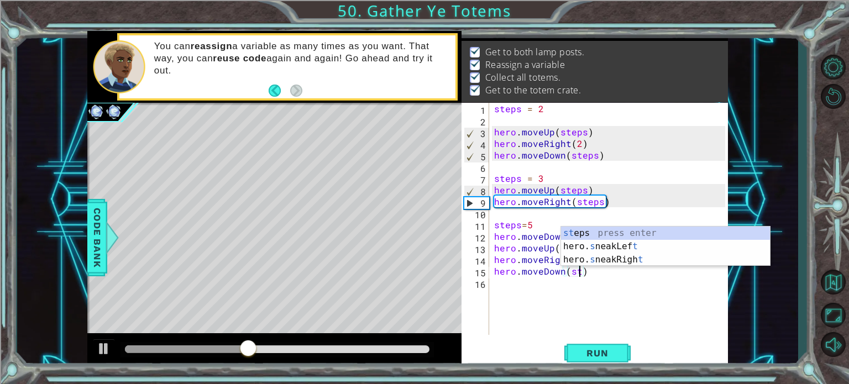
scroll to position [0, 4]
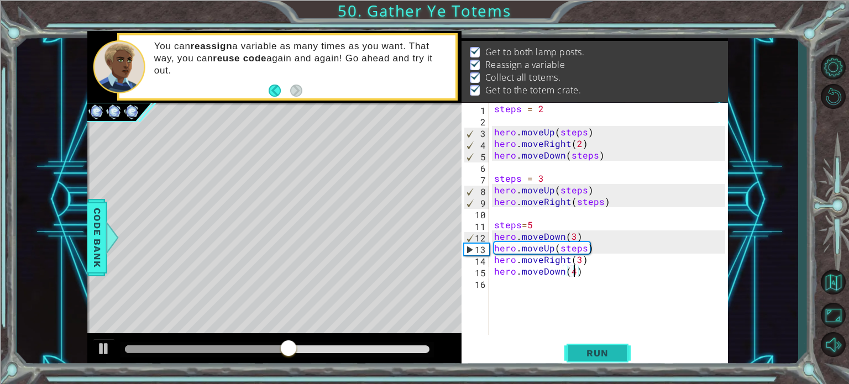
type textarea "hero.moveDown(4)"
click at [601, 353] on span "Run" at bounding box center [598, 353] width 44 height 11
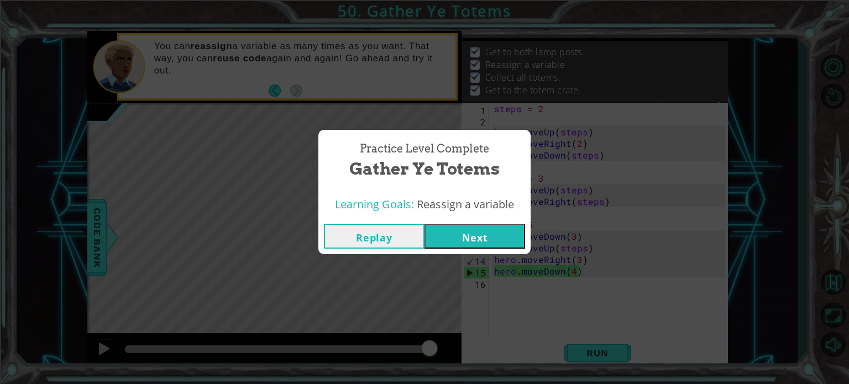
click at [501, 225] on button "Next" at bounding box center [475, 236] width 101 height 25
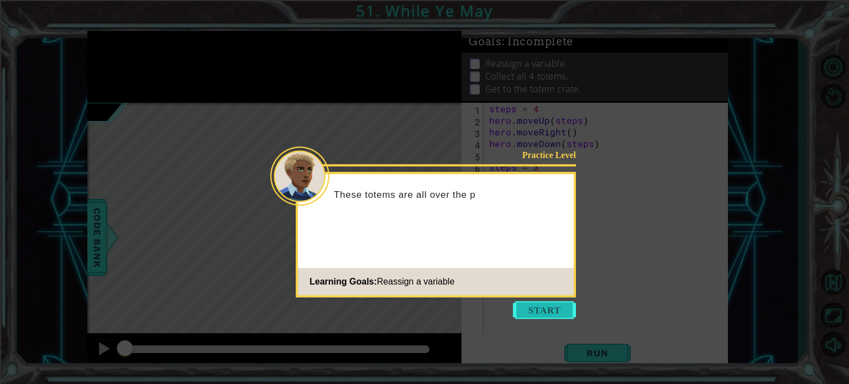
click at [544, 302] on button "Start" at bounding box center [544, 310] width 63 height 18
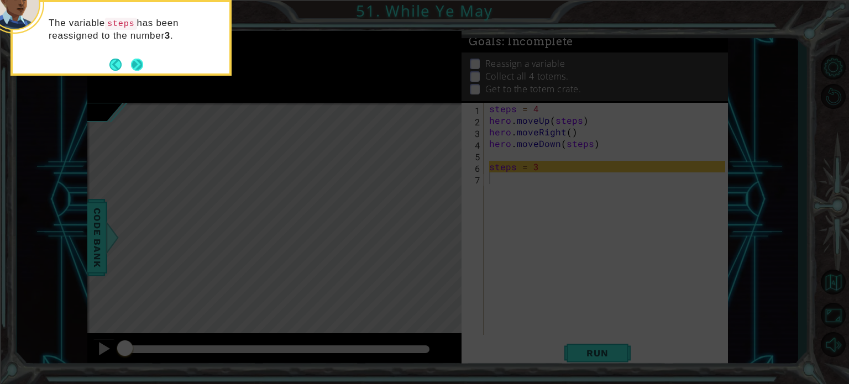
click at [139, 66] on button "Next" at bounding box center [137, 65] width 12 height 12
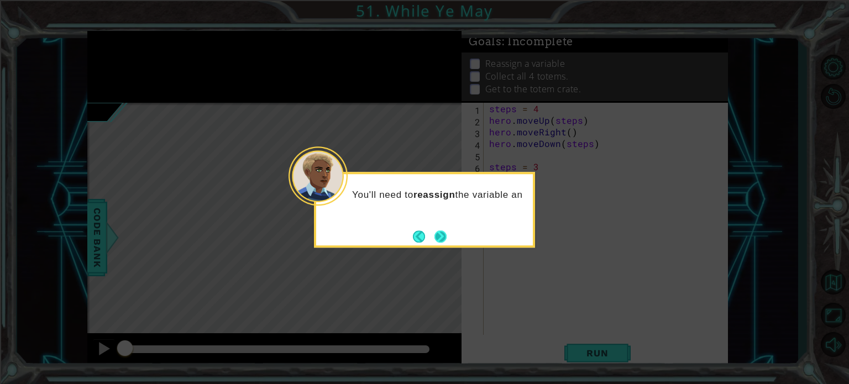
click at [445, 237] on button "Next" at bounding box center [441, 237] width 12 height 12
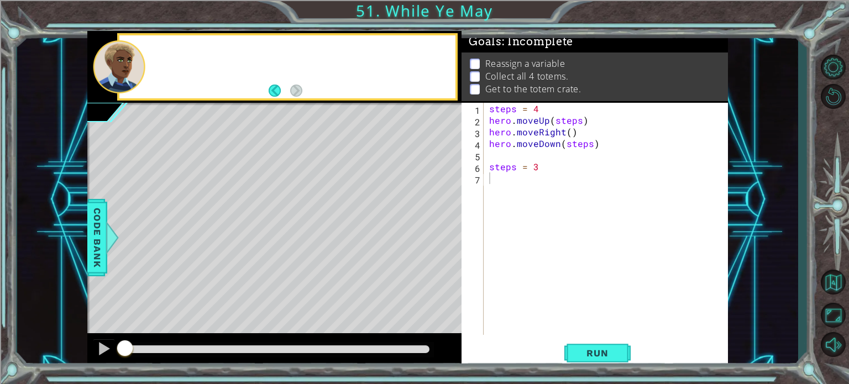
click at [445, 237] on div "Level Map" at bounding box center [342, 266] width 511 height 326
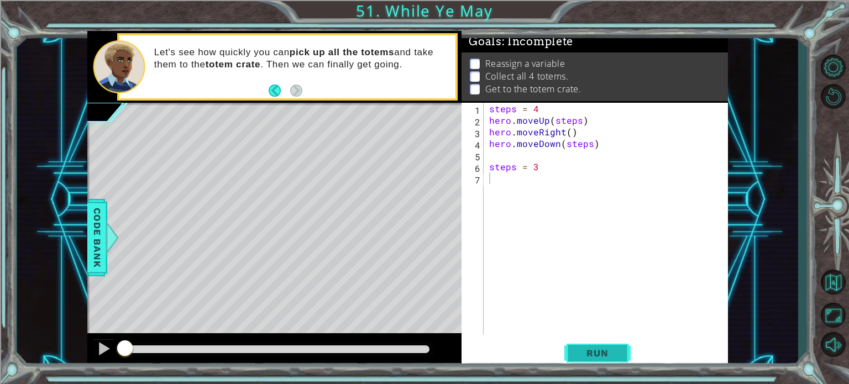
click at [608, 356] on span "Run" at bounding box center [598, 353] width 44 height 11
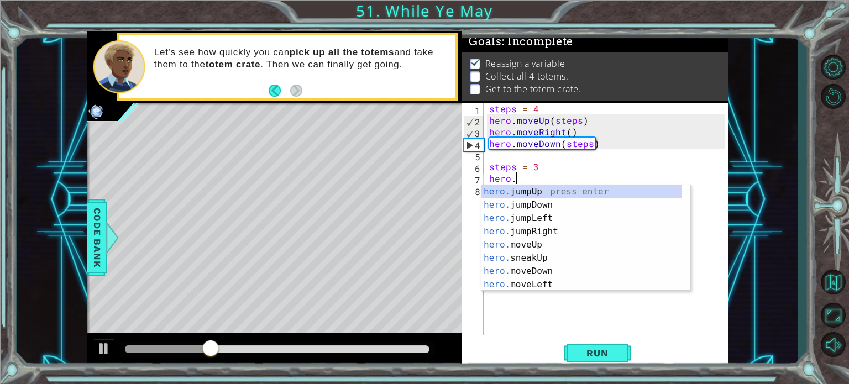
scroll to position [0, 1]
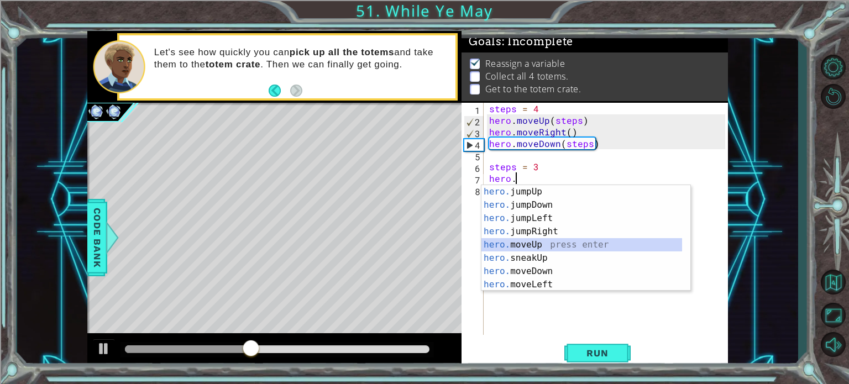
click at [539, 238] on div "hero. jumpUp press enter hero. jumpDown press enter hero. jumpLeft press enter …" at bounding box center [582, 251] width 201 height 133
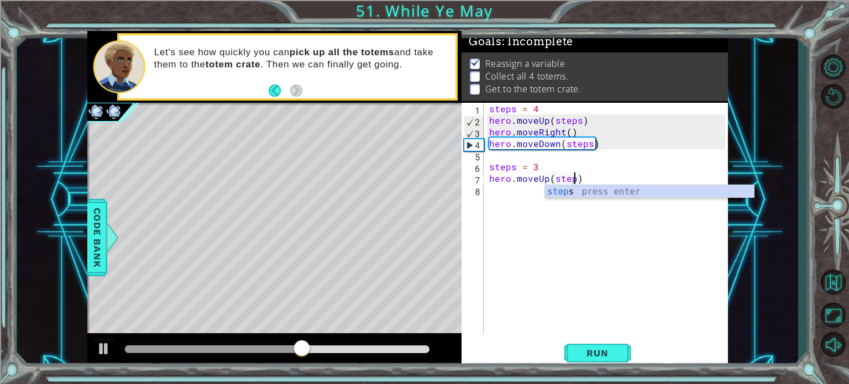
type textarea "hero.moveUp(steps)"
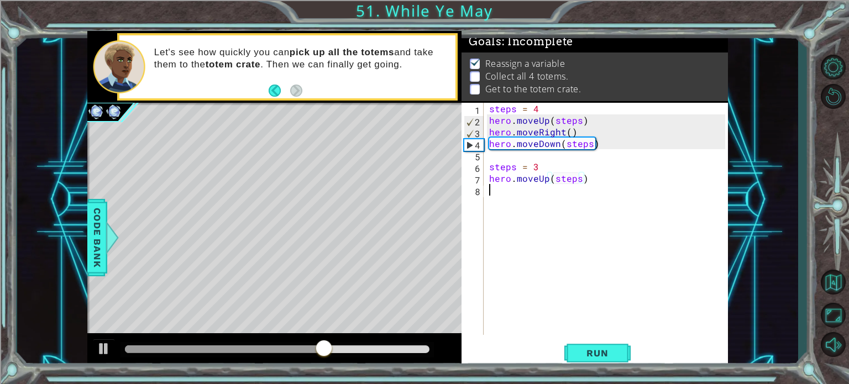
click at [487, 193] on div "steps = 4 hero . moveUp ( steps ) hero . moveRight ( ) hero . moveDown ( steps …" at bounding box center [606, 219] width 238 height 232
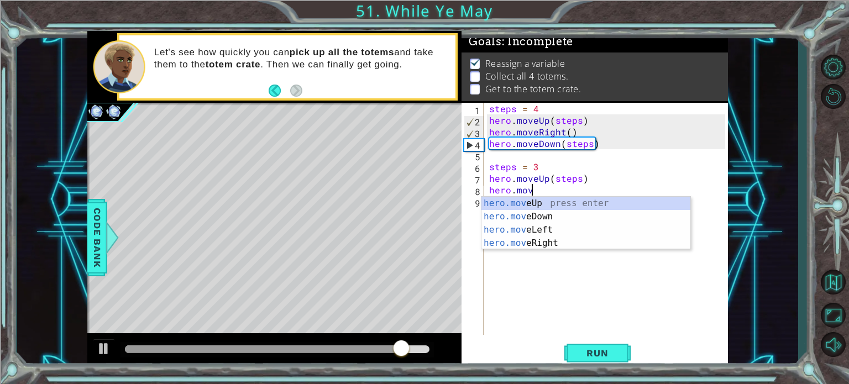
scroll to position [0, 2]
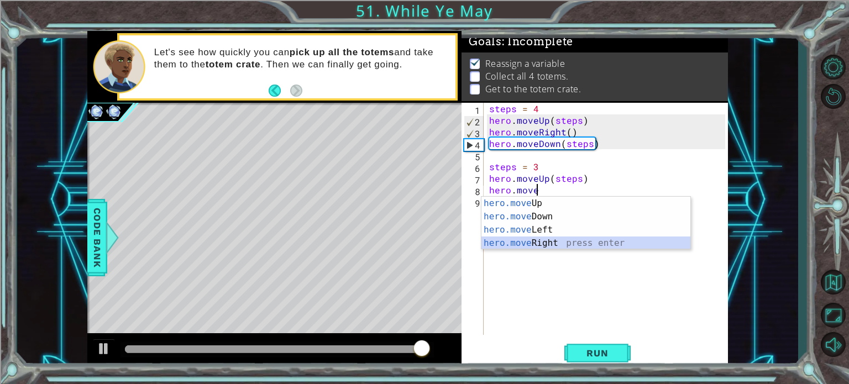
click at [517, 238] on div "hero.move Up press enter hero.move Down press enter hero.move Left press enter …" at bounding box center [586, 237] width 209 height 80
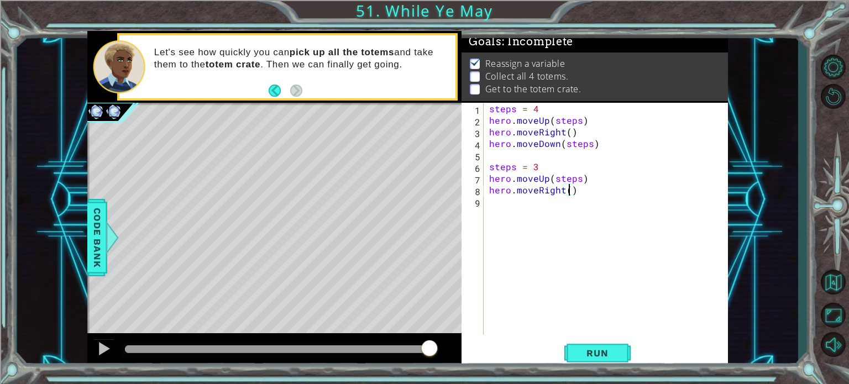
type textarea "hero.moveRight(2)"
click at [495, 199] on div "steps = 4 hero . moveUp ( steps ) hero . moveRight ( ) hero . moveDown ( steps …" at bounding box center [609, 230] width 244 height 255
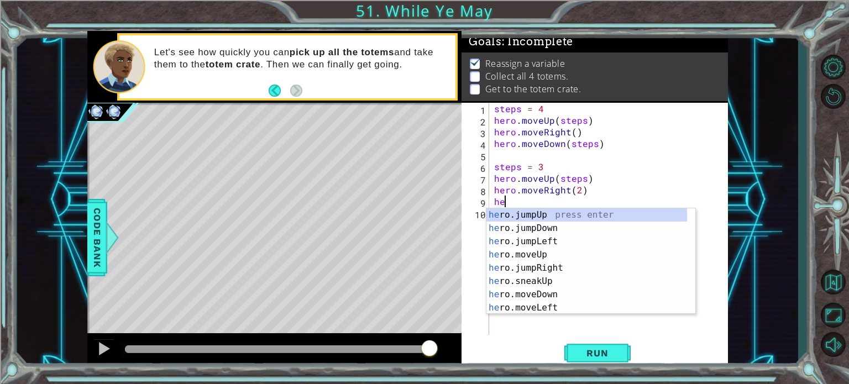
scroll to position [0, 0]
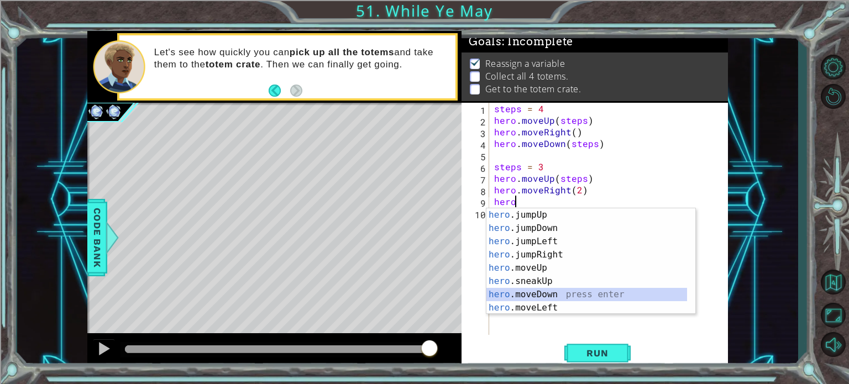
click at [524, 296] on div "hero .jumpUp press enter hero .jumpDown press enter hero .jumpLeft press enter …" at bounding box center [587, 274] width 201 height 133
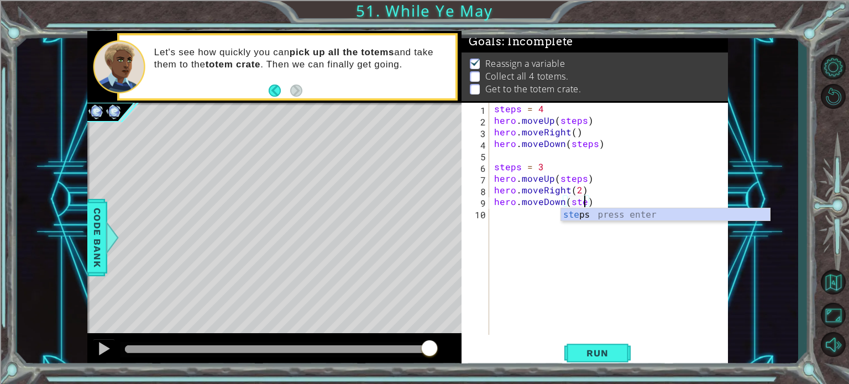
scroll to position [0, 6]
click at [572, 216] on div "steps press enter" at bounding box center [665, 228] width 209 height 40
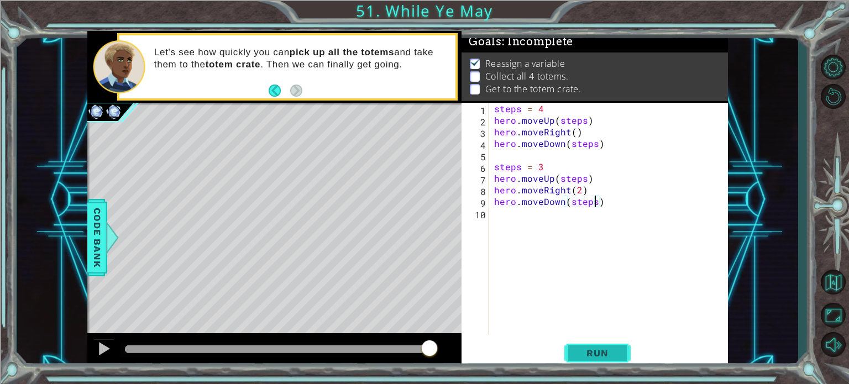
type textarea "hero.moveDown(steps)"
click at [575, 346] on button "Run" at bounding box center [598, 353] width 66 height 27
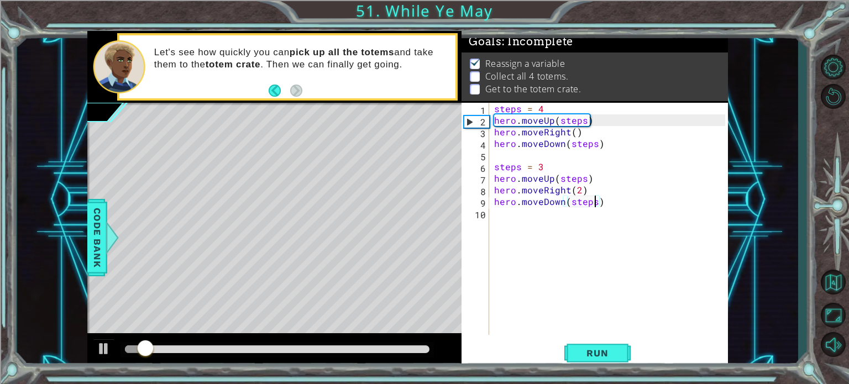
click at [495, 213] on div "steps = 4 hero . moveUp ( steps ) hero . moveRight ( ) hero . moveDown ( steps …" at bounding box center [611, 230] width 239 height 255
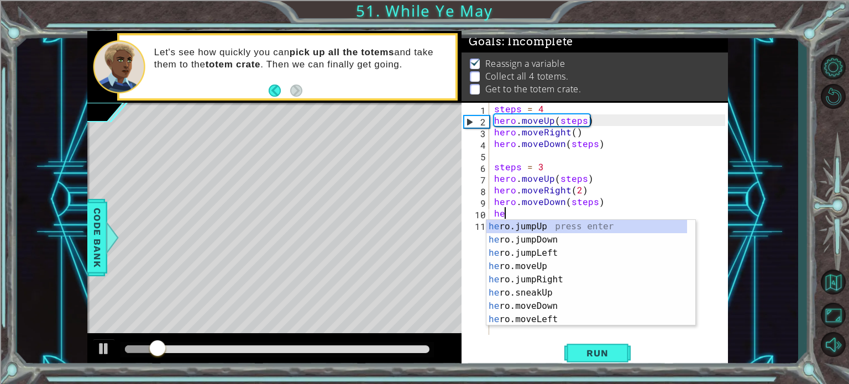
scroll to position [0, 0]
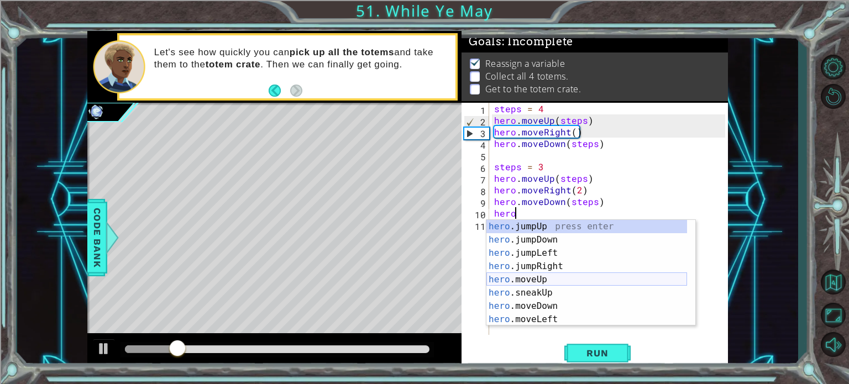
click at [514, 276] on div "hero .jumpUp press enter hero .jumpDown press enter hero .jumpLeft press enter …" at bounding box center [587, 286] width 201 height 133
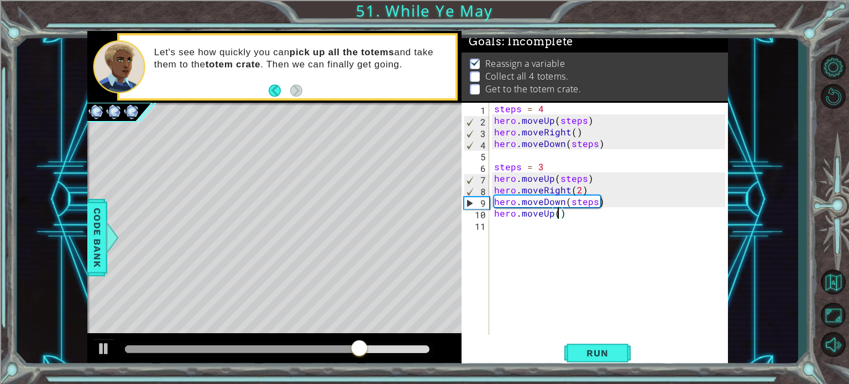
type textarea "hero.moveUp(2)"
click at [524, 221] on div "steps = 4 hero . moveUp ( steps ) hero . moveRight ( ) hero . moveDown ( steps …" at bounding box center [611, 230] width 239 height 255
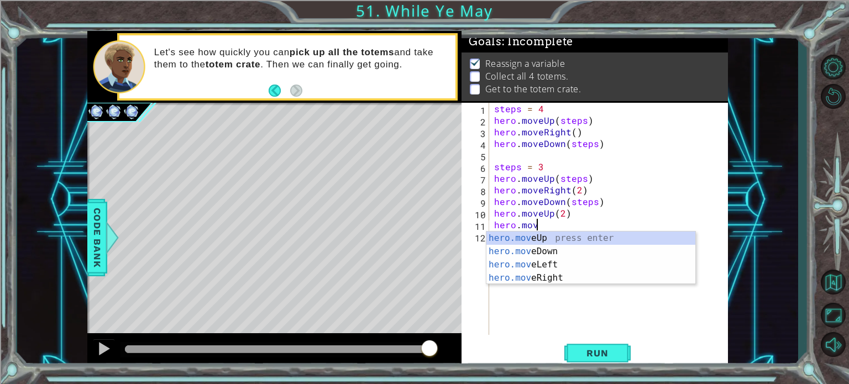
scroll to position [0, 2]
click at [514, 275] on div "hero.move Up press enter hero.move Down press enter hero.move Left press enter …" at bounding box center [591, 272] width 209 height 80
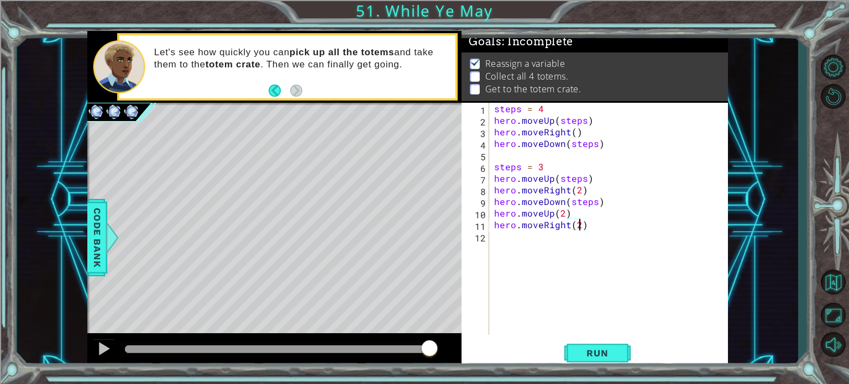
scroll to position [0, 4]
click at [612, 201] on div "steps = 4 hero . moveUp ( steps ) hero . moveRight ( ) hero . moveDown ( steps …" at bounding box center [611, 230] width 239 height 255
click at [573, 214] on div "steps = 4 hero . moveUp ( steps ) hero . moveRight ( ) hero . moveDown ( steps …" at bounding box center [611, 230] width 239 height 255
type textarea "hero.moveUp(2)"
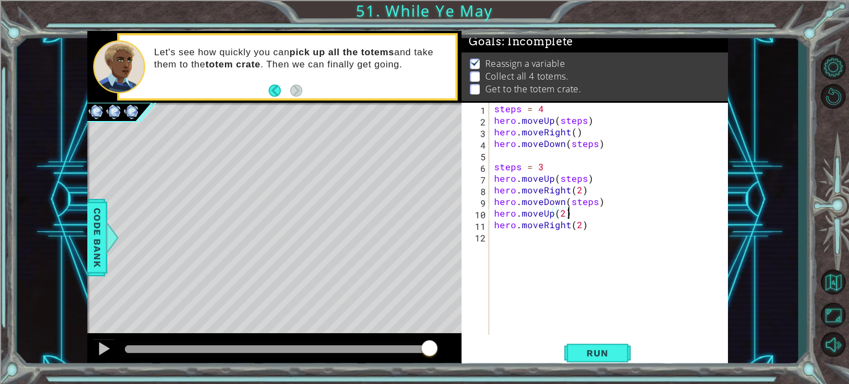
click at [605, 201] on div "steps = 4 hero . moveUp ( steps ) hero . moveRight ( ) hero . moveDown ( steps …" at bounding box center [611, 230] width 239 height 255
type textarea "hero.moveDown(steps)"
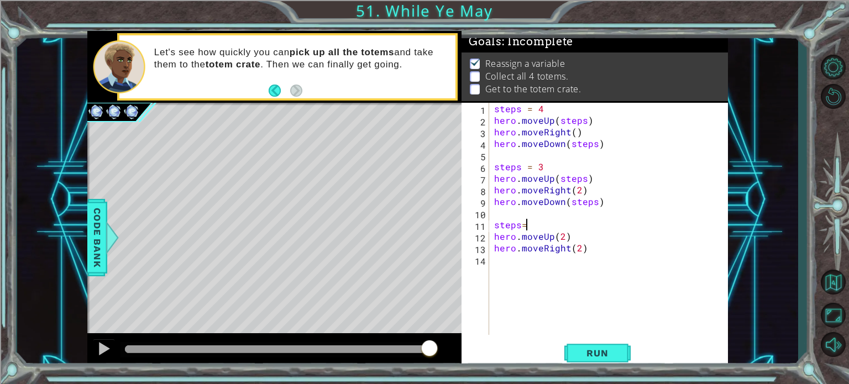
scroll to position [0, 2]
click at [563, 238] on div "steps = 4 hero . moveUp ( steps ) hero . moveRight ( ) hero . moveDown ( steps …" at bounding box center [611, 230] width 239 height 255
click at [593, 253] on div "steps press enter" at bounding box center [655, 263] width 209 height 40
click at [578, 247] on div "steps = 4 hero . moveUp ( steps ) hero . moveRight ( ) hero . moveDown ( steps …" at bounding box center [611, 230] width 239 height 255
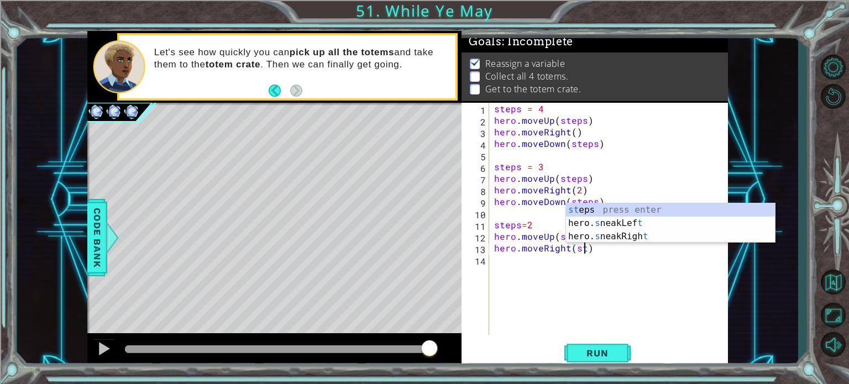
scroll to position [0, 6]
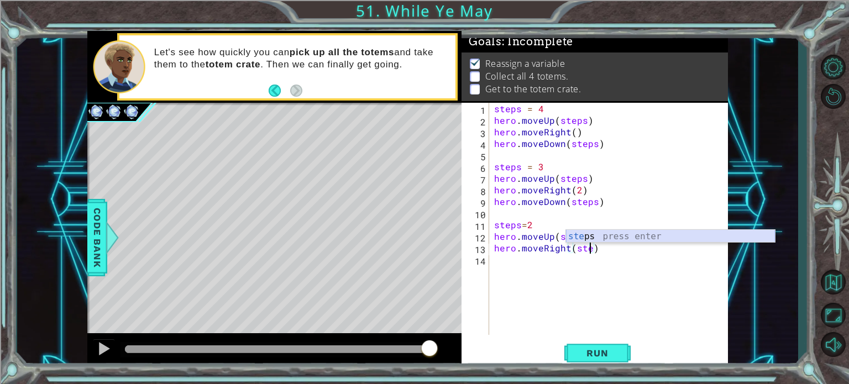
click at [583, 238] on div "ste ps press enter" at bounding box center [670, 250] width 209 height 40
type textarea "hero.moveRight(steps)"
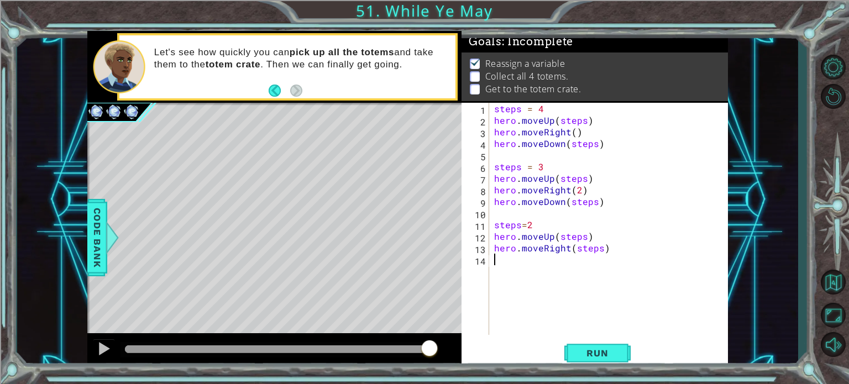
click at [518, 267] on div "steps = 4 hero . moveUp ( steps ) hero . moveRight ( ) hero . moveDown ( steps …" at bounding box center [611, 230] width 239 height 255
click at [587, 351] on span "Run" at bounding box center [598, 353] width 44 height 11
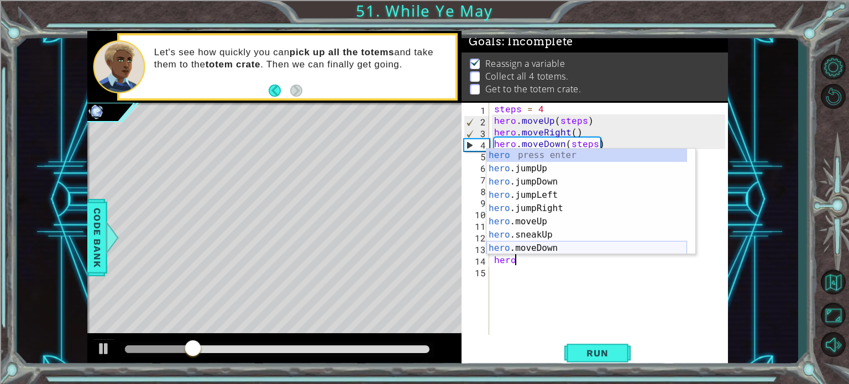
click at [524, 242] on div "hero press enter hero .jumpUp press enter hero .jumpDown press enter hero .jump…" at bounding box center [587, 215] width 201 height 133
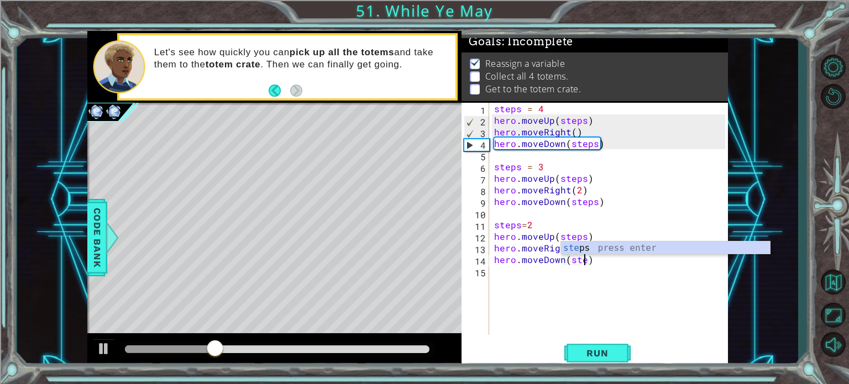
scroll to position [0, 6]
type textarea "hero.moveDown(steps)"
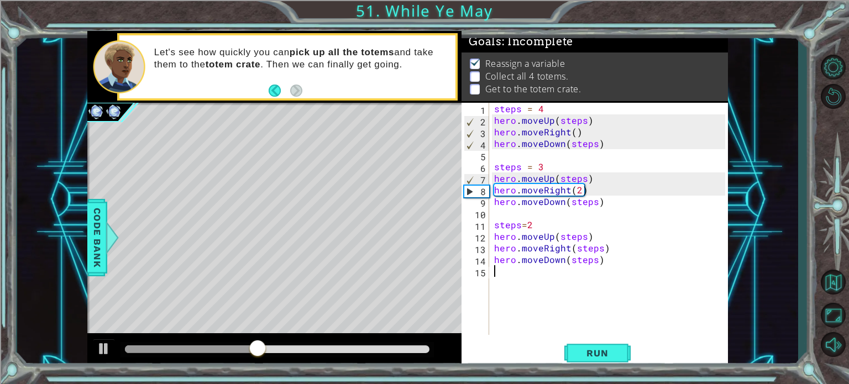
click at [505, 278] on div "steps = 4 hero . moveUp ( steps ) hero . moveRight ( ) hero . moveDown ( steps …" at bounding box center [611, 230] width 239 height 255
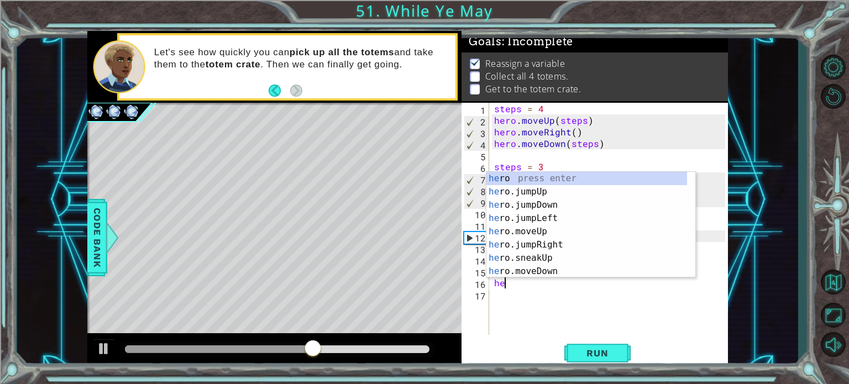
scroll to position [0, 0]
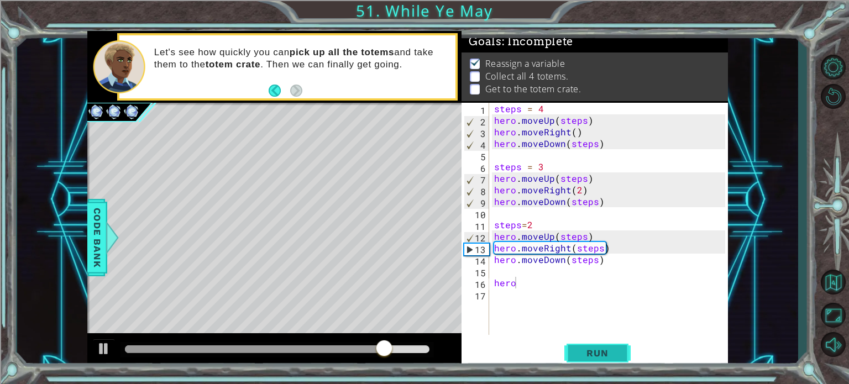
click at [610, 351] on span "Run" at bounding box center [598, 353] width 44 height 11
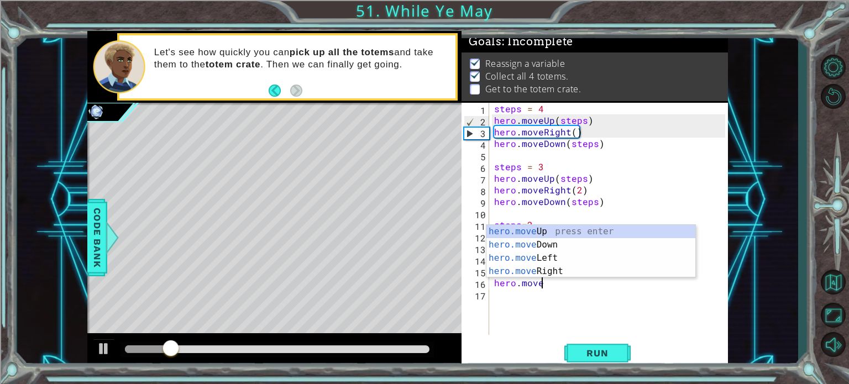
scroll to position [0, 2]
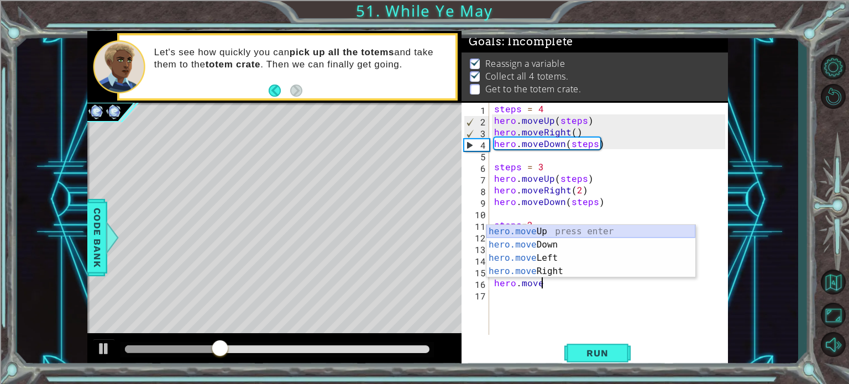
click at [532, 233] on div "hero.move Up press enter hero.move Down press enter hero.move Left press enter …" at bounding box center [591, 265] width 209 height 80
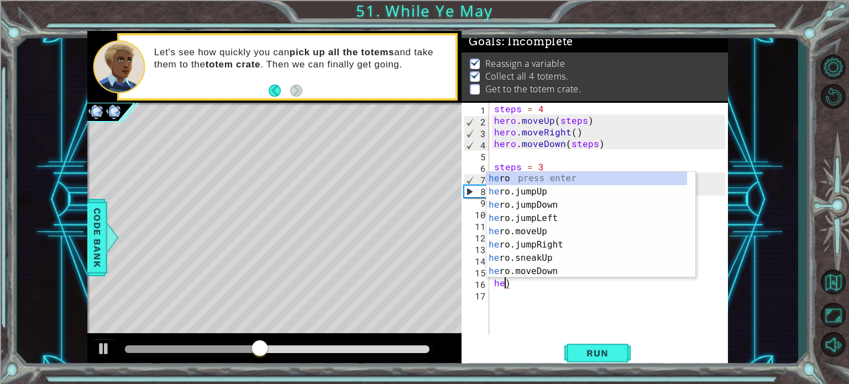
scroll to position [0, 0]
type textarea ")"
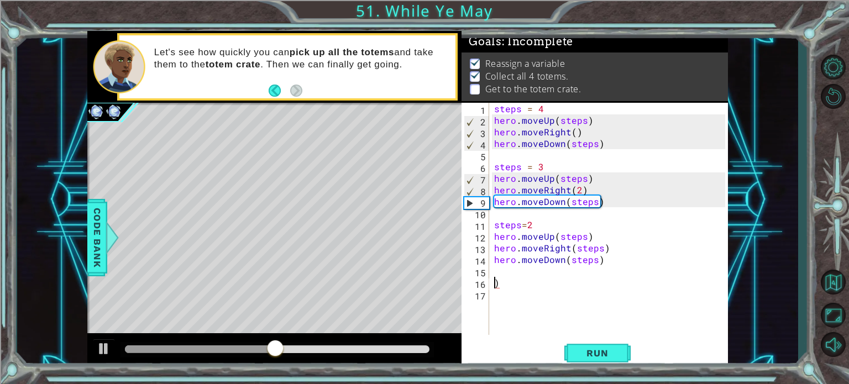
click at [514, 276] on div "steps = 4 hero . moveUp ( steps ) hero . moveRight ( ) hero . moveDown ( steps …" at bounding box center [611, 230] width 239 height 255
click at [513, 285] on div "steps = 4 hero . moveUp ( steps ) hero . moveRight ( ) hero . moveDown ( steps …" at bounding box center [611, 230] width 239 height 255
type textarea ")"
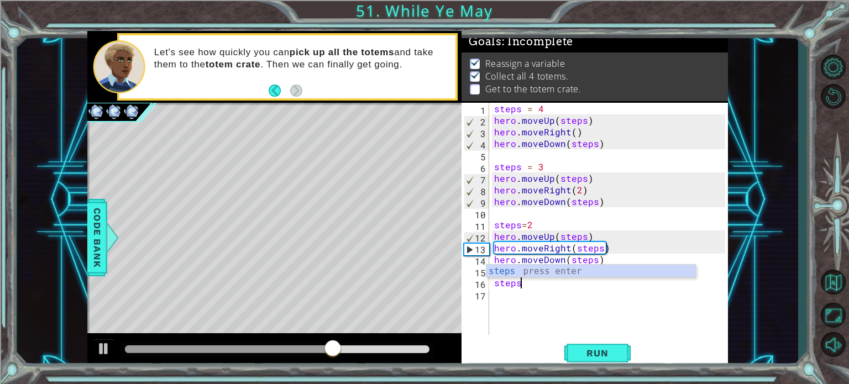
scroll to position [0, 1]
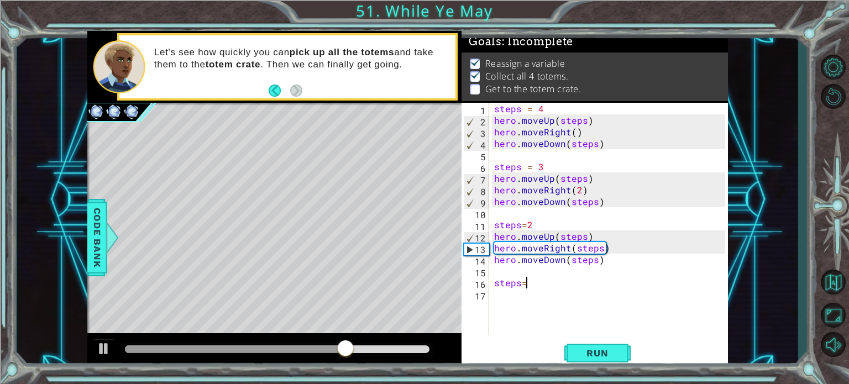
type textarea "steps=1"
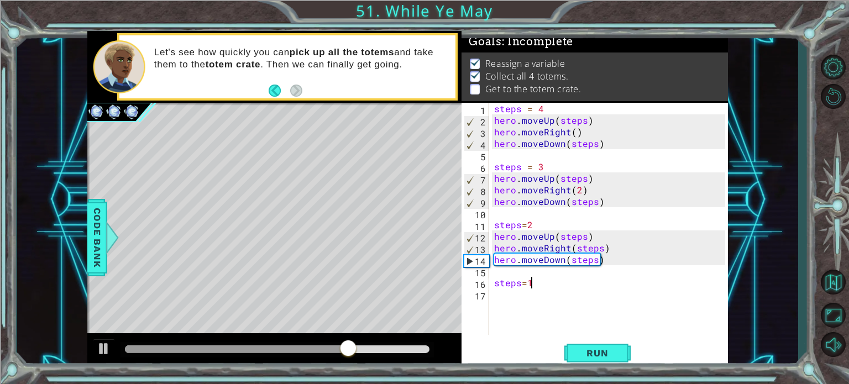
scroll to position [0, 2]
click at [495, 300] on div "steps = 4 hero . moveUp ( steps ) hero . moveRight ( ) hero . moveDown ( steps …" at bounding box center [611, 230] width 239 height 255
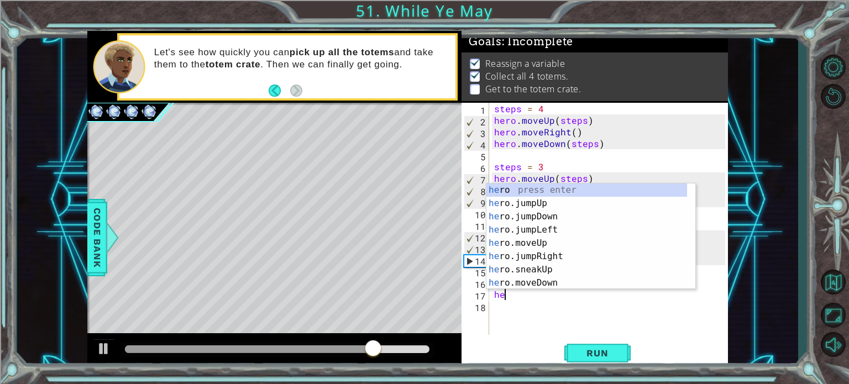
scroll to position [0, 0]
click at [495, 253] on div "hero press enter hero .jumpUp press enter hero .jumpDown press enter hero .jump…" at bounding box center [587, 250] width 201 height 133
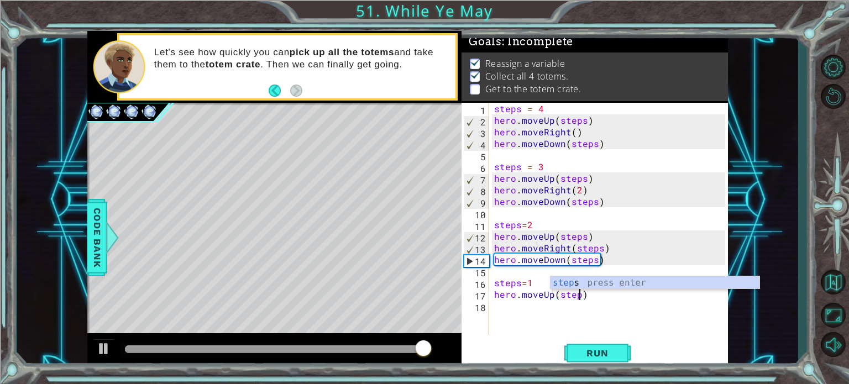
scroll to position [0, 4]
type textarea "hero.moveUp(steps)"
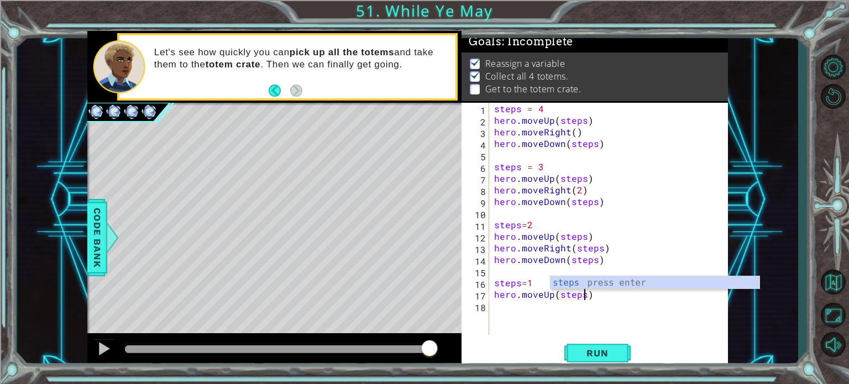
scroll to position [0, 5]
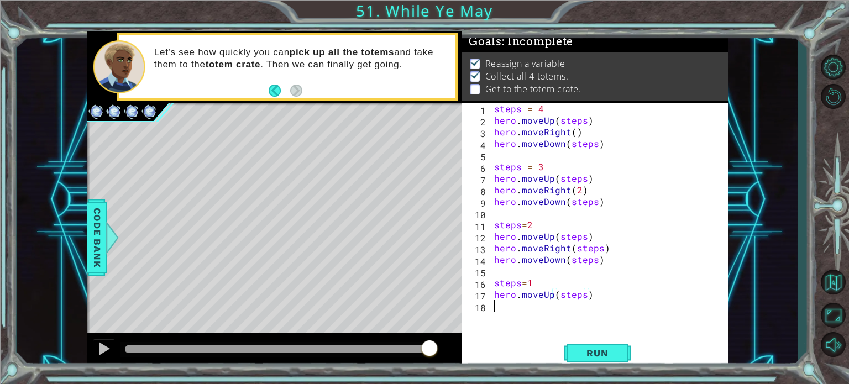
click at [497, 300] on div "steps = 4 hero . moveUp ( steps ) hero . moveRight ( ) hero . moveDown ( steps …" at bounding box center [611, 230] width 239 height 255
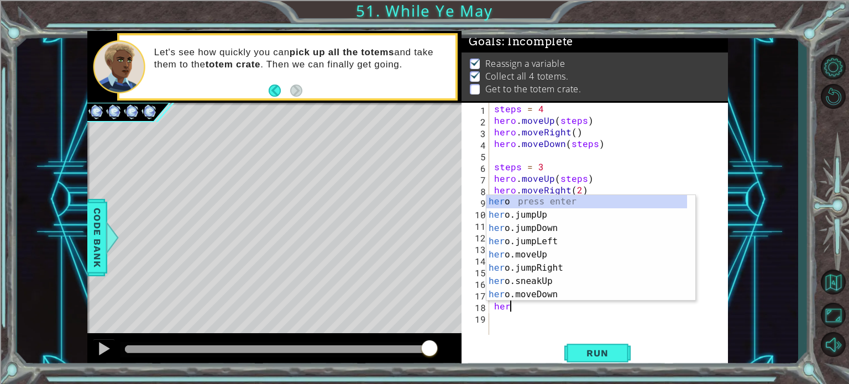
scroll to position [0, 0]
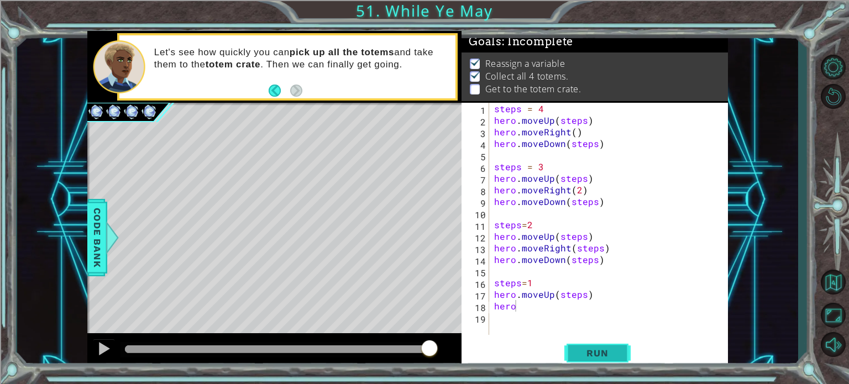
click at [585, 356] on span "Run" at bounding box center [598, 353] width 44 height 11
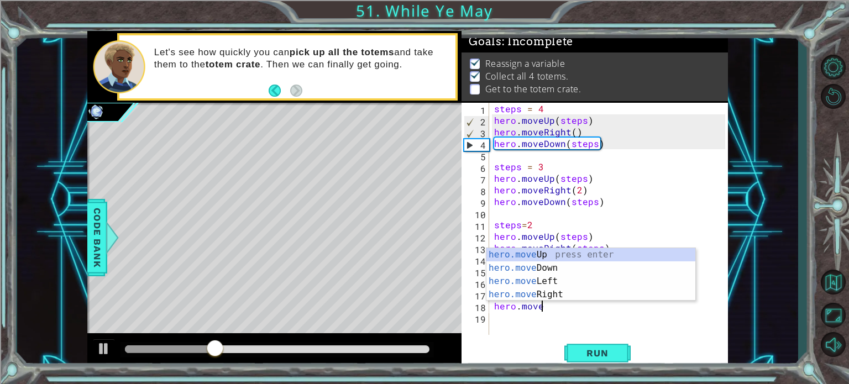
scroll to position [0, 2]
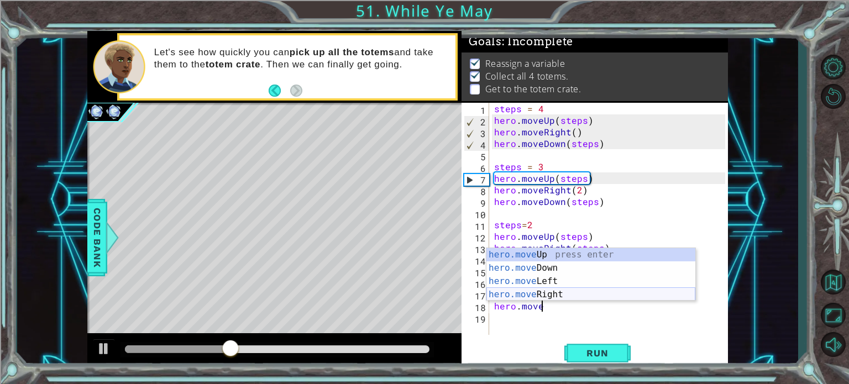
click at [501, 295] on div "hero.move Up press enter hero.move Down press enter hero.move Left press enter …" at bounding box center [591, 288] width 209 height 80
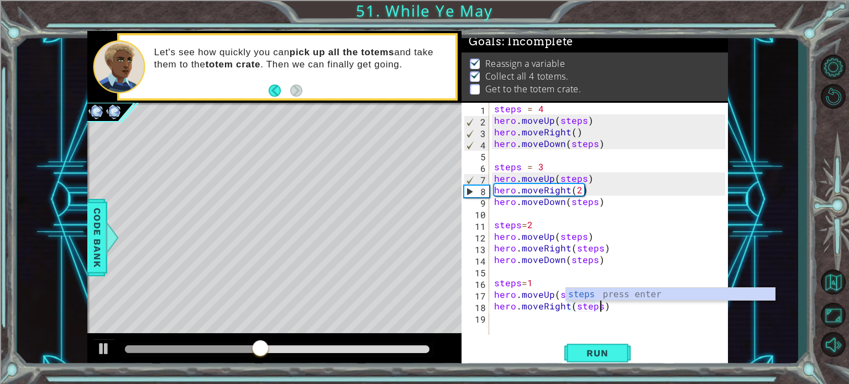
type textarea "hero.moveRight(steps)"
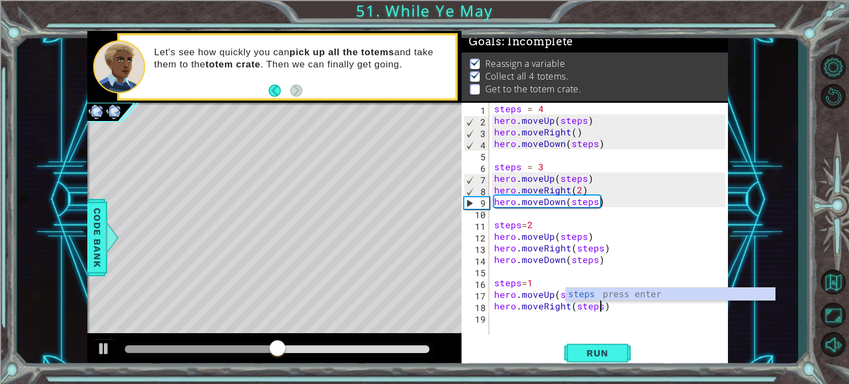
click at [502, 316] on div "steps = 4 hero . moveUp ( steps ) hero . moveRight ( ) hero . moveDown ( steps …" at bounding box center [611, 230] width 239 height 255
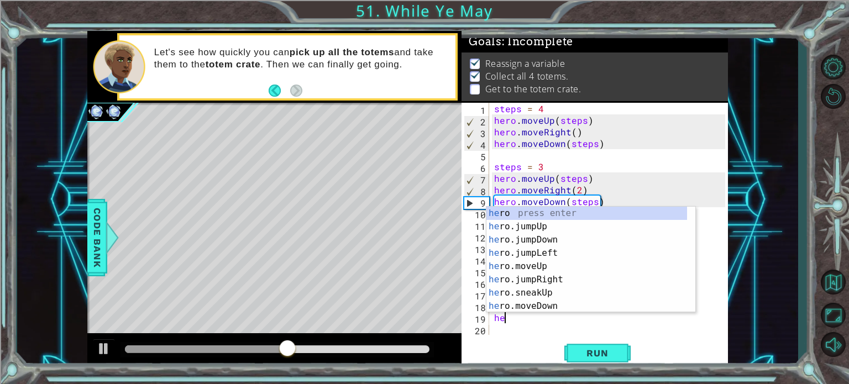
scroll to position [0, 0]
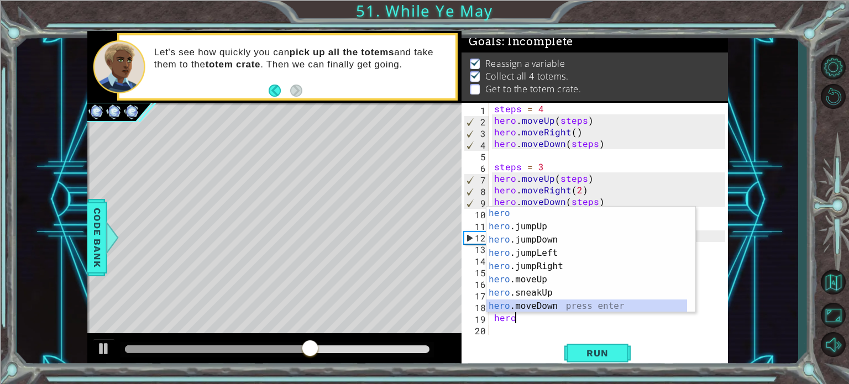
click at [515, 307] on div "hero press enter hero .jumpUp press enter hero .jumpDown press enter hero .jump…" at bounding box center [587, 273] width 201 height 133
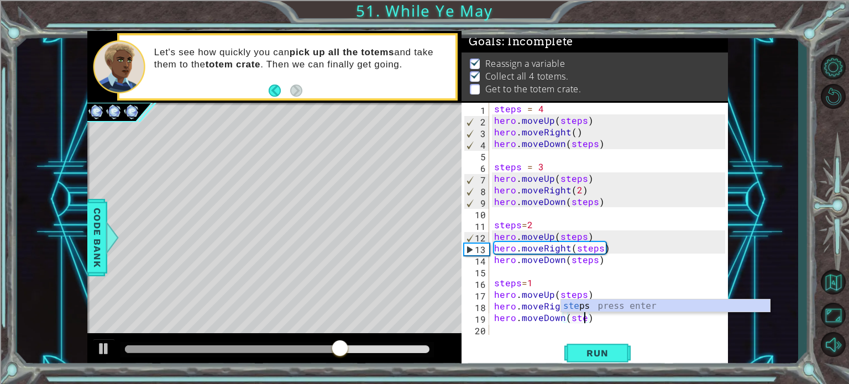
scroll to position [0, 6]
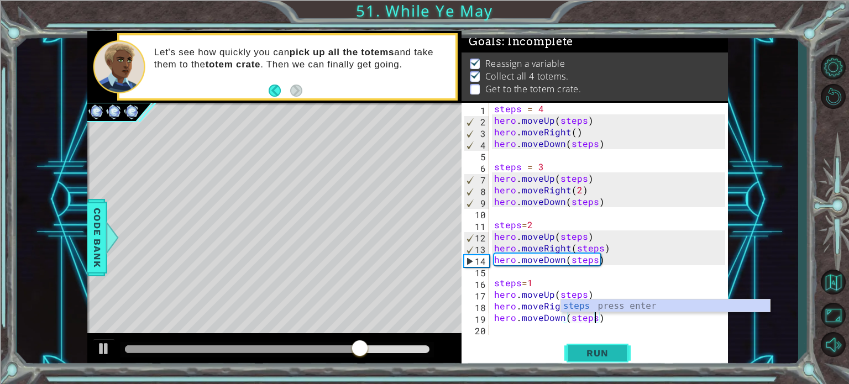
type textarea "hero.moveDown(steps)"
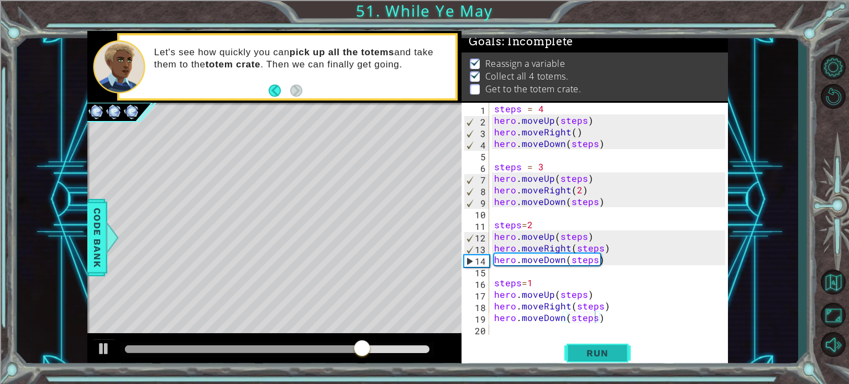
click at [610, 353] on span "Run" at bounding box center [598, 353] width 44 height 11
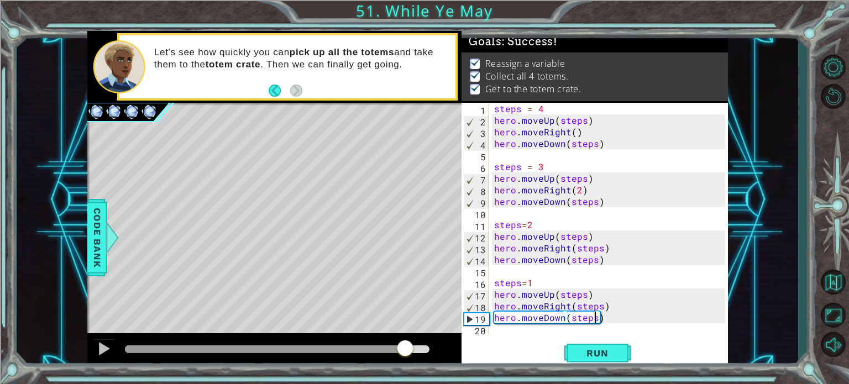
drag, startPoint x: 162, startPoint y: 352, endPoint x: 405, endPoint y: 356, distance: 243.3
click at [405, 356] on div at bounding box center [405, 350] width 20 height 20
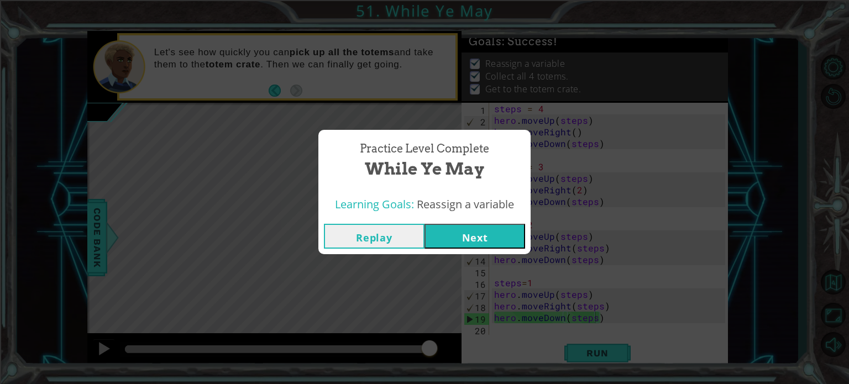
click at [451, 227] on button "Next" at bounding box center [475, 236] width 101 height 25
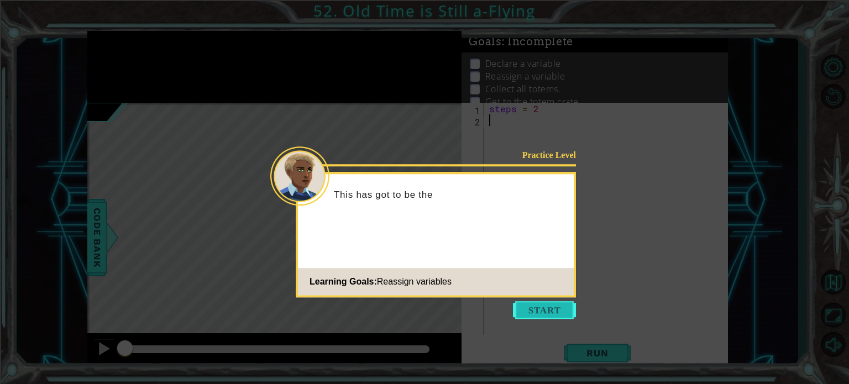
click at [537, 304] on button "Start" at bounding box center [544, 310] width 63 height 18
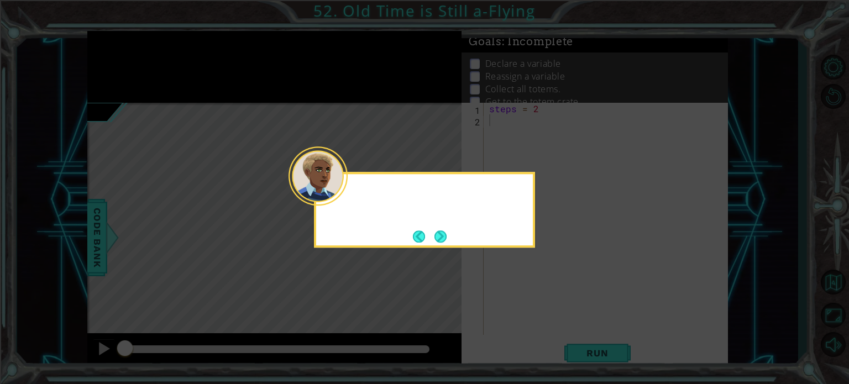
click at [537, 304] on icon at bounding box center [424, 192] width 849 height 384
click at [443, 233] on button "Next" at bounding box center [441, 237] width 12 height 12
click at [443, 233] on icon at bounding box center [424, 192] width 849 height 384
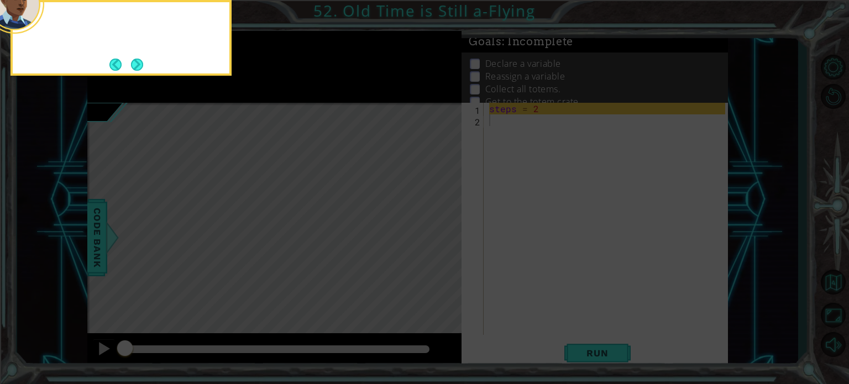
click at [443, 233] on icon at bounding box center [424, 58] width 849 height 654
